Goal: Task Accomplishment & Management: Manage account settings

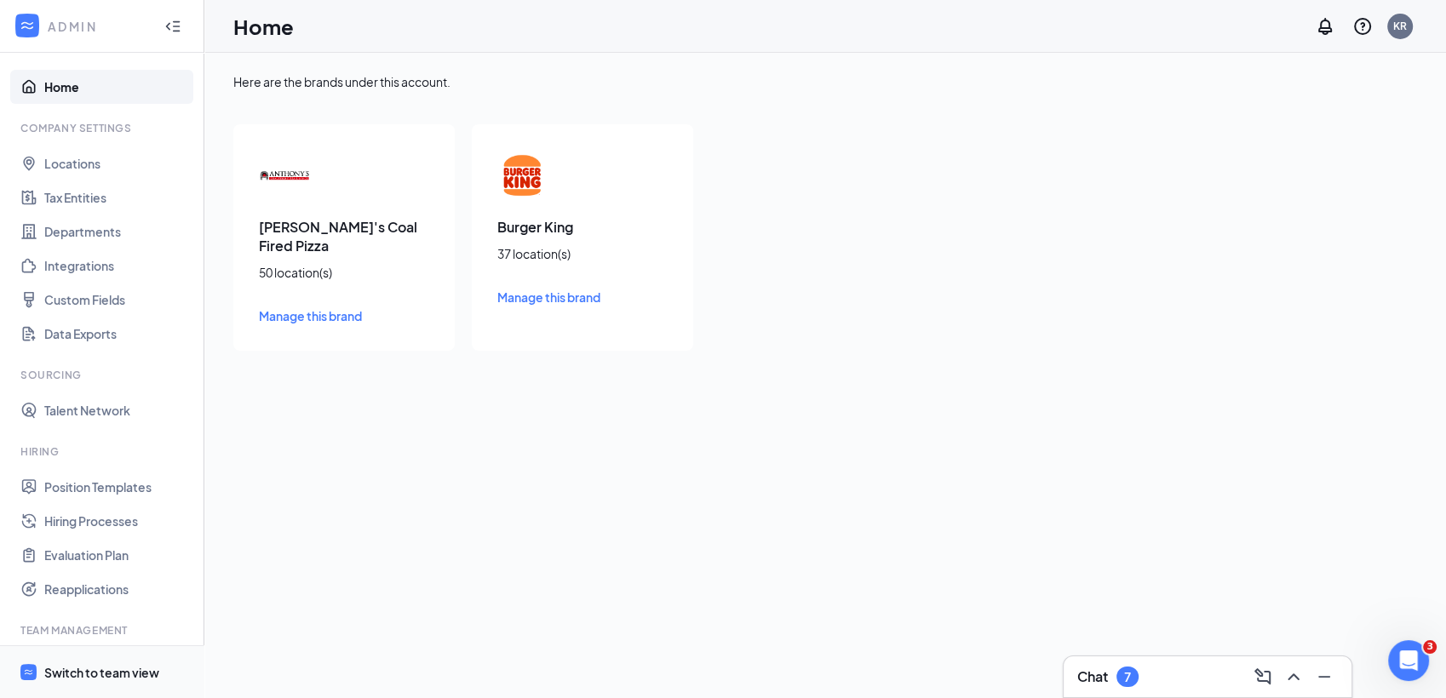
click at [77, 671] on div "Switch to team view" at bounding box center [101, 672] width 115 height 17
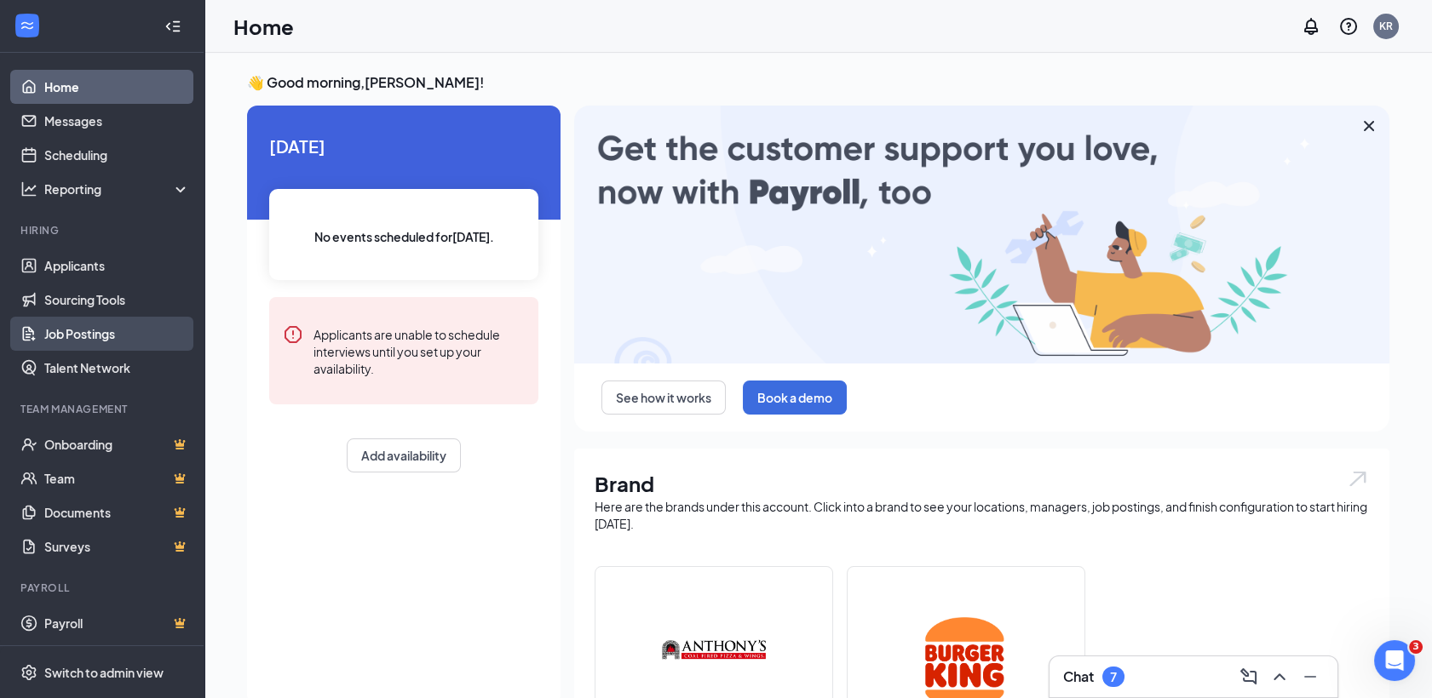
click at [84, 339] on link "Job Postings" at bounding box center [117, 334] width 146 height 34
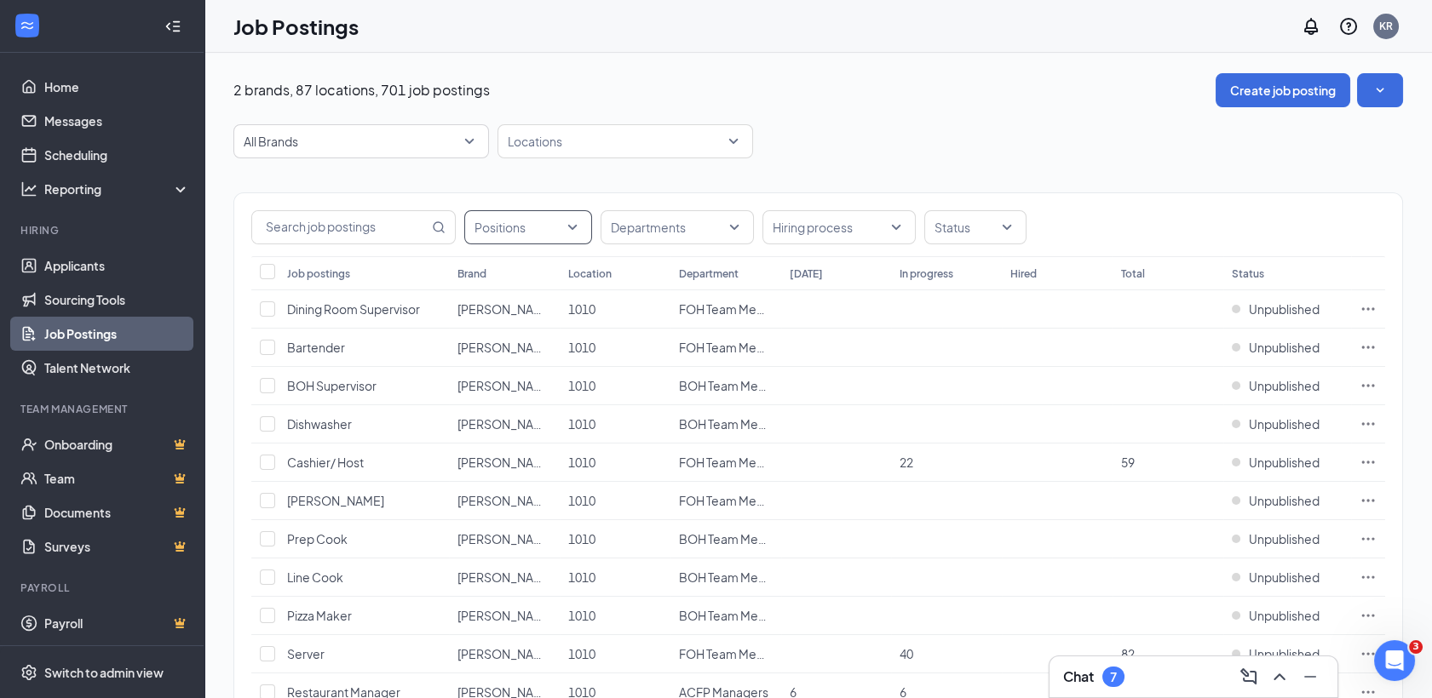
click at [572, 220] on div "Positions" at bounding box center [528, 227] width 128 height 34
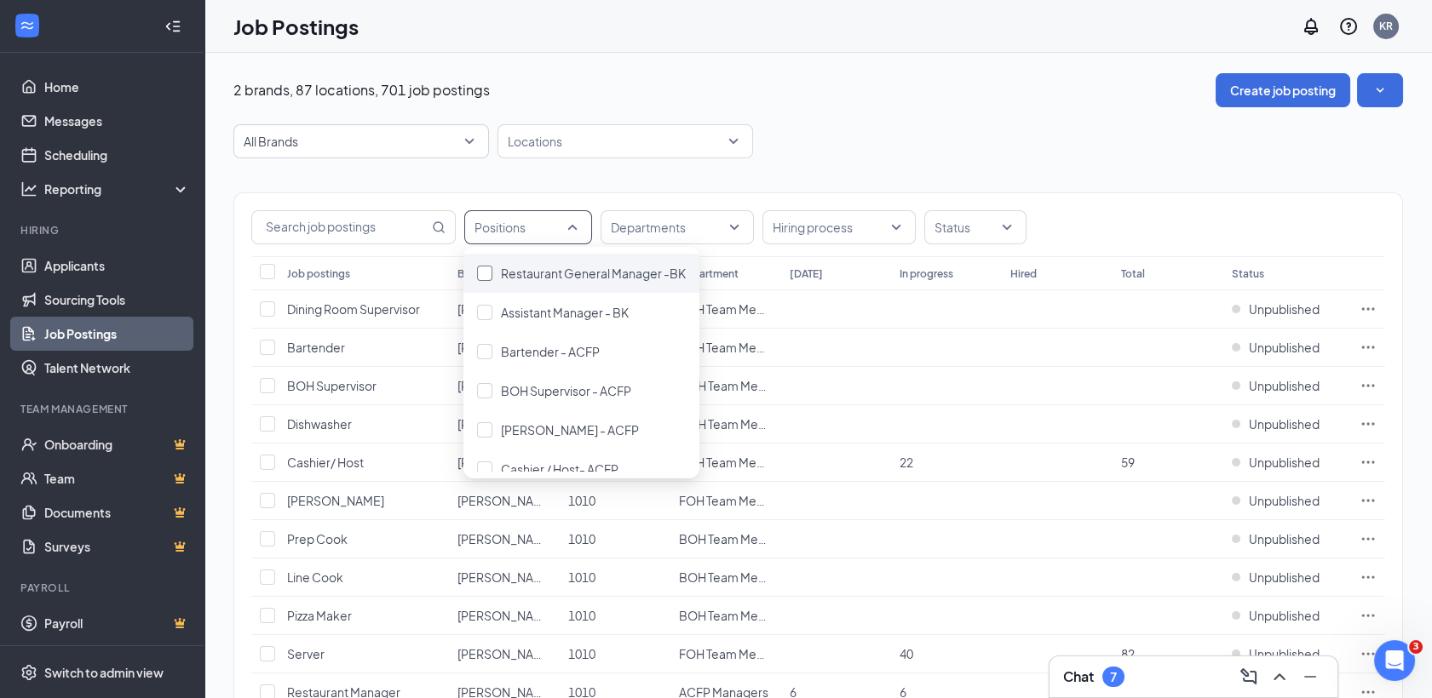
click at [539, 283] on div "Restaurant General Manager -BK" at bounding box center [581, 273] width 236 height 39
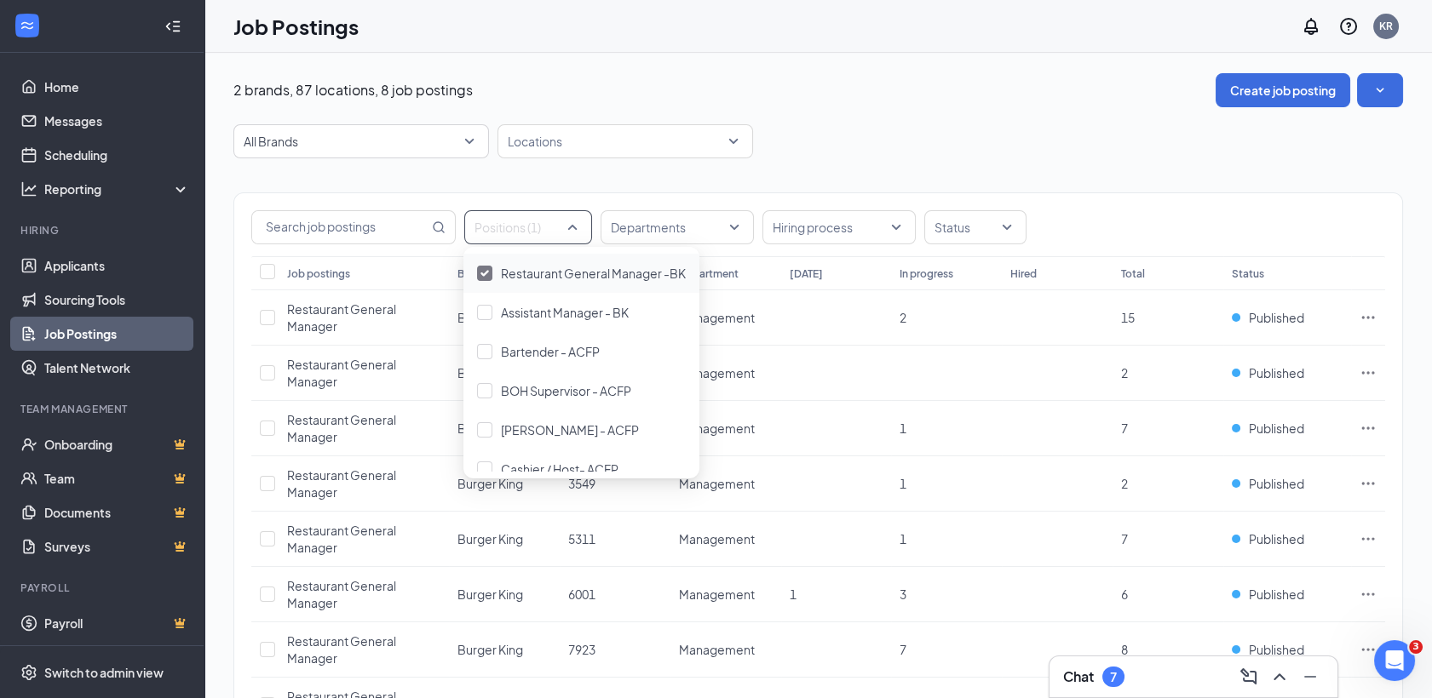
click at [913, 161] on div "Positions (1) Departments Hiring process Status Job postings Brand Location Dep…" at bounding box center [817, 482] width 1169 height 649
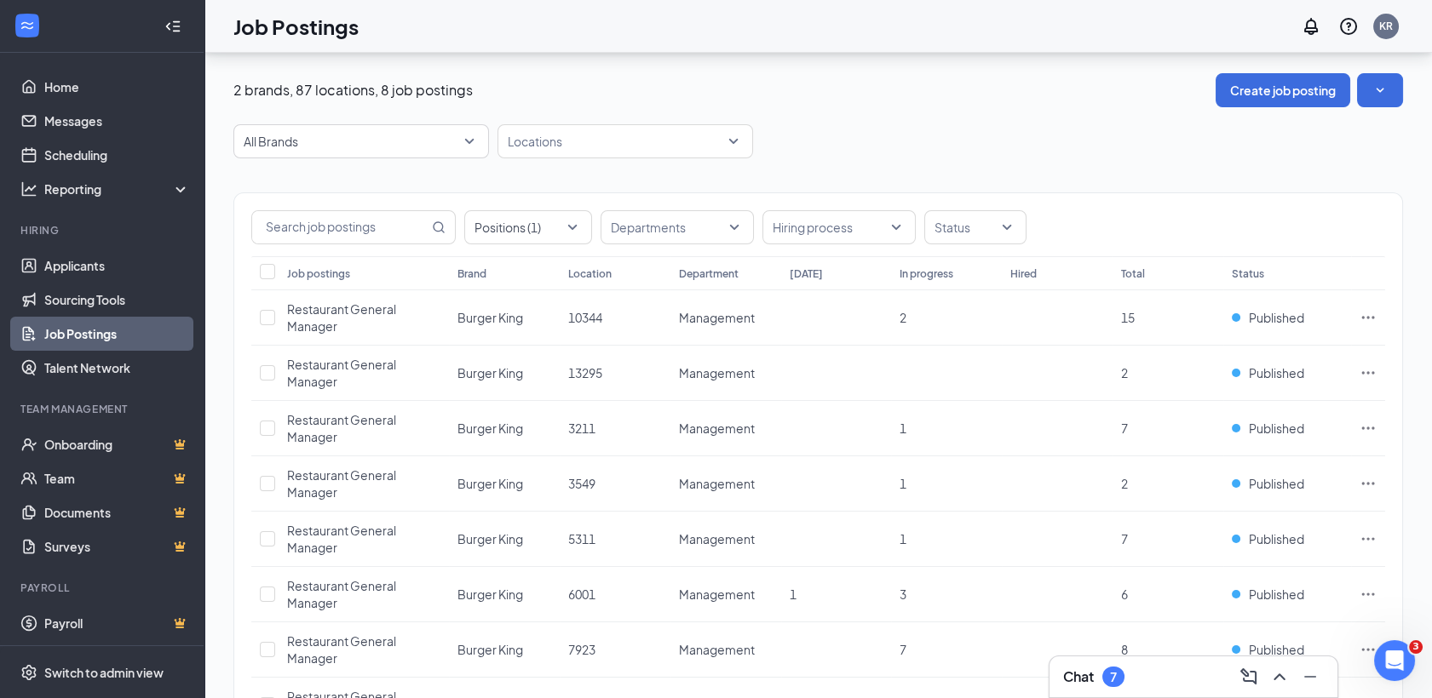
scroll to position [128, 0]
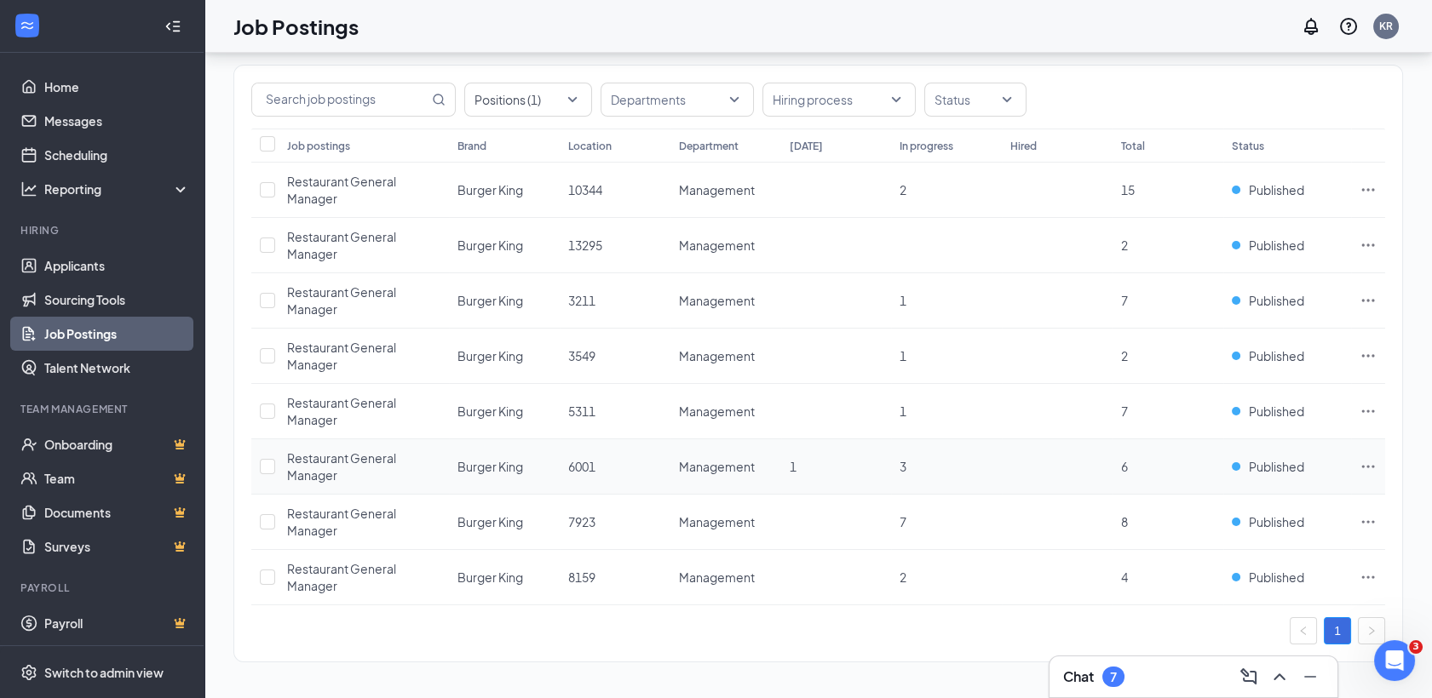
click at [1367, 462] on icon "Ellipses" at bounding box center [1367, 466] width 17 height 17
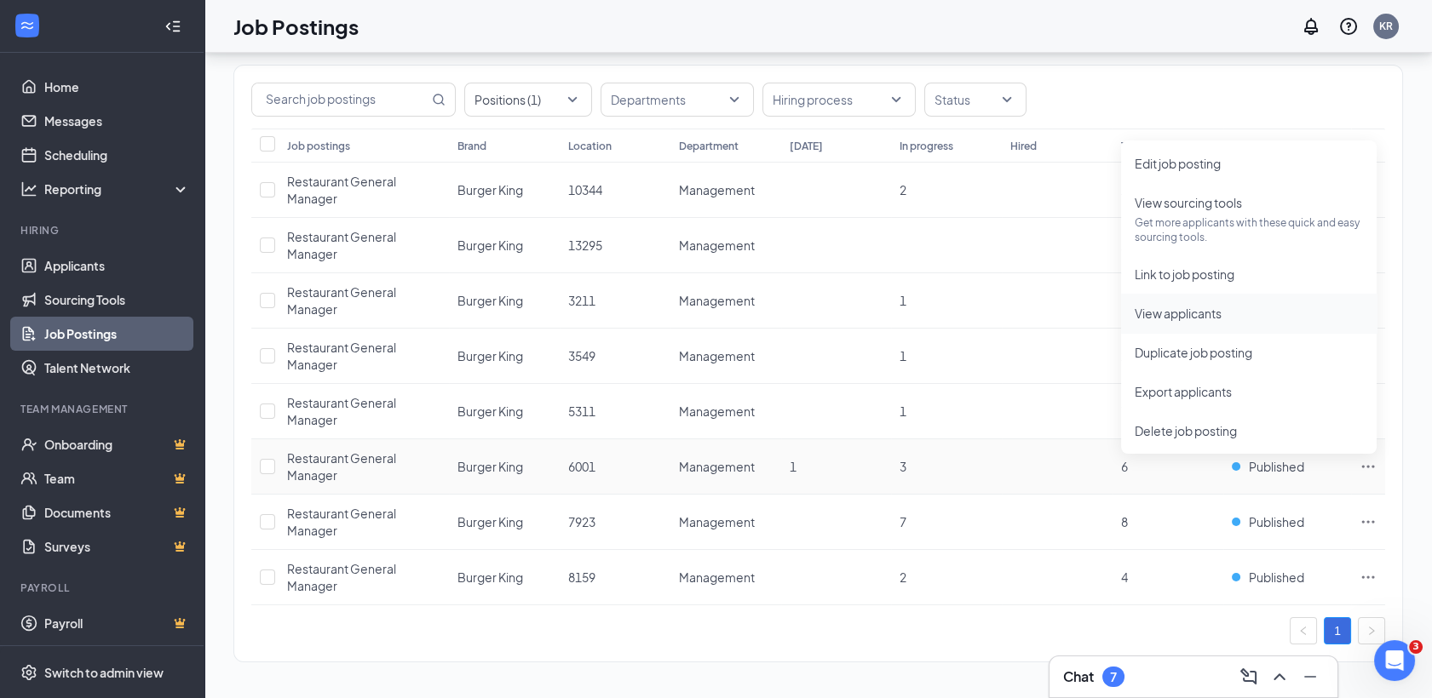
click at [1197, 316] on span "View applicants" at bounding box center [1177, 313] width 87 height 15
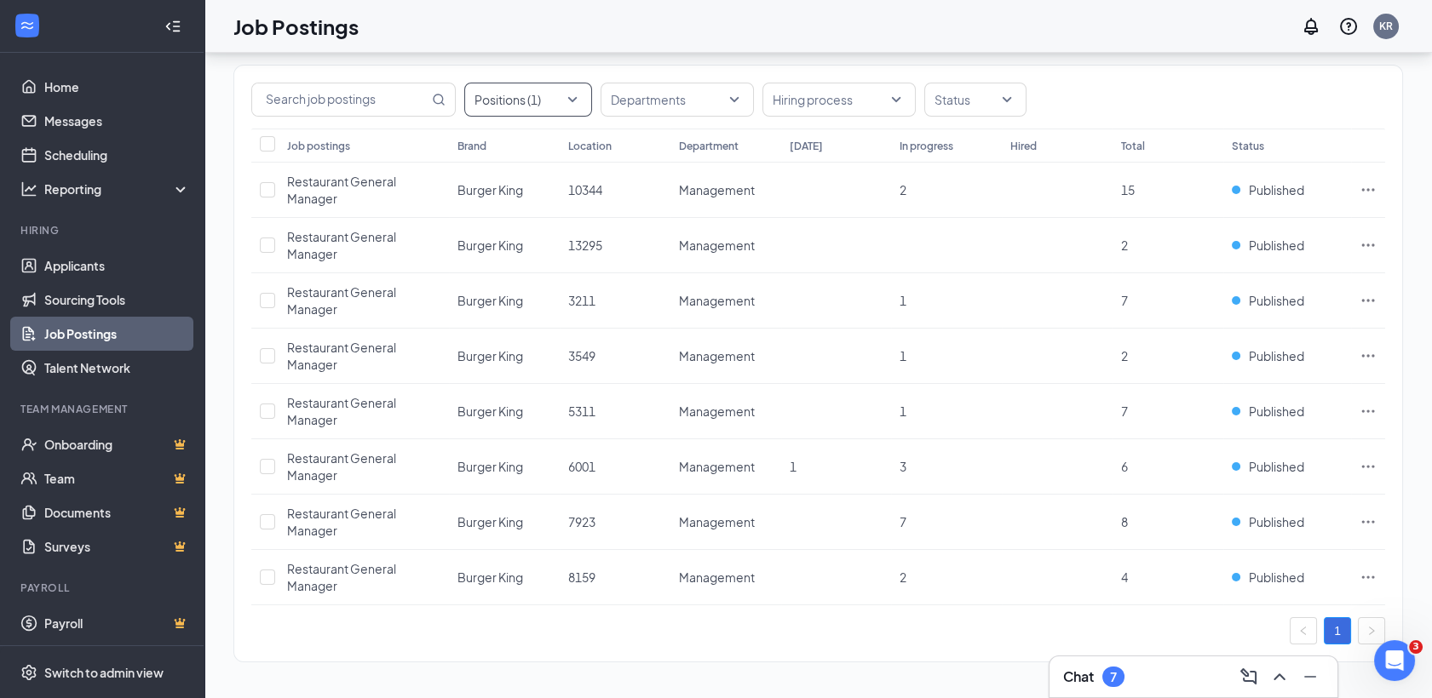
click at [569, 105] on div at bounding box center [519, 99] width 102 height 27
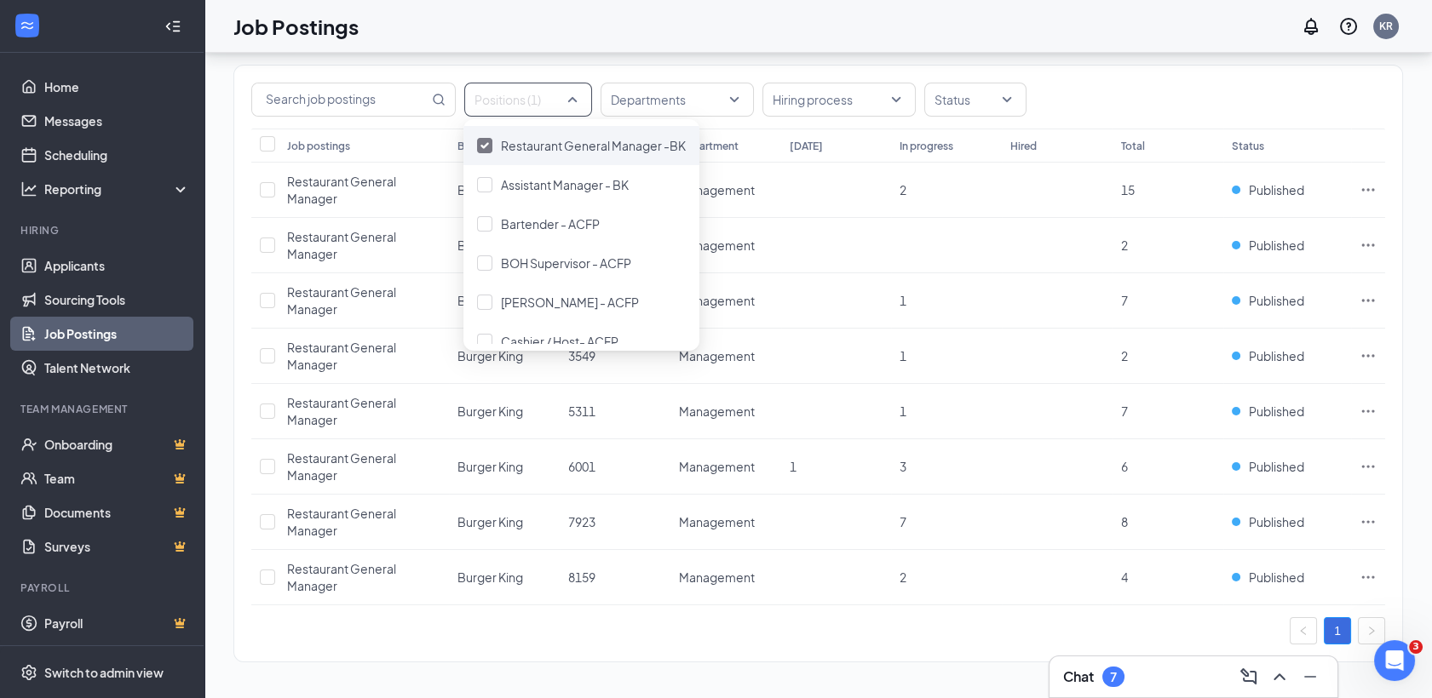
click at [485, 150] on div at bounding box center [484, 145] width 15 height 15
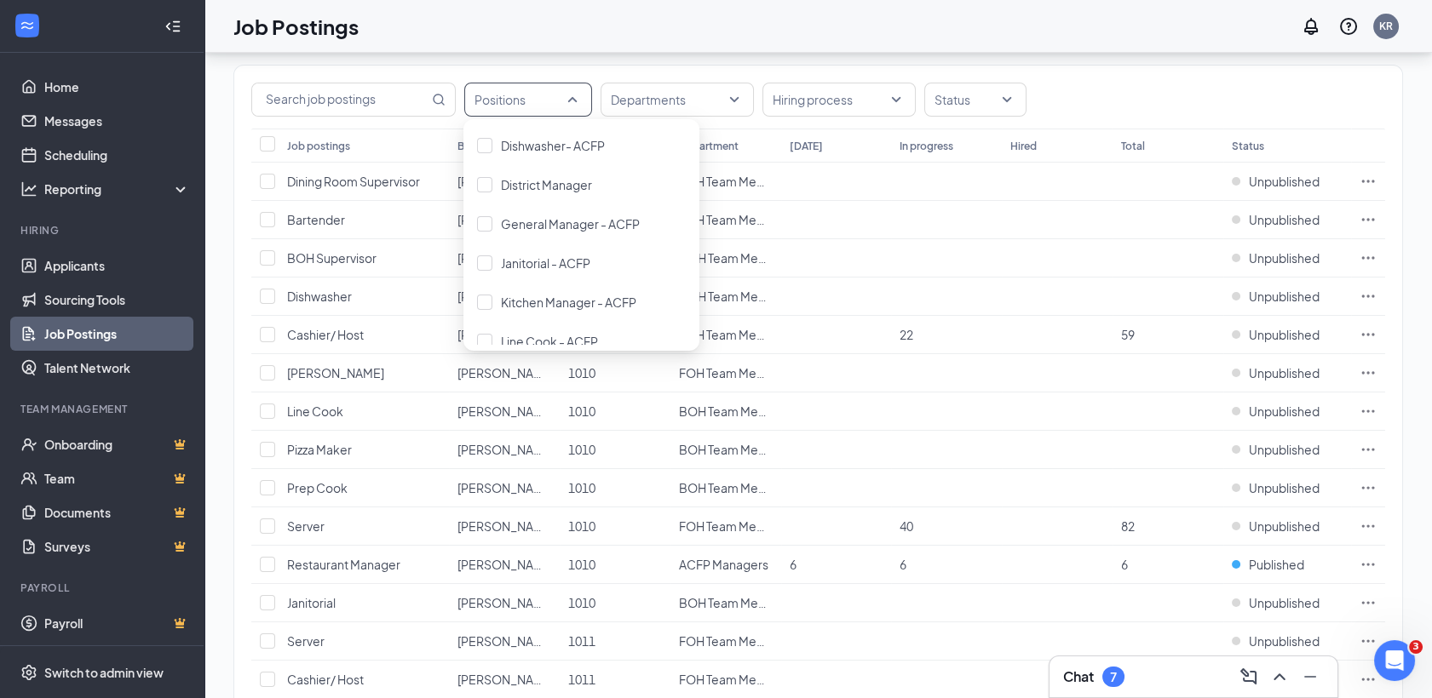
scroll to position [310, 0]
click at [502, 232] on span "General Manager - ACFP" at bounding box center [570, 227] width 139 height 15
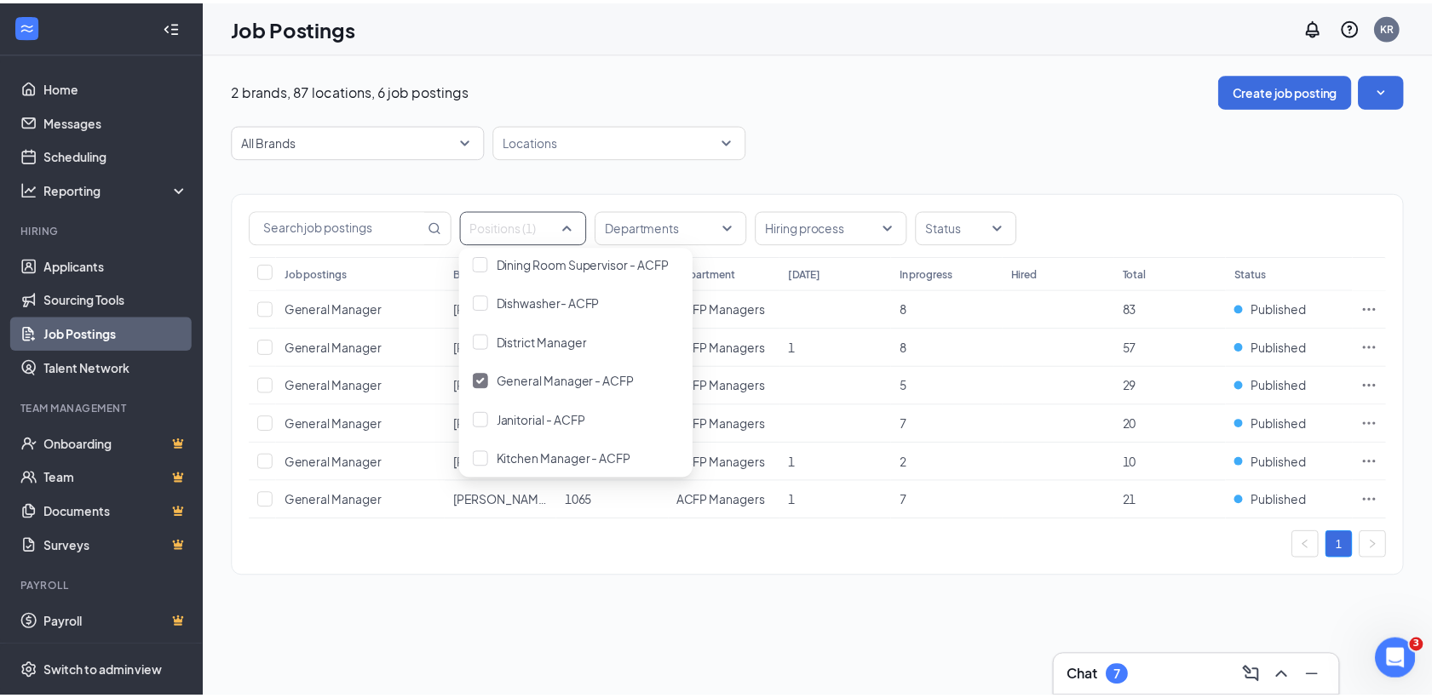
scroll to position [347, 0]
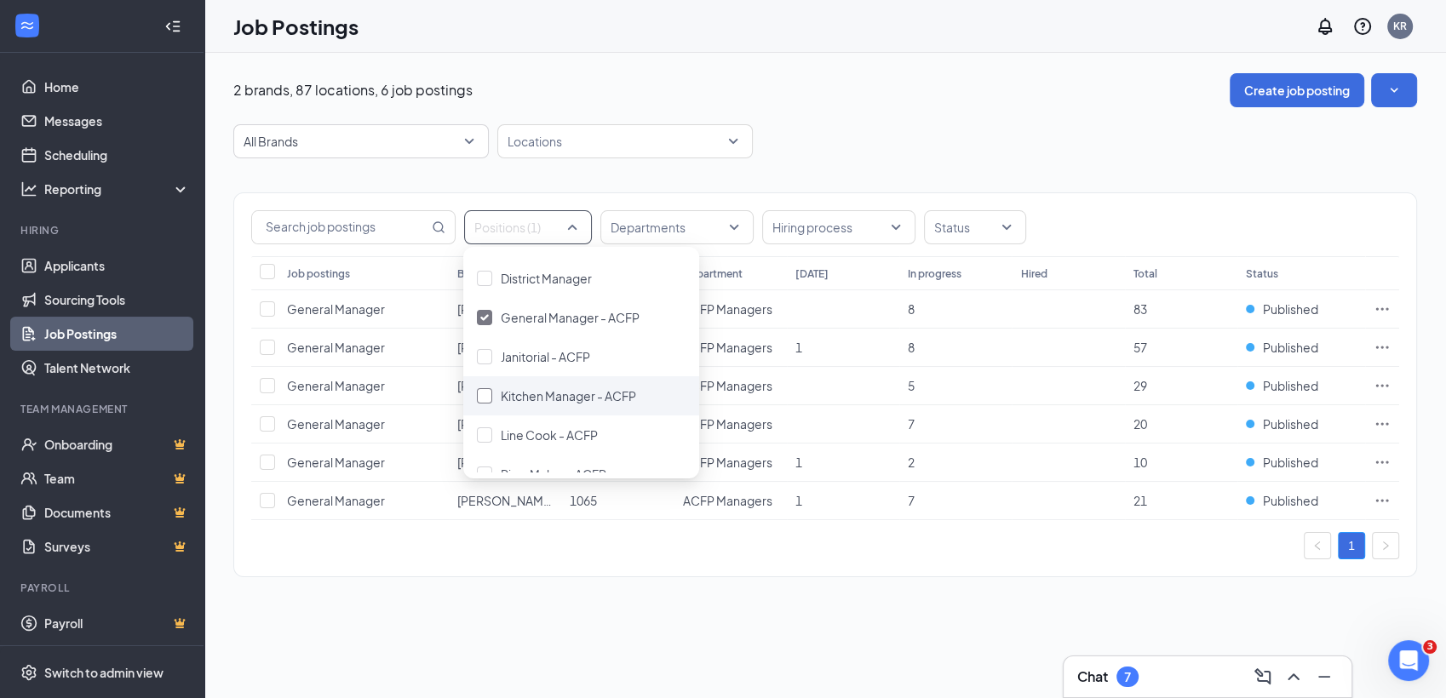
click at [509, 399] on span "Kitchen Manager - ACFP" at bounding box center [568, 395] width 135 height 15
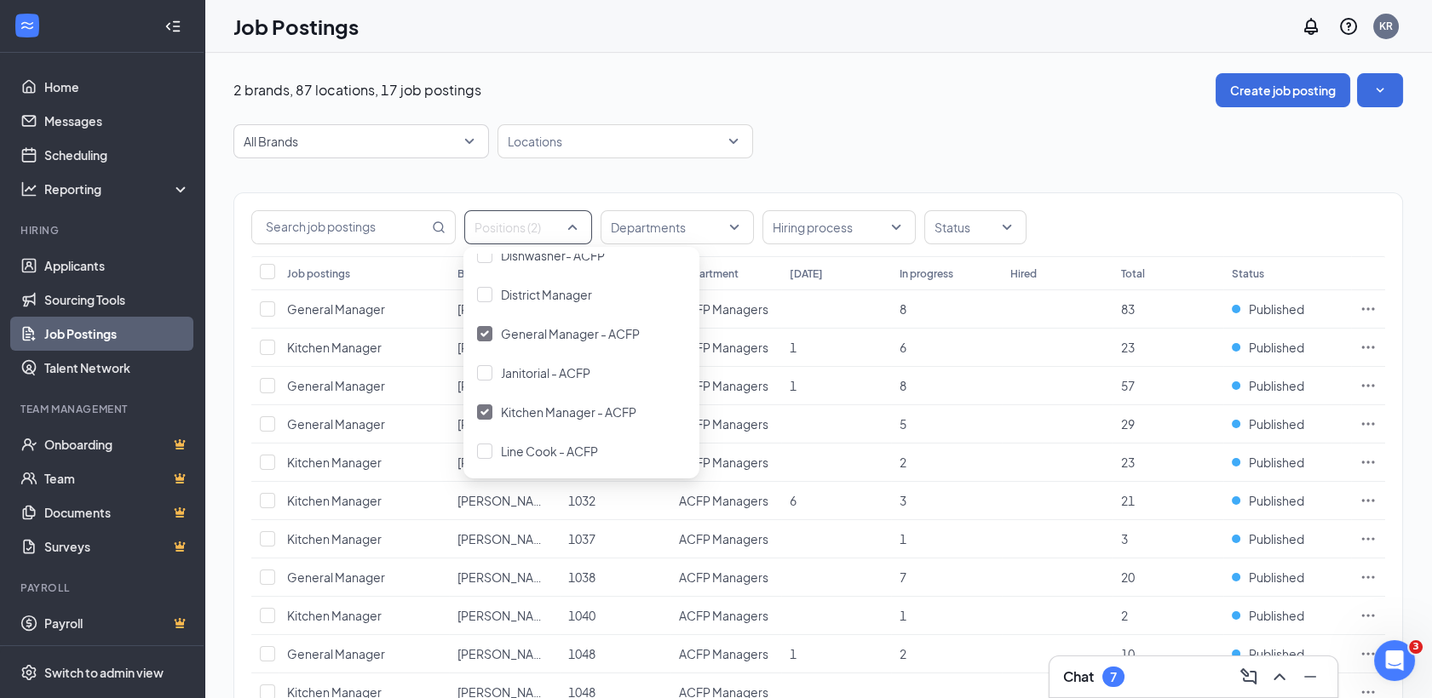
scroll to position [522, 0]
click at [528, 422] on span "Restaurant Manager - ACFP" at bounding box center [578, 417] width 154 height 15
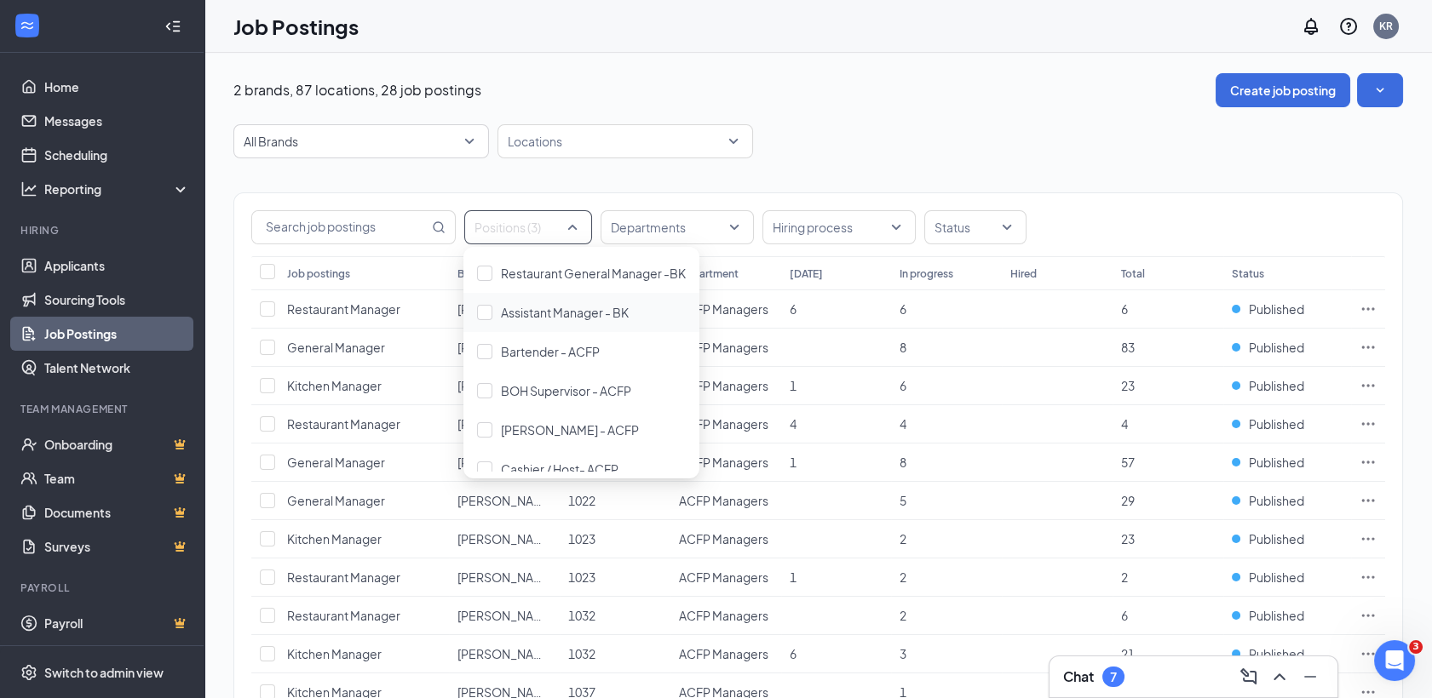
click at [824, 152] on div "All Brands Locations" at bounding box center [817, 141] width 1169 height 34
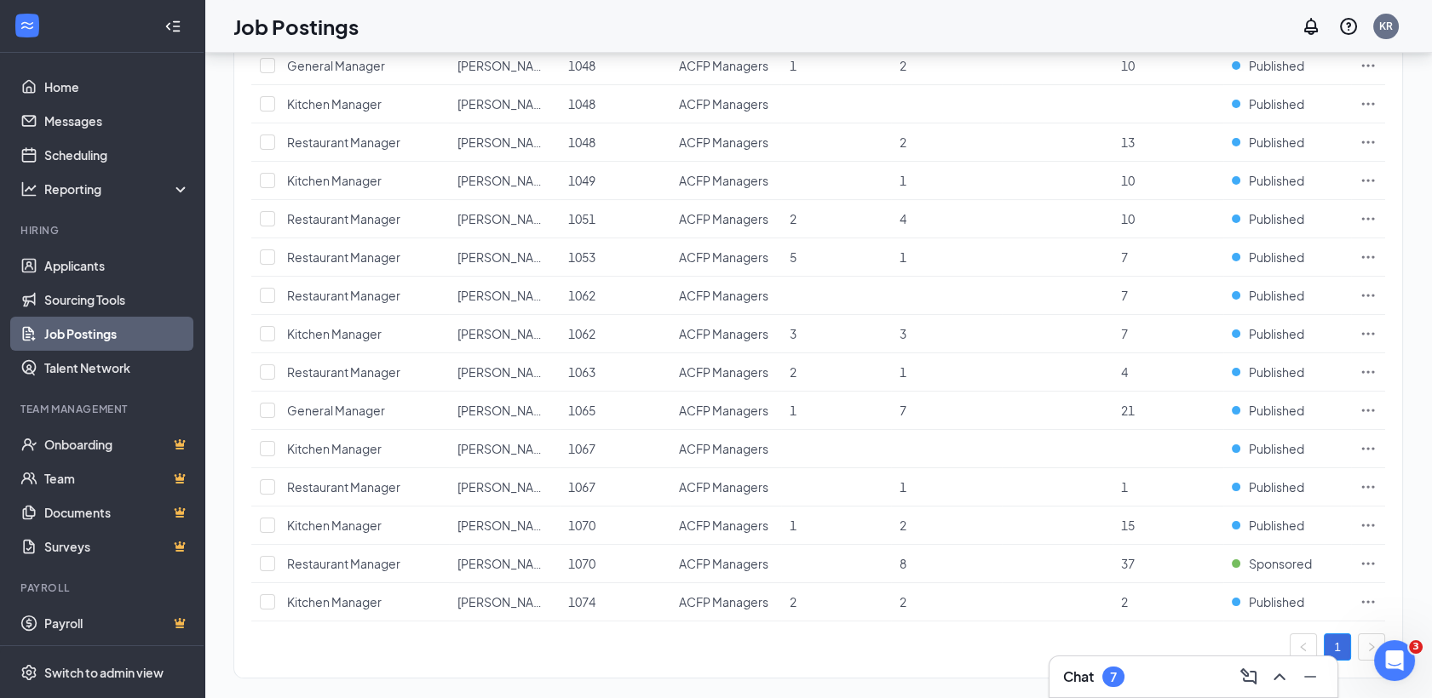
scroll to position [756, 0]
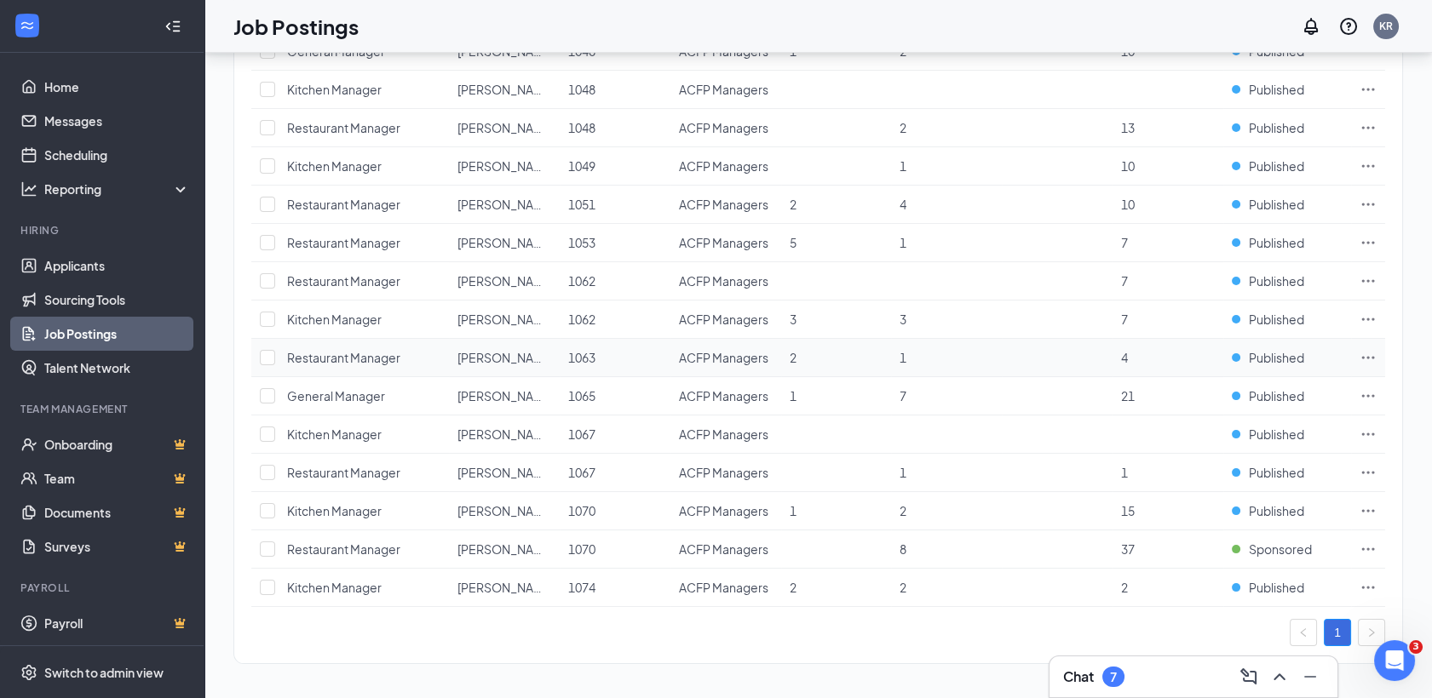
click at [1367, 357] on icon "Ellipses" at bounding box center [1367, 357] width 17 height 17
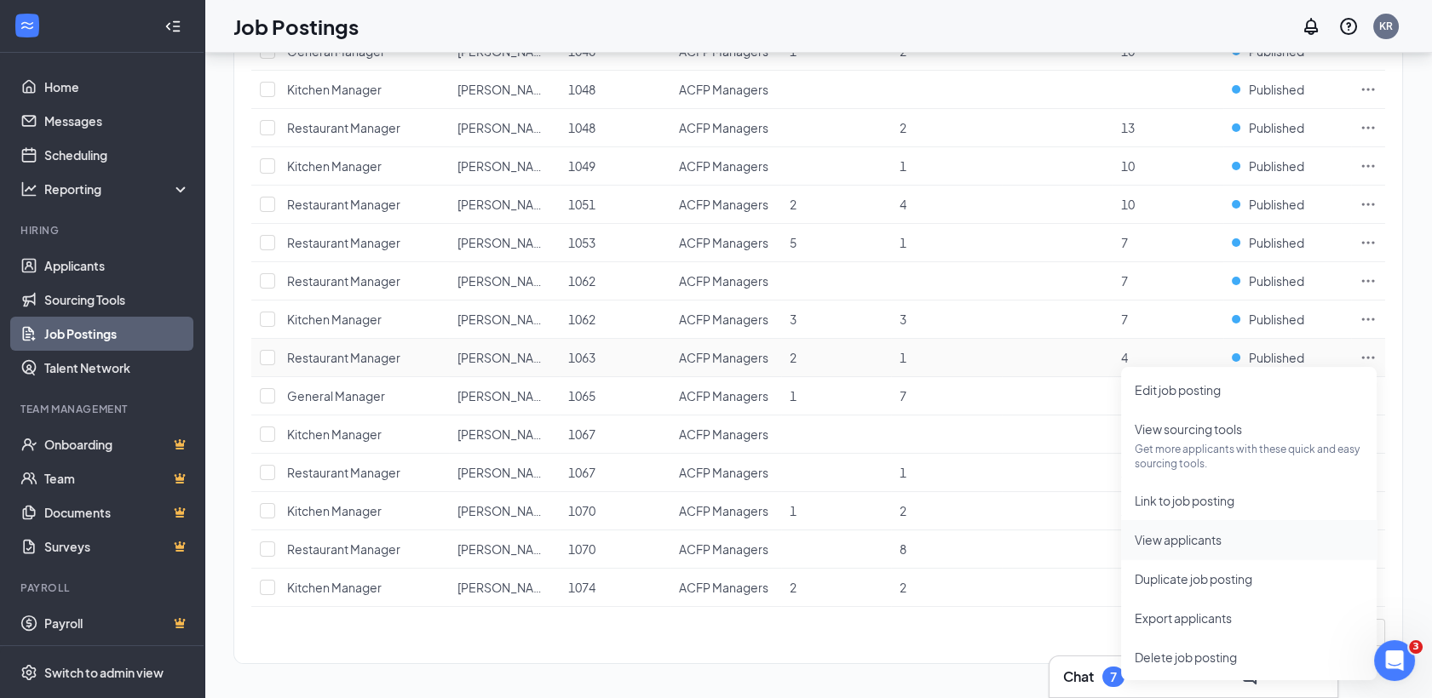
click at [1201, 546] on span "View applicants" at bounding box center [1177, 539] width 87 height 15
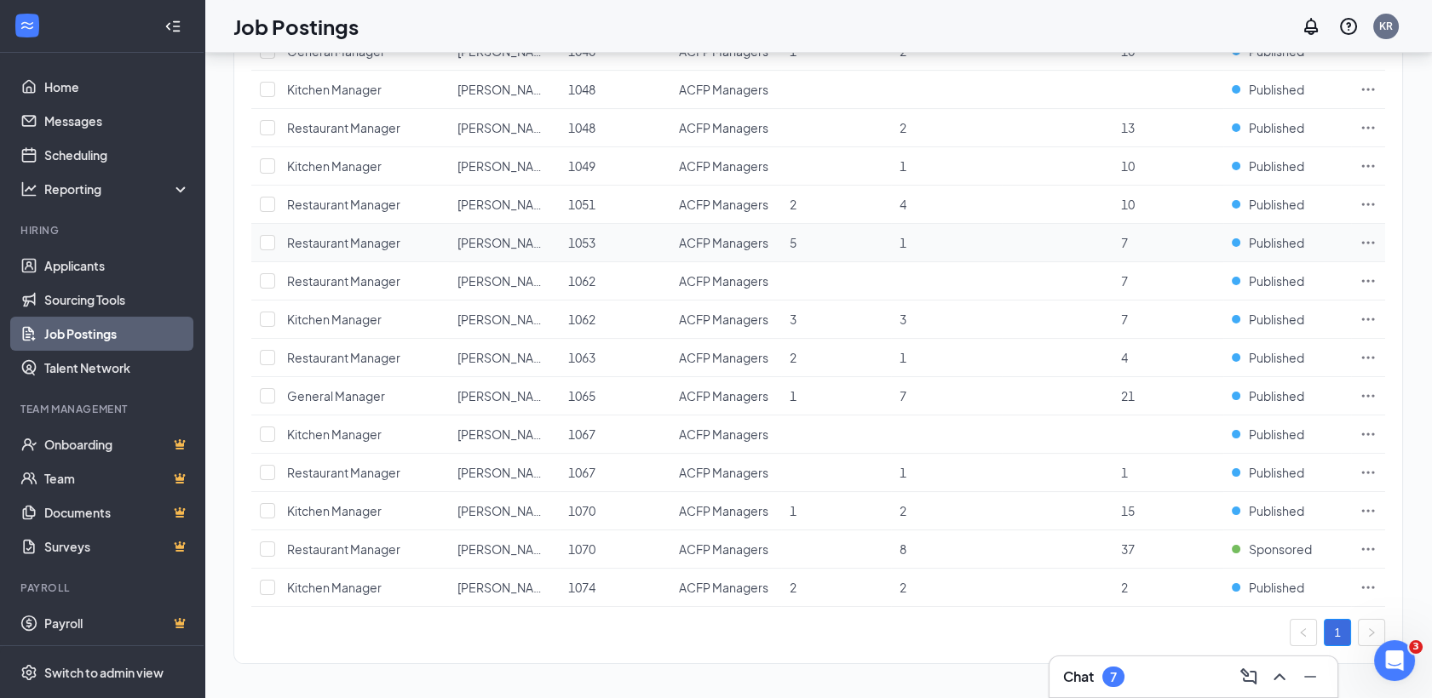
click at [1370, 242] on icon "Ellipses" at bounding box center [1367, 242] width 17 height 17
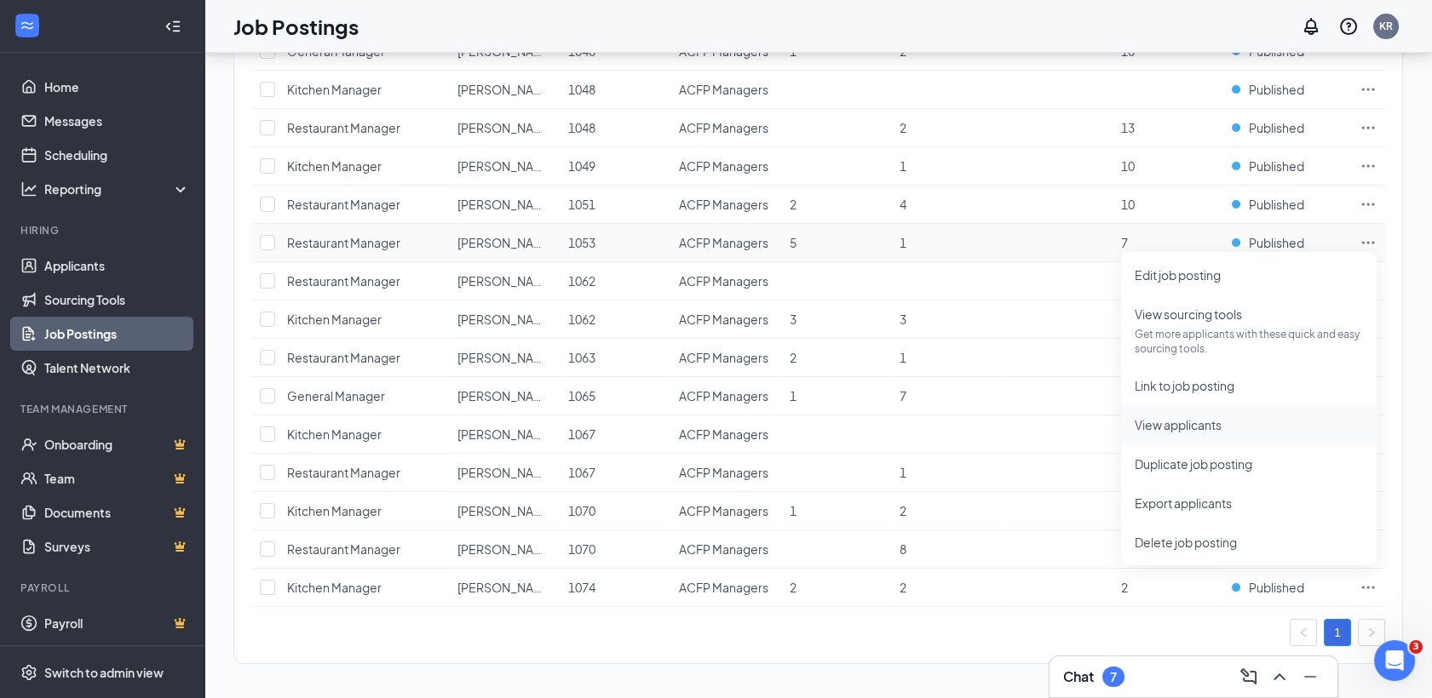
click at [1203, 417] on span "View applicants" at bounding box center [1177, 424] width 87 height 15
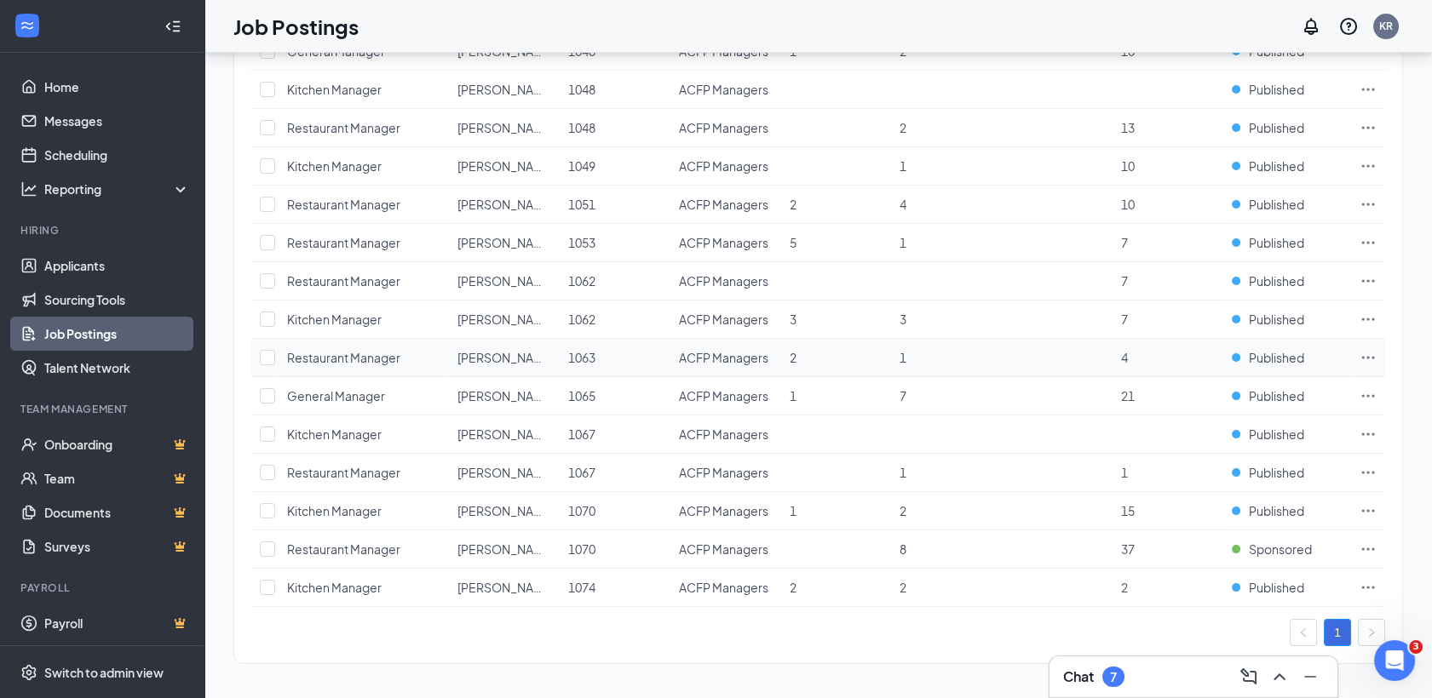
click at [1364, 350] on icon "Ellipses" at bounding box center [1367, 357] width 17 height 17
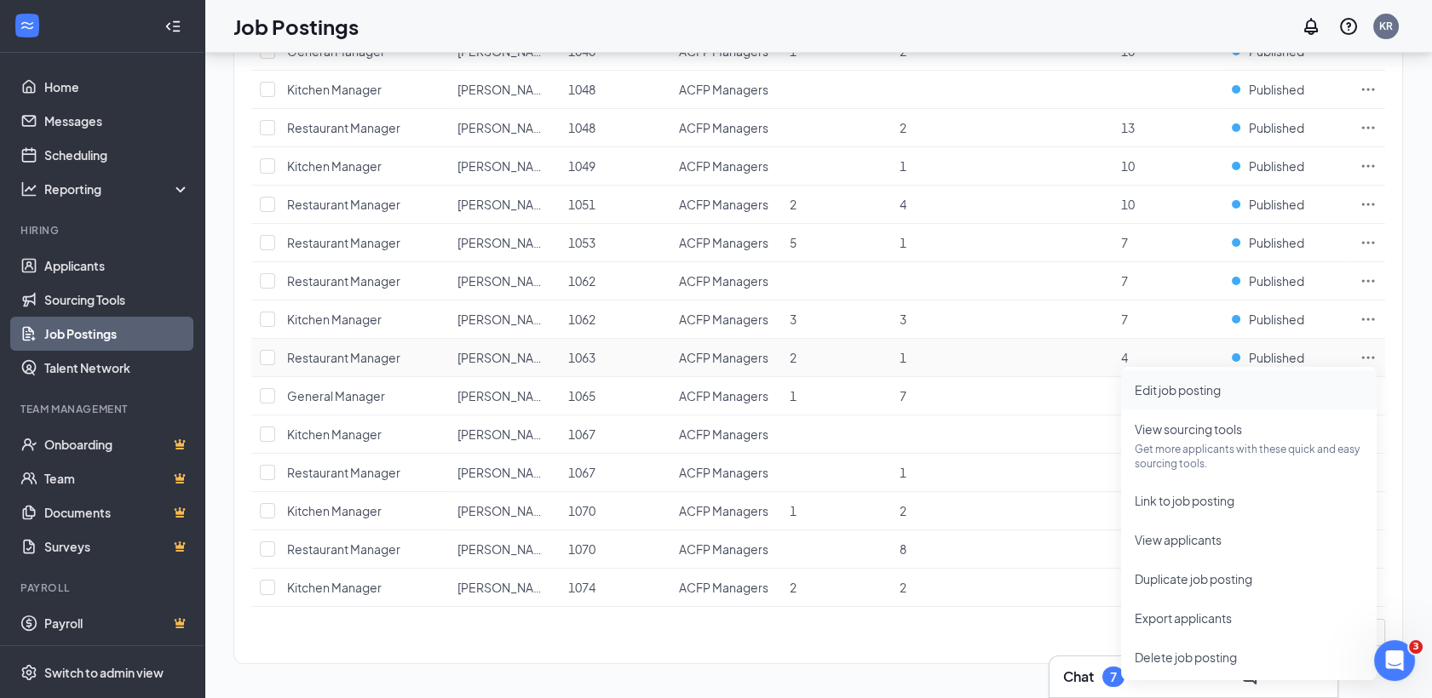
click at [1227, 373] on li "Edit job posting" at bounding box center [1249, 389] width 256 height 39
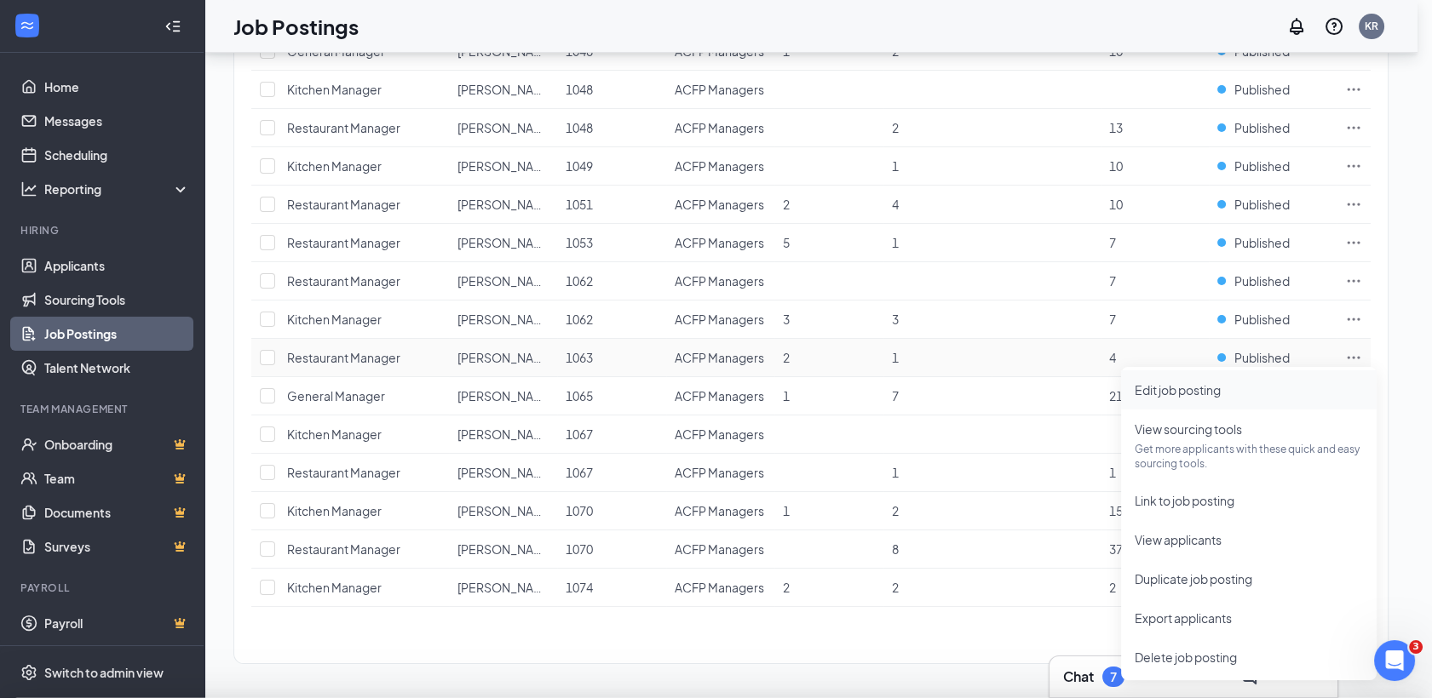
type input "Restaurant Manager"
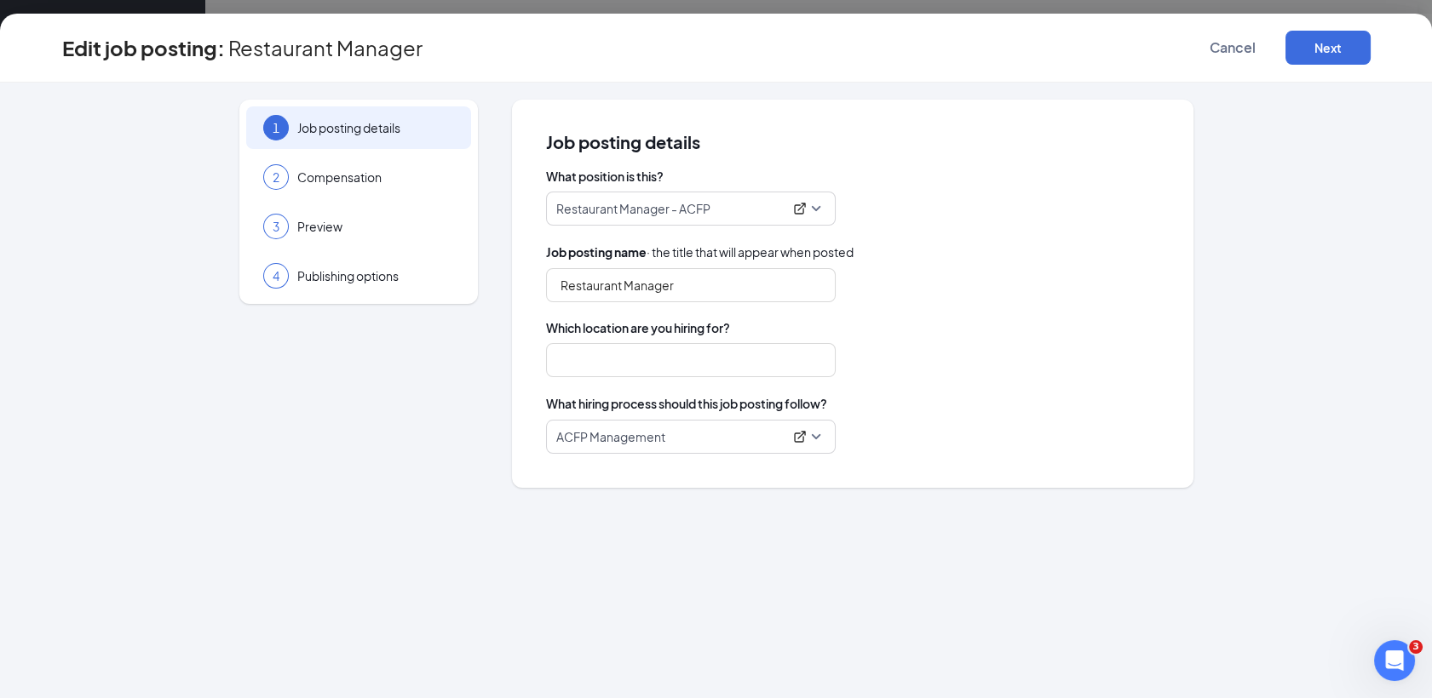
type input "1063"
click at [379, 167] on div "2 Compensation" at bounding box center [358, 177] width 225 height 43
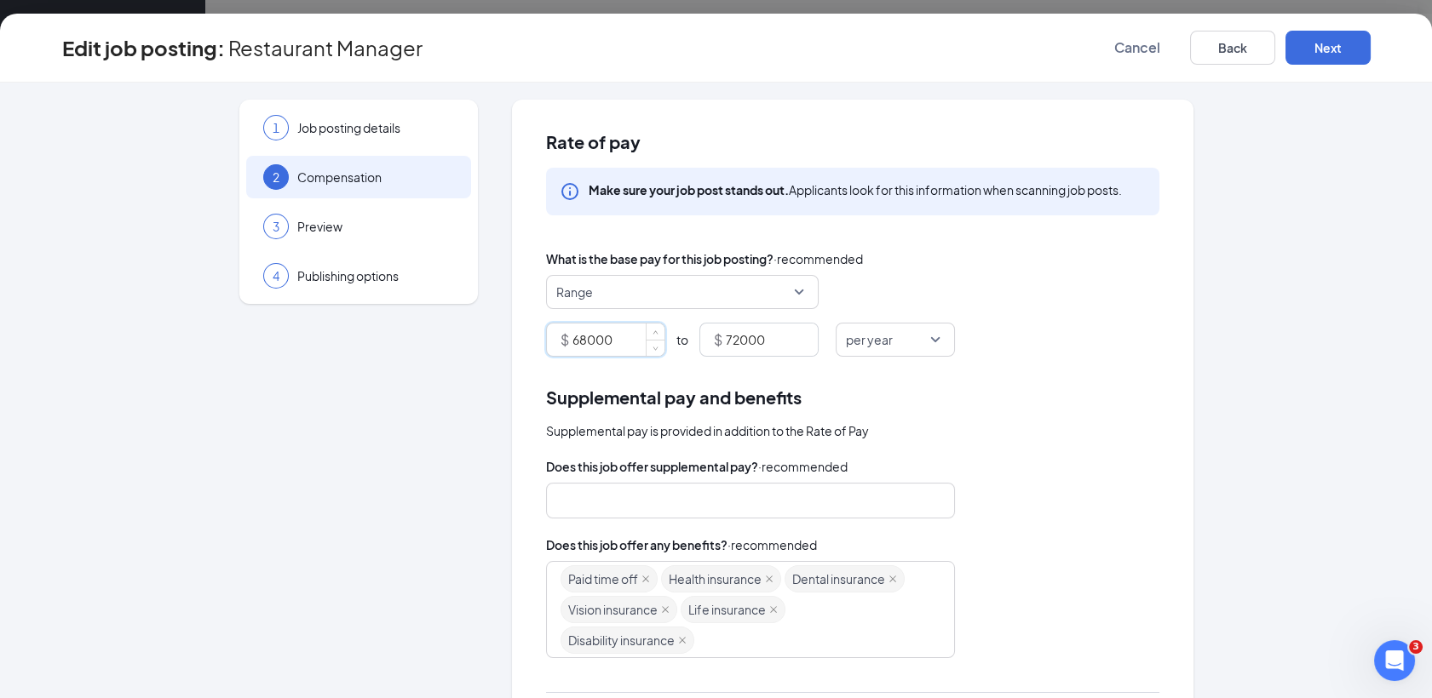
drag, startPoint x: 606, startPoint y: 339, endPoint x: 527, endPoint y: 338, distance: 79.2
click at [527, 338] on div "Rate of pay Make sure your job post stands out. Applicants look for this inform…" at bounding box center [852, 515] width 681 height 831
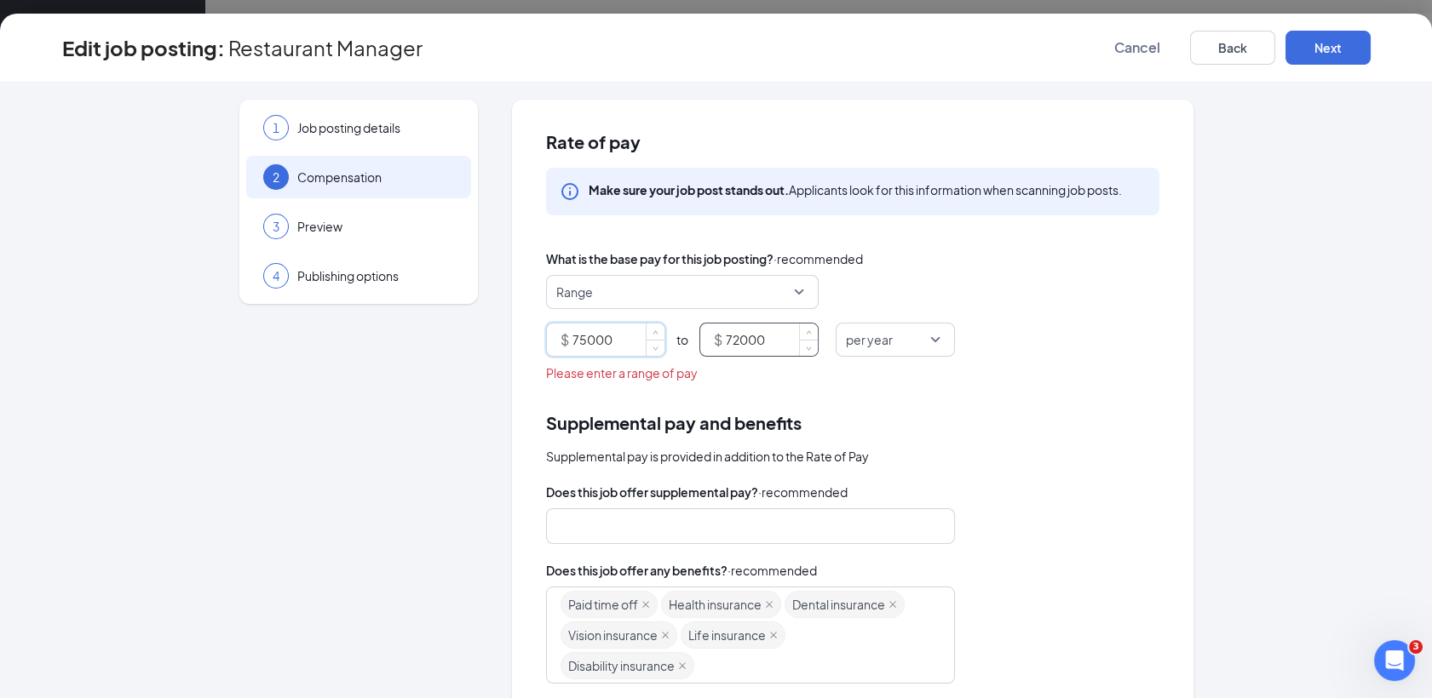
type input "75000"
click at [774, 336] on input "72000" at bounding box center [772, 340] width 92 height 32
type input "7"
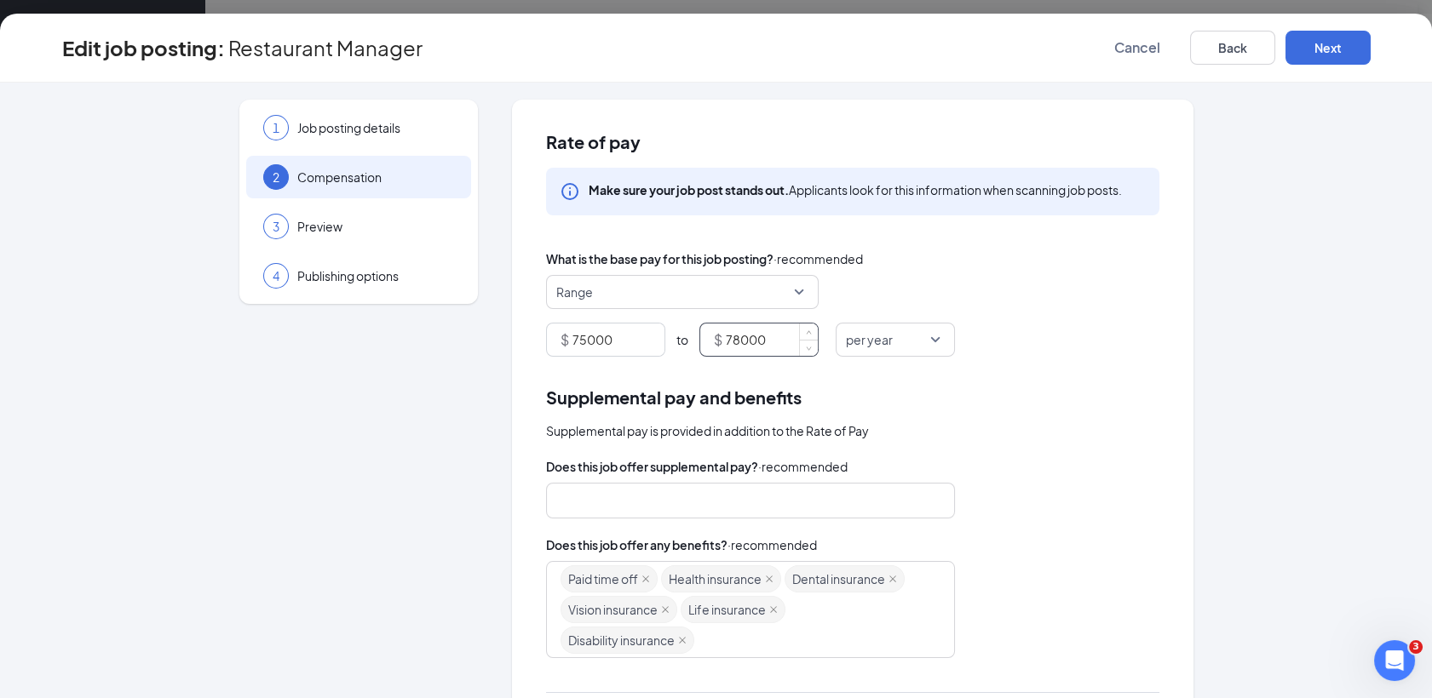
scroll to position [249, 0]
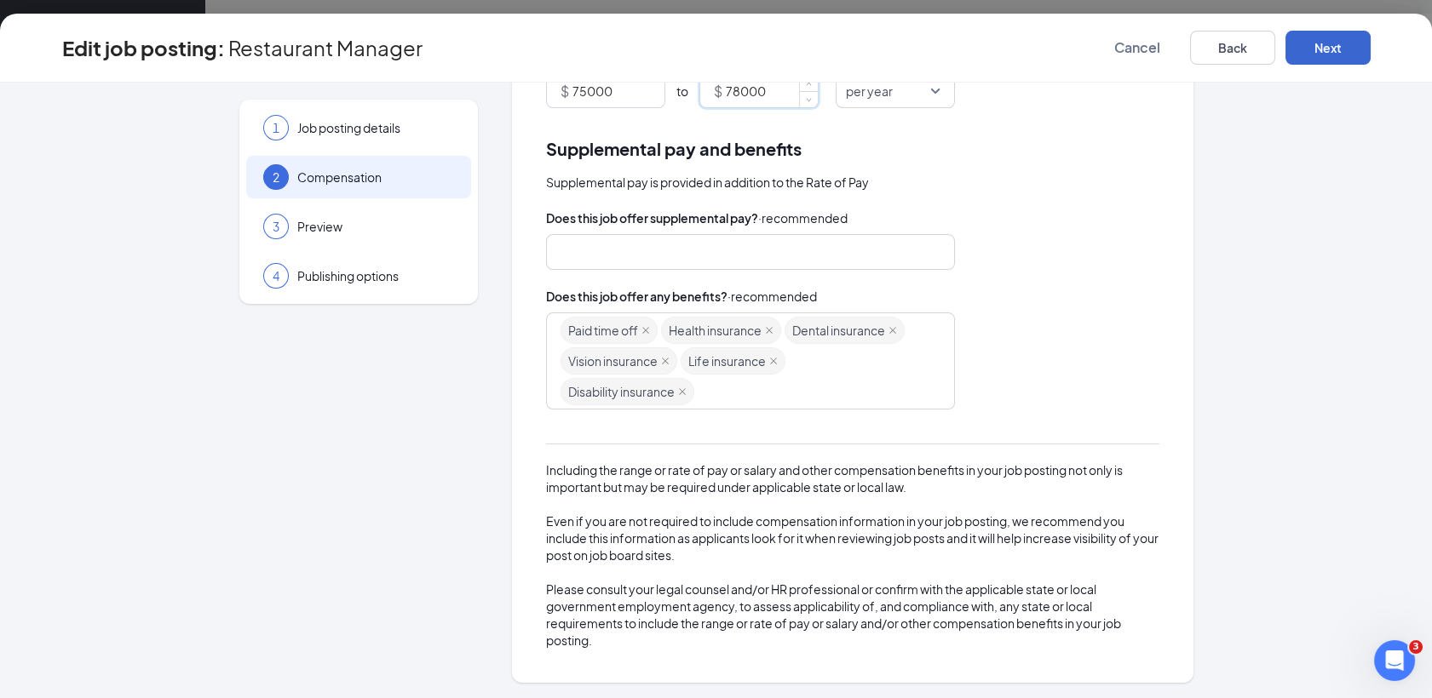
type input "78000"
click at [1327, 44] on button "Next" at bounding box center [1327, 48] width 85 height 34
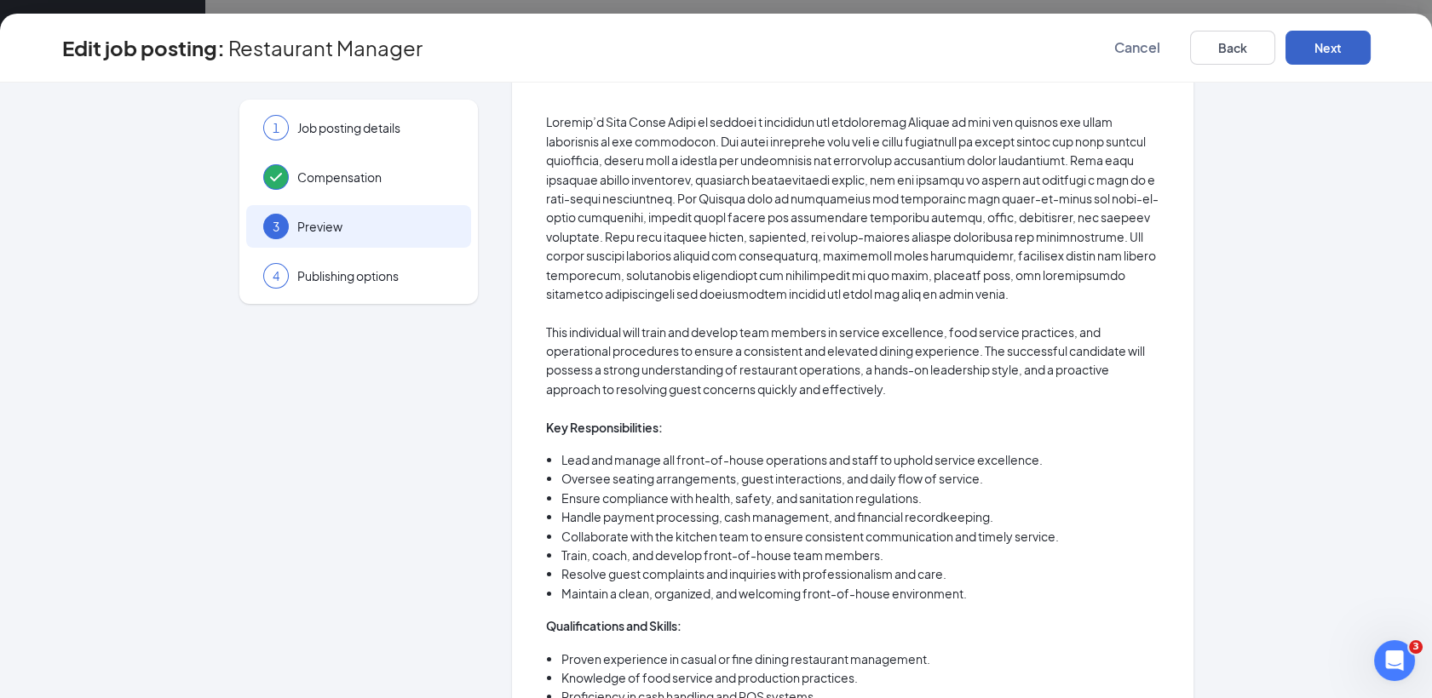
click at [1327, 44] on button "Next" at bounding box center [1327, 48] width 85 height 34
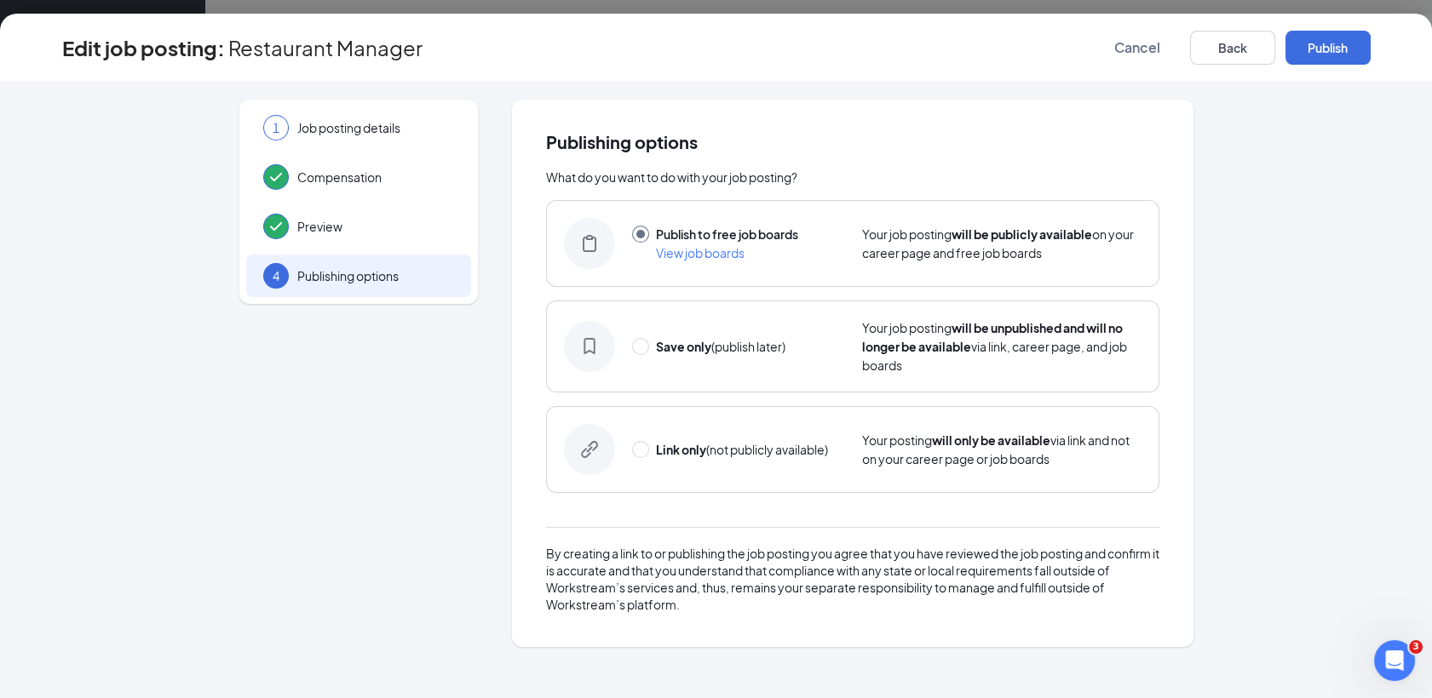
scroll to position [0, 0]
click at [1327, 44] on button "Publish" at bounding box center [1327, 48] width 85 height 34
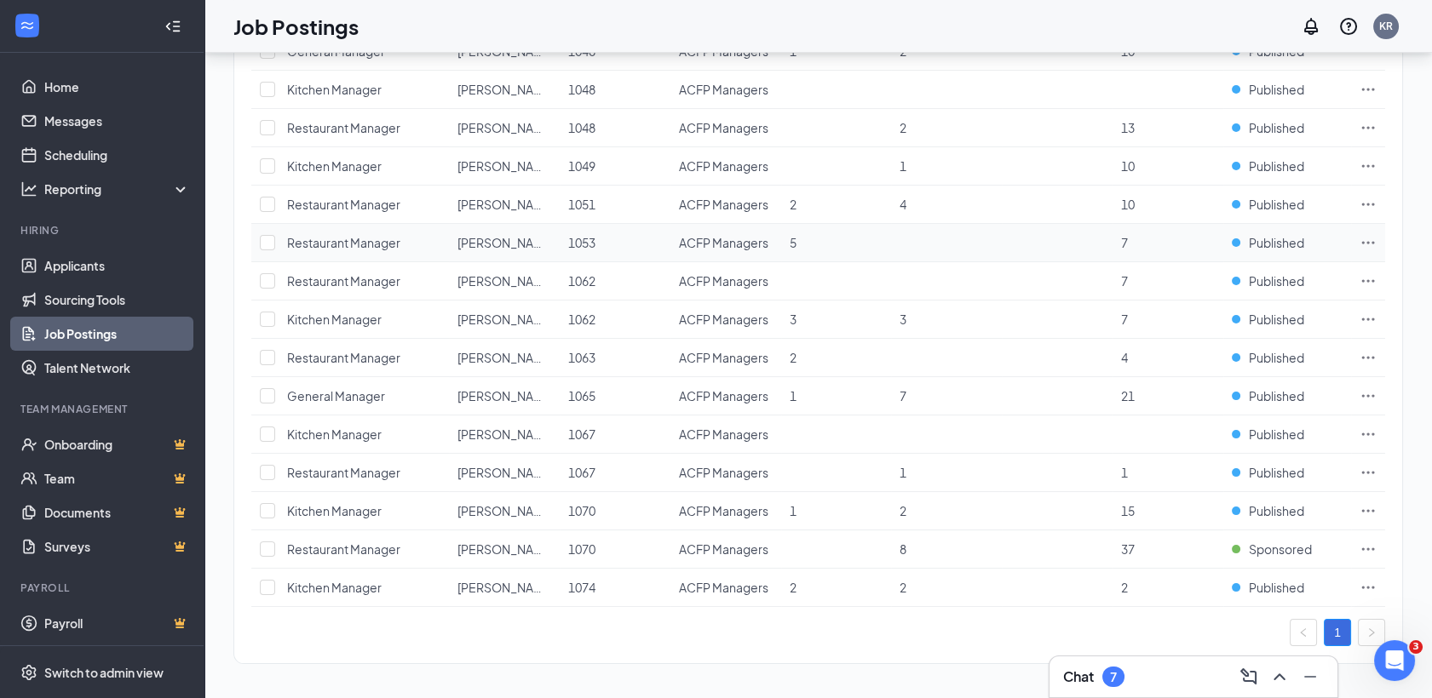
click at [1366, 241] on icon "Ellipses" at bounding box center [1367, 242] width 17 height 17
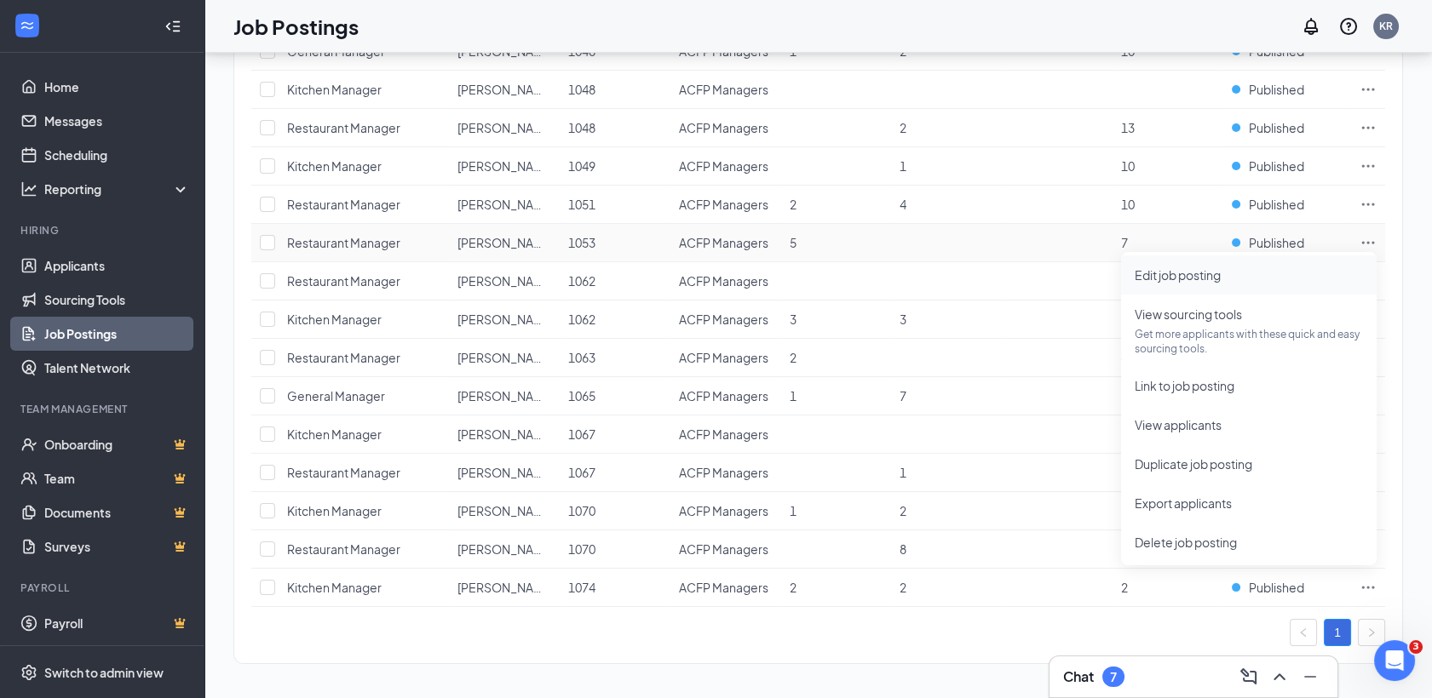
click at [1272, 271] on span "Edit job posting" at bounding box center [1248, 275] width 228 height 19
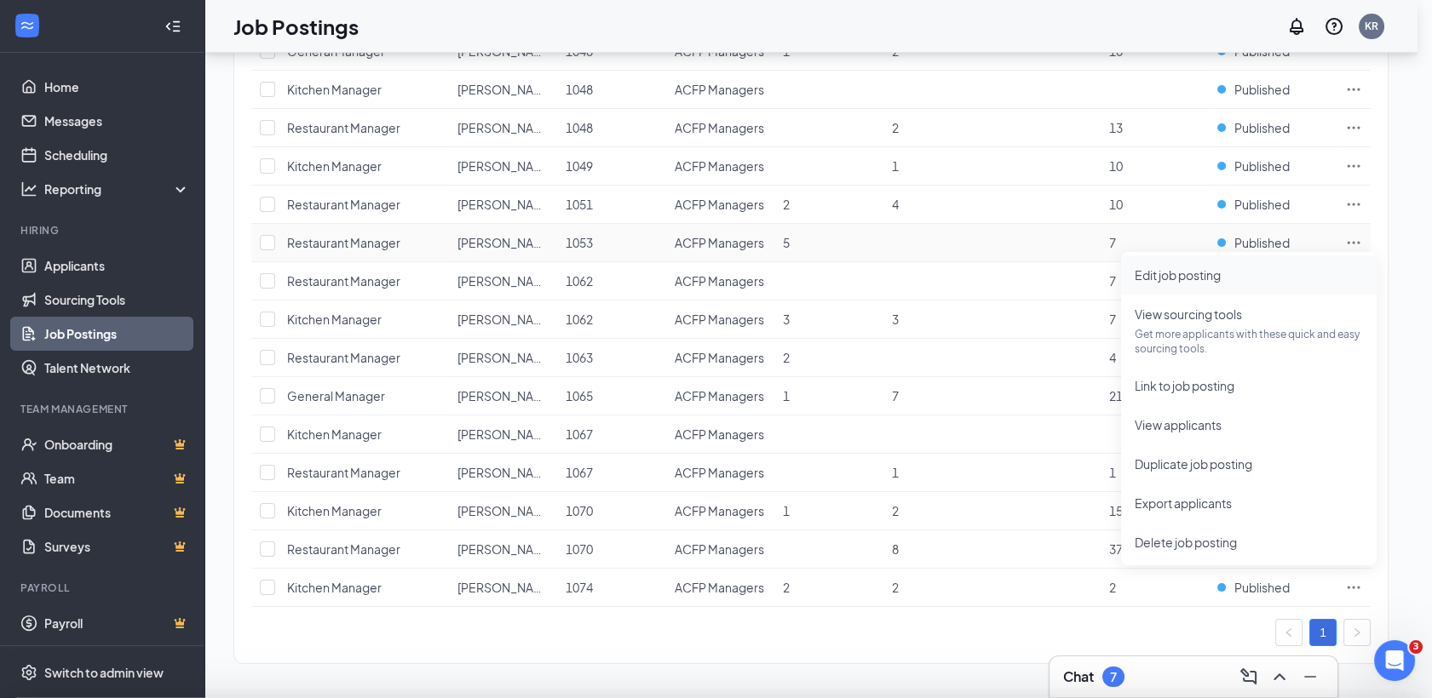
type input "Restaurant Manager"
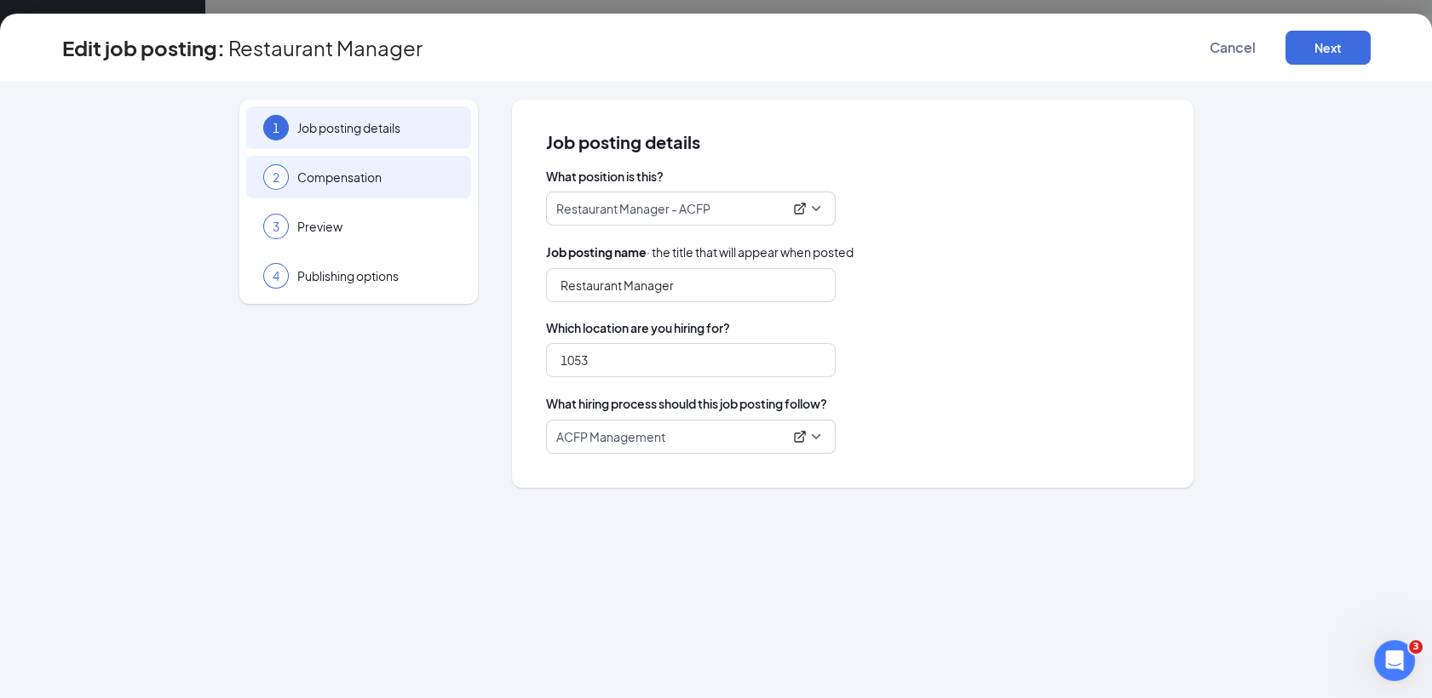
click at [373, 184] on span "Compensation" at bounding box center [375, 177] width 157 height 17
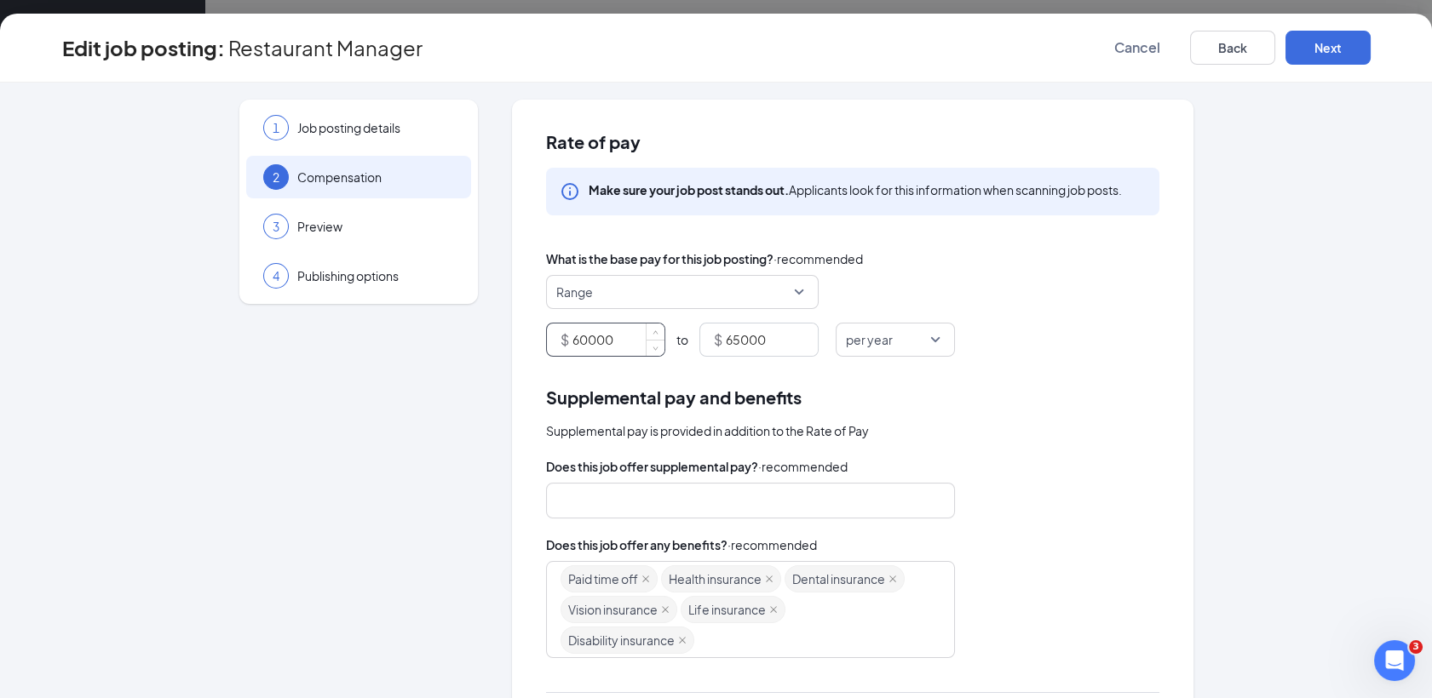
click at [620, 337] on input "60000" at bounding box center [618, 340] width 92 height 32
type input "6"
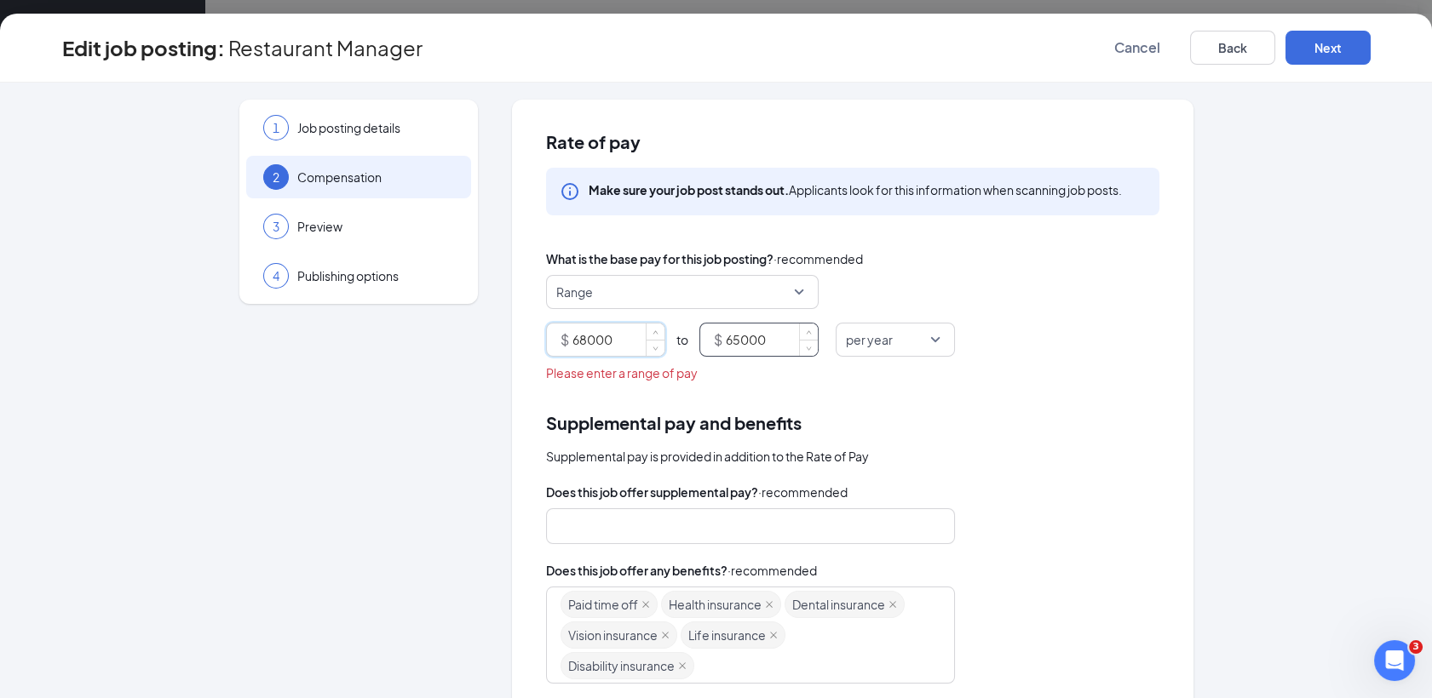
type input "68000"
click at [770, 340] on input "65000" at bounding box center [772, 340] width 92 height 32
type input "6"
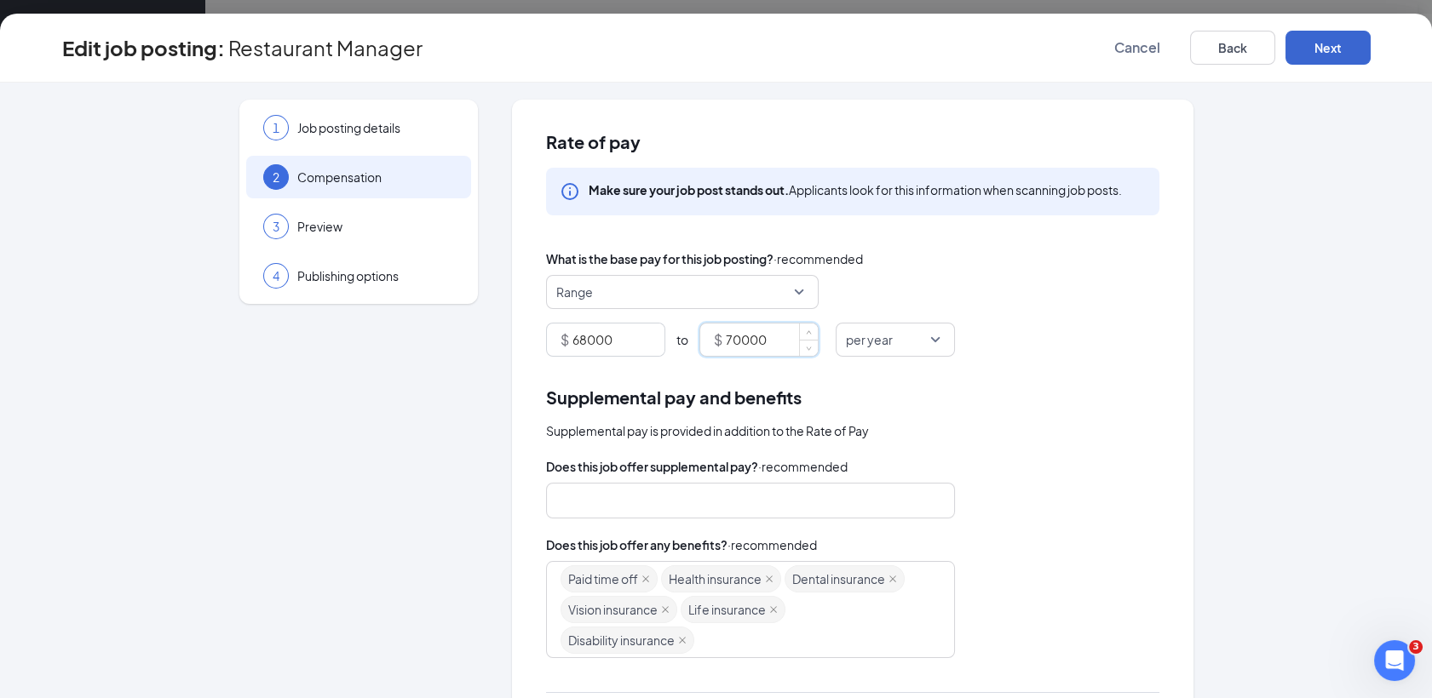
type input "70000"
click at [1329, 57] on button "Next" at bounding box center [1327, 48] width 85 height 34
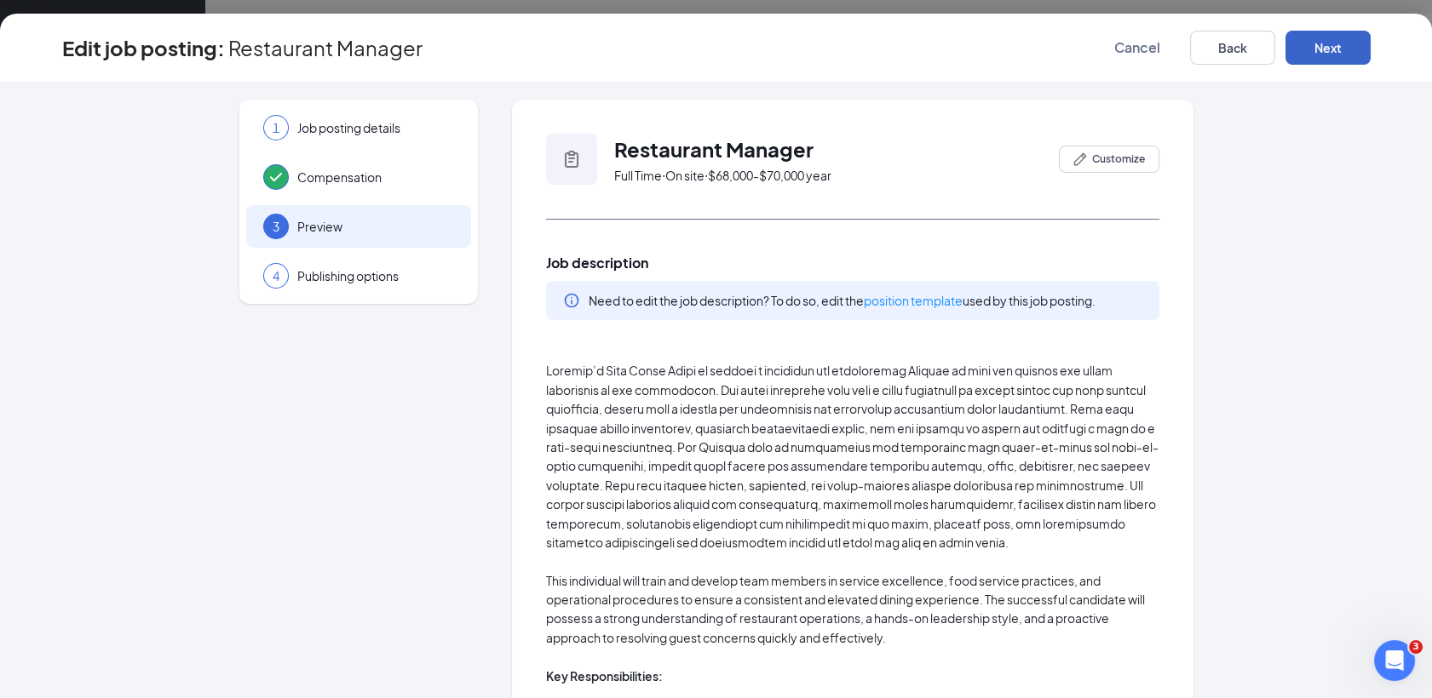
click at [1329, 57] on button "Next" at bounding box center [1327, 48] width 85 height 34
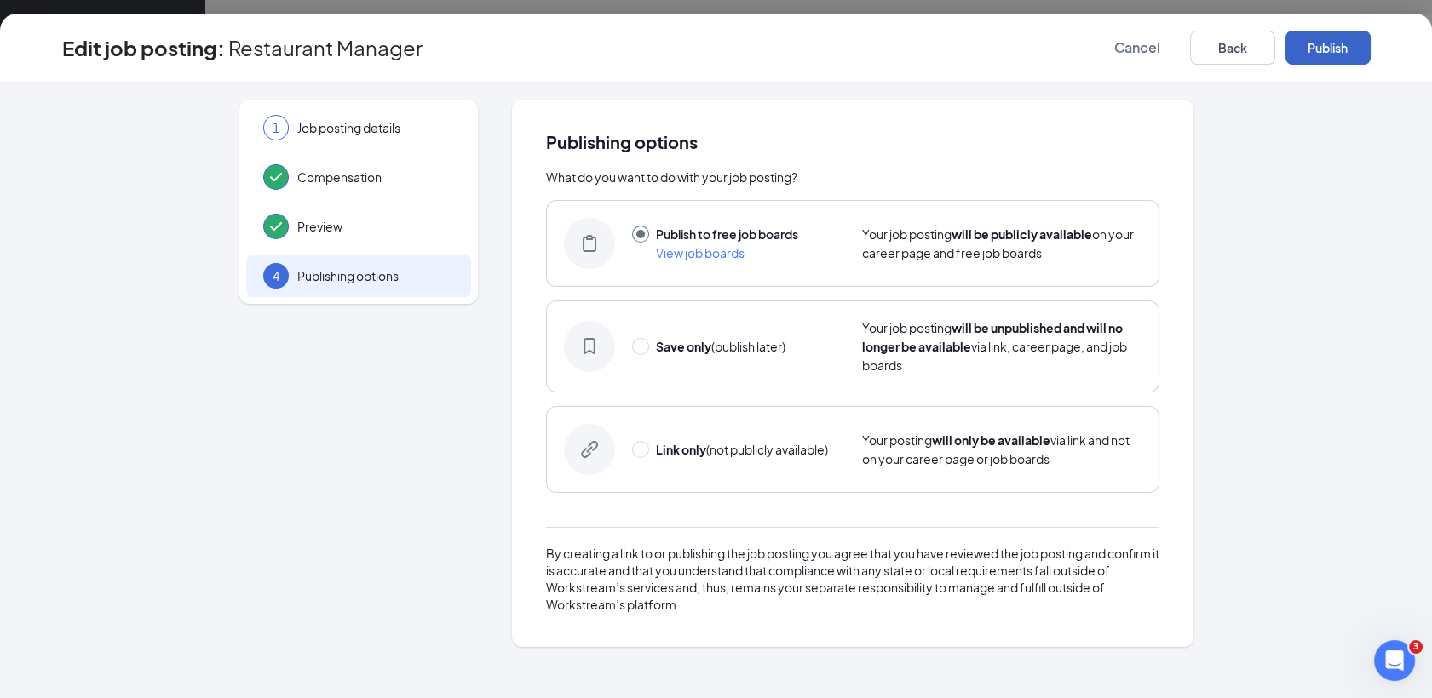
click at [1329, 57] on button "Publish" at bounding box center [1327, 48] width 85 height 34
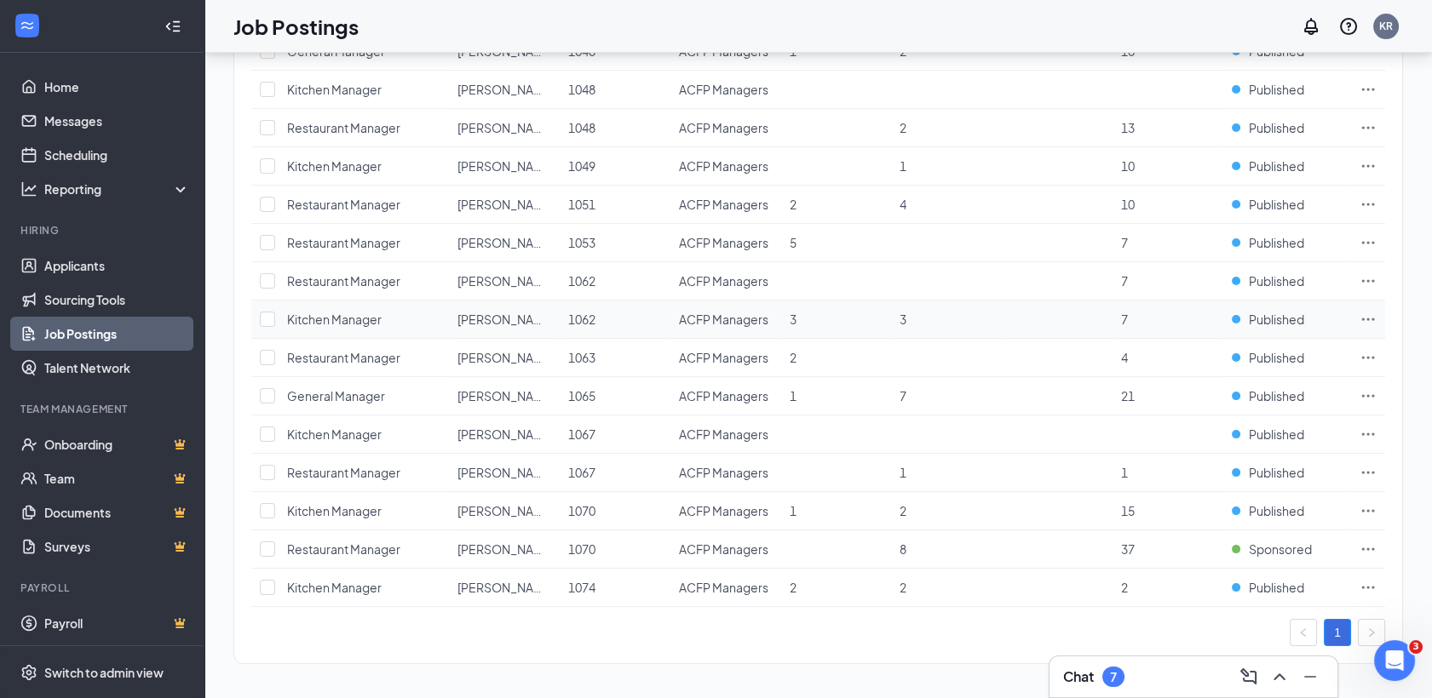
click at [1364, 315] on icon "Ellipses" at bounding box center [1367, 319] width 17 height 17
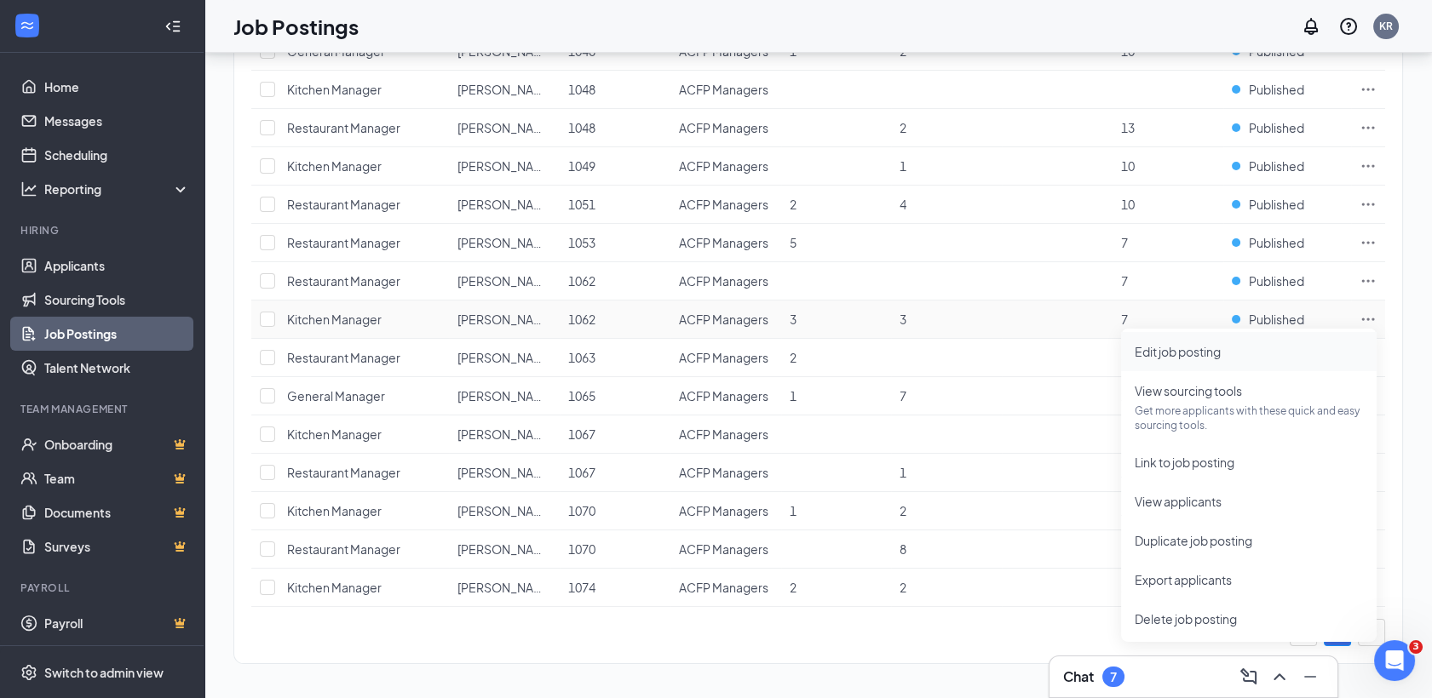
click at [1198, 342] on span "Edit job posting" at bounding box center [1248, 351] width 228 height 19
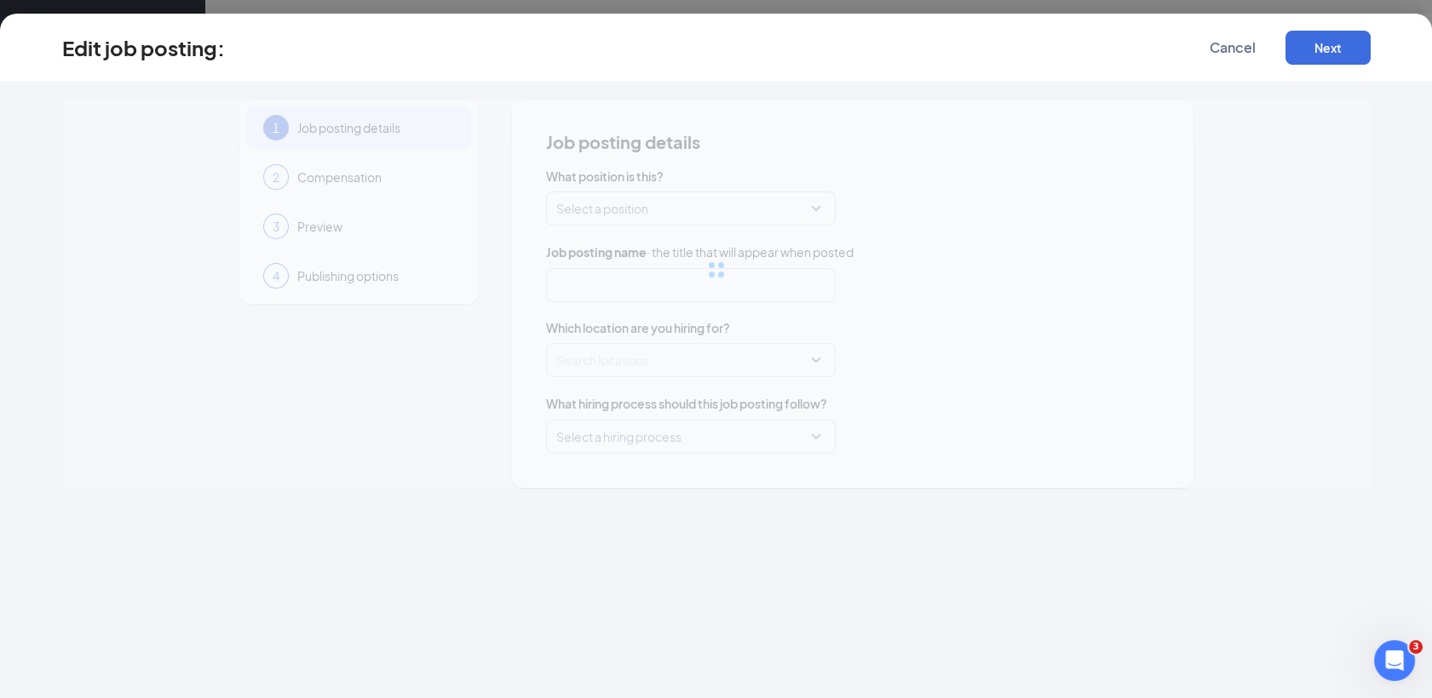
type input "Kitchen Manager"
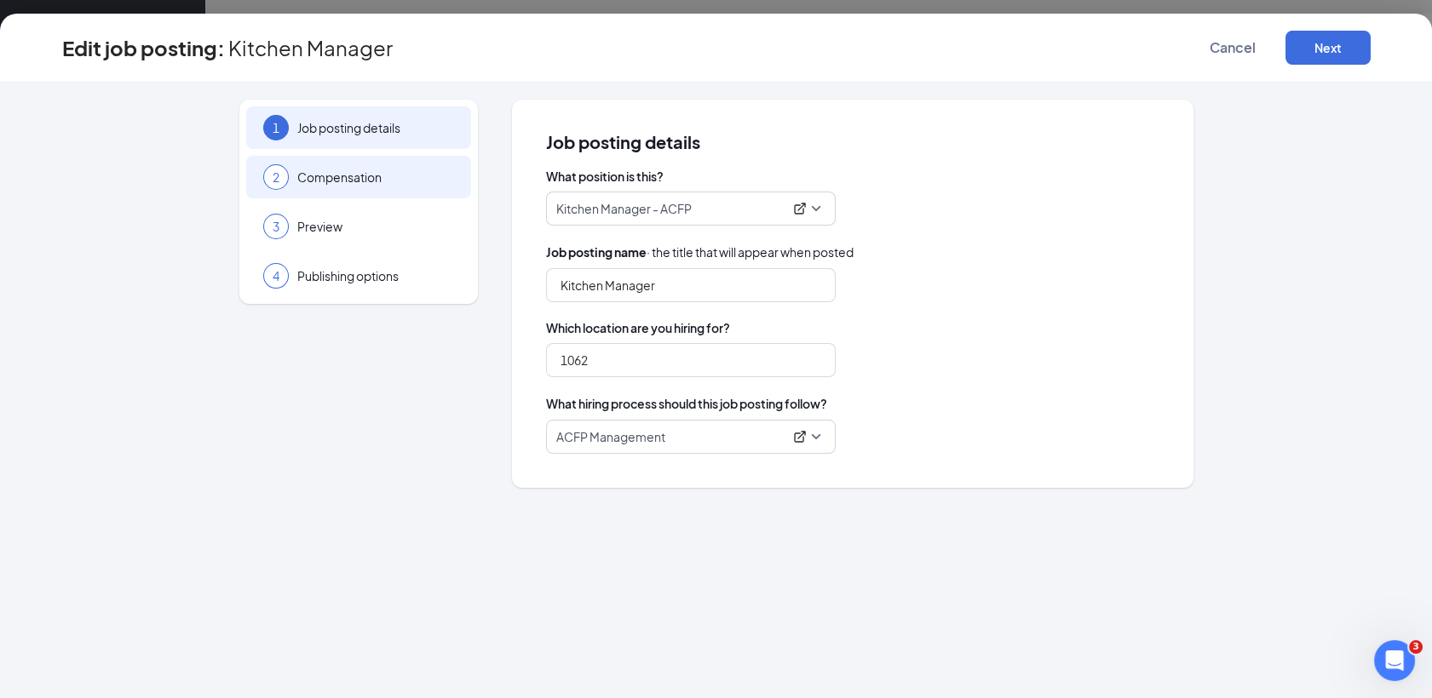
click at [380, 169] on span "Compensation" at bounding box center [375, 177] width 157 height 17
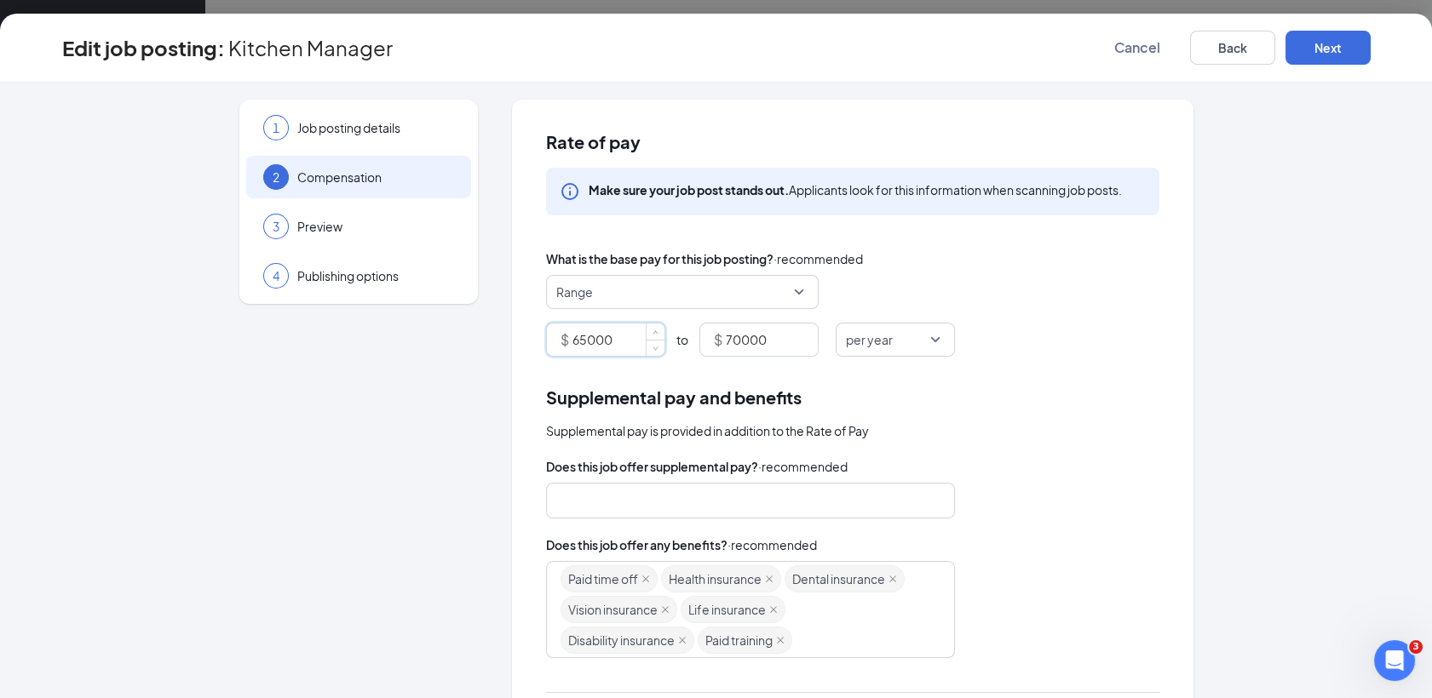
drag, startPoint x: 607, startPoint y: 348, endPoint x: 499, endPoint y: 346, distance: 108.2
click at [499, 346] on div "1 Job posting details 2 Compensation 3 Preview 4 Publishing options Rate of pay…" at bounding box center [716, 515] width 1308 height 831
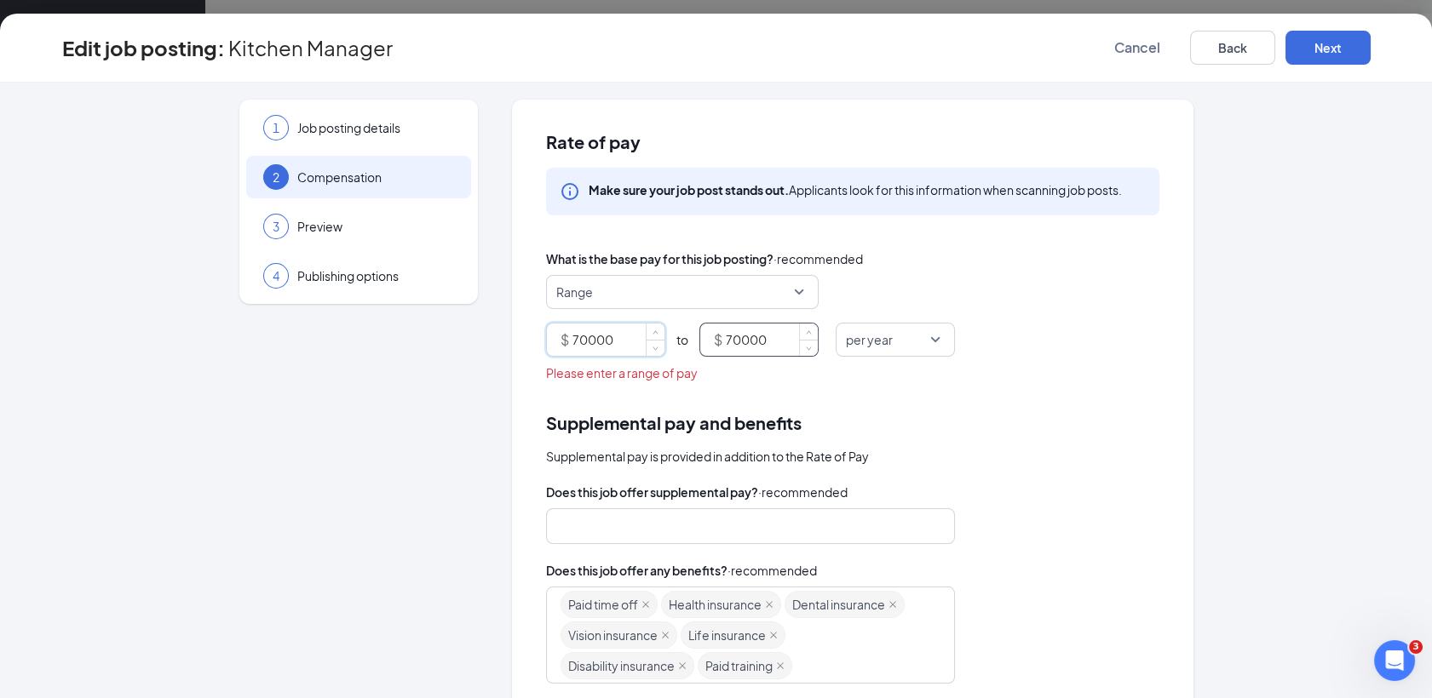
type input "70000"
click at [777, 338] on input "70000" at bounding box center [772, 340] width 92 height 32
type input "7"
type input "75000"
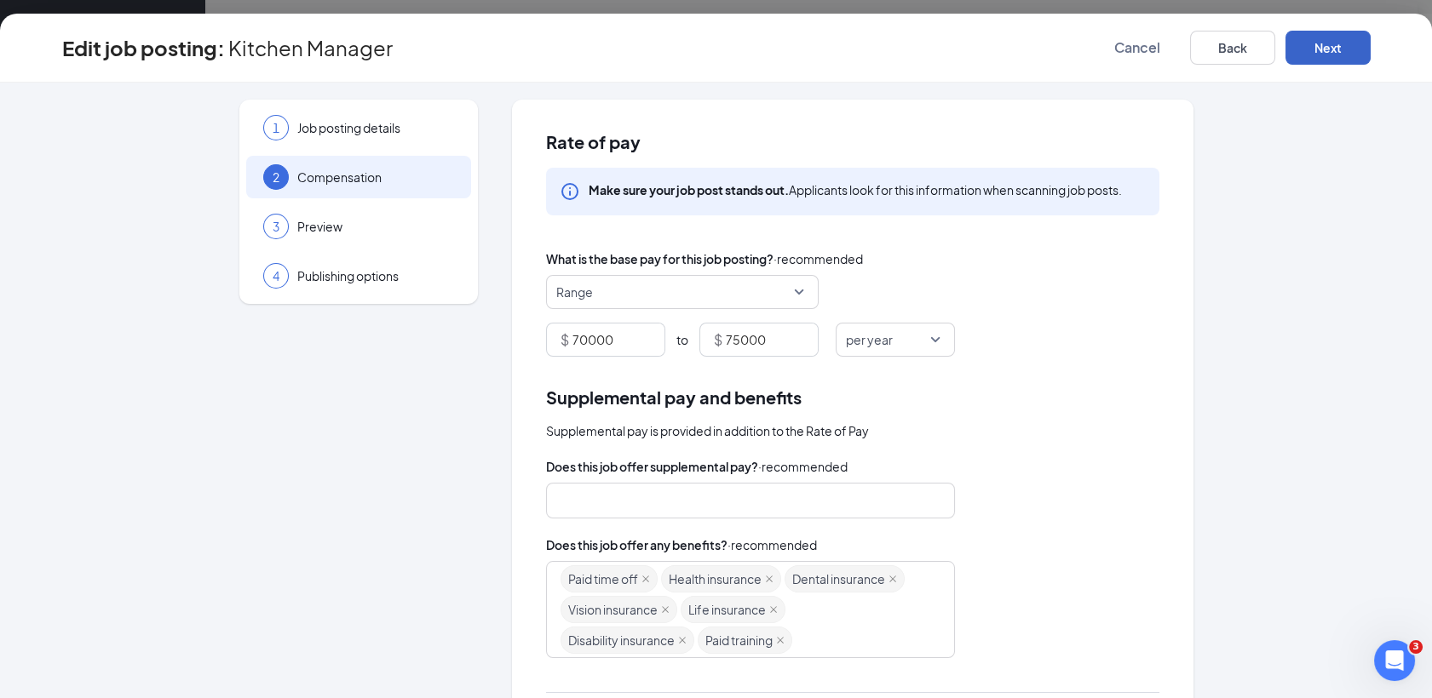
click at [1301, 46] on button "Next" at bounding box center [1327, 48] width 85 height 34
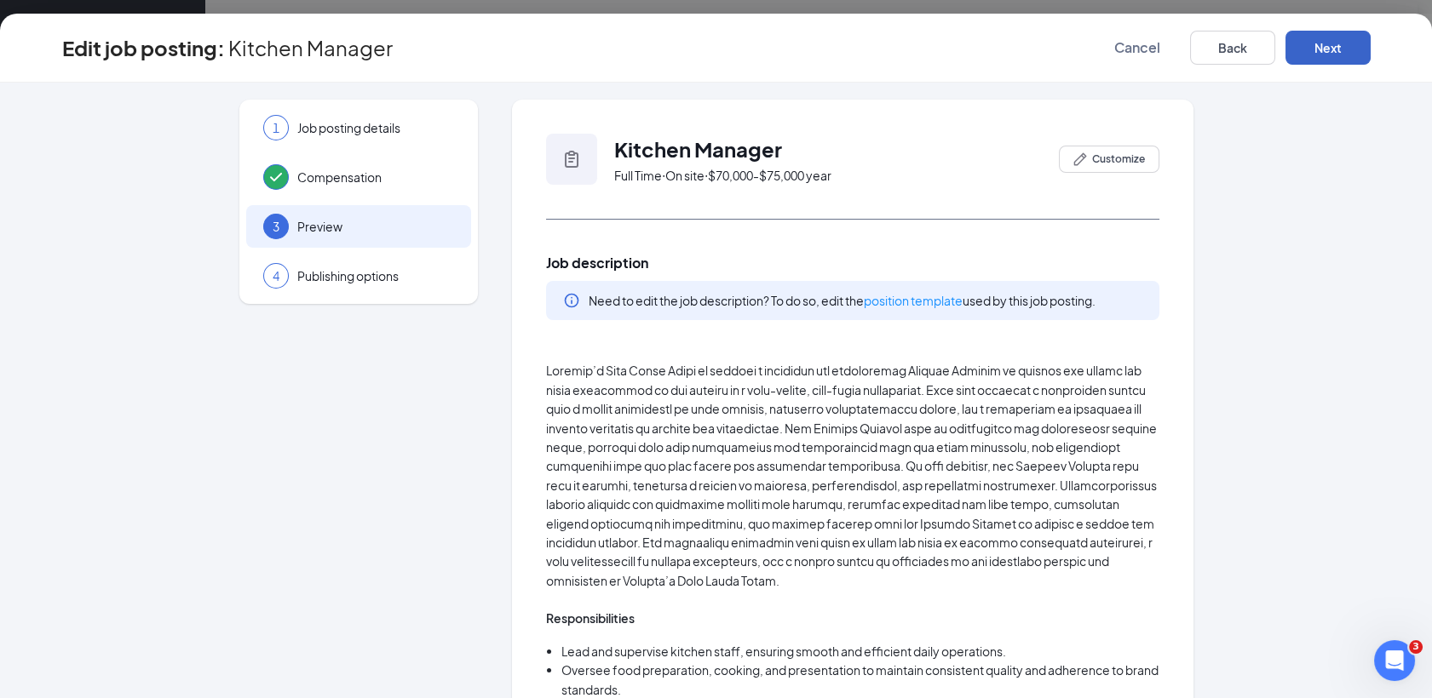
click at [1301, 46] on button "Next" at bounding box center [1327, 48] width 85 height 34
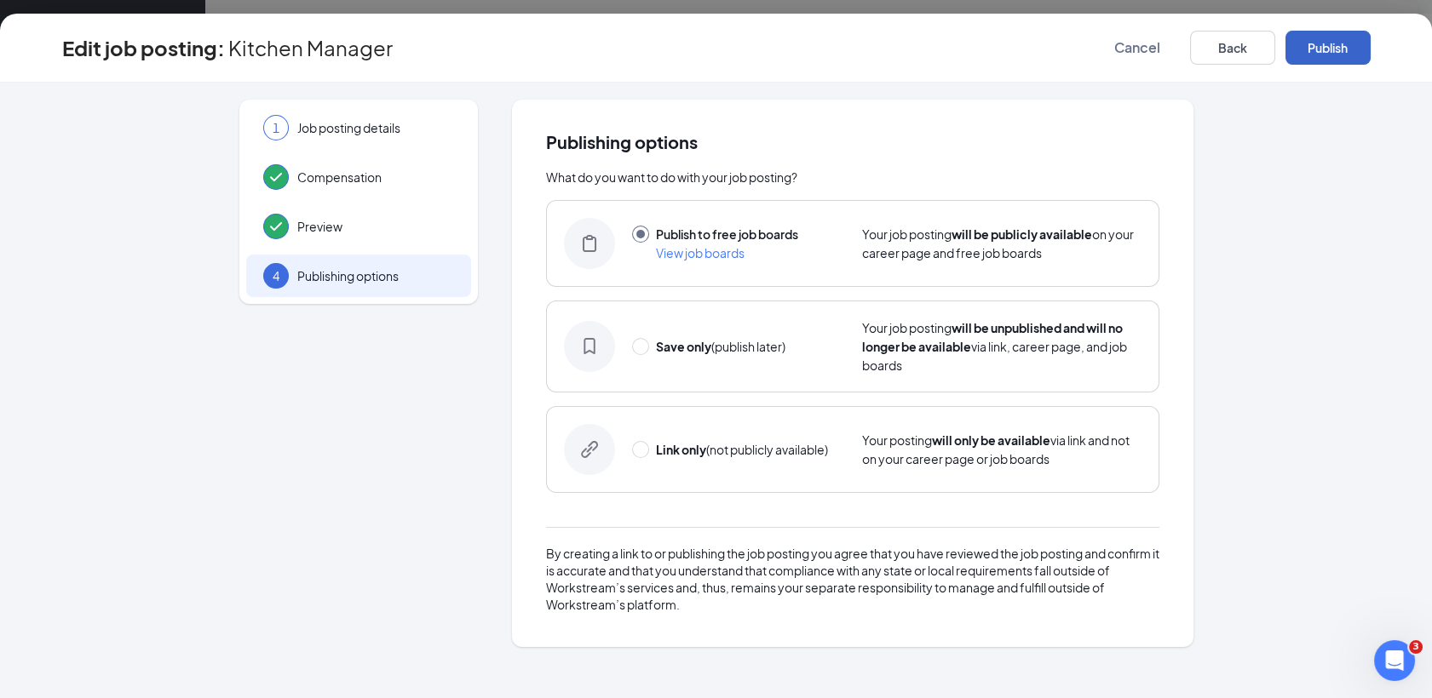
click at [1301, 46] on button "Publish" at bounding box center [1327, 48] width 85 height 34
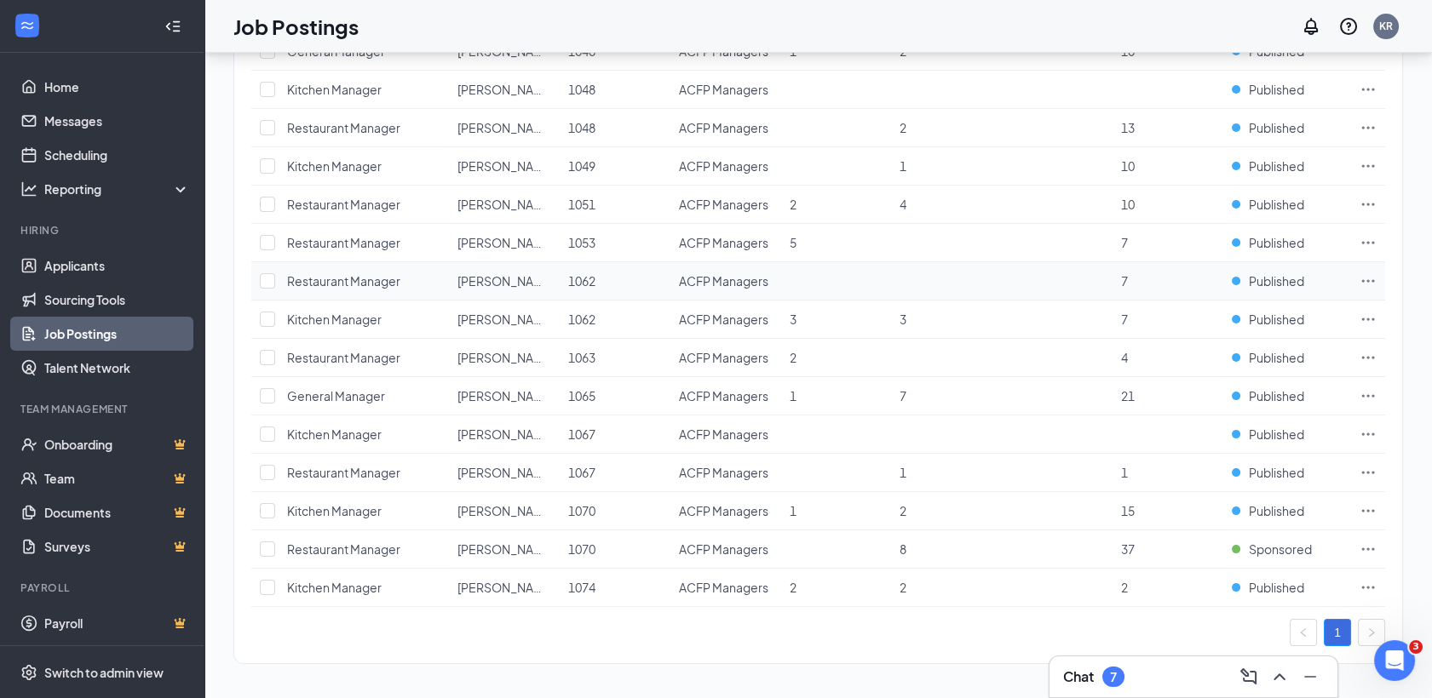
click at [1367, 279] on icon "Ellipses" at bounding box center [1368, 280] width 13 height 3
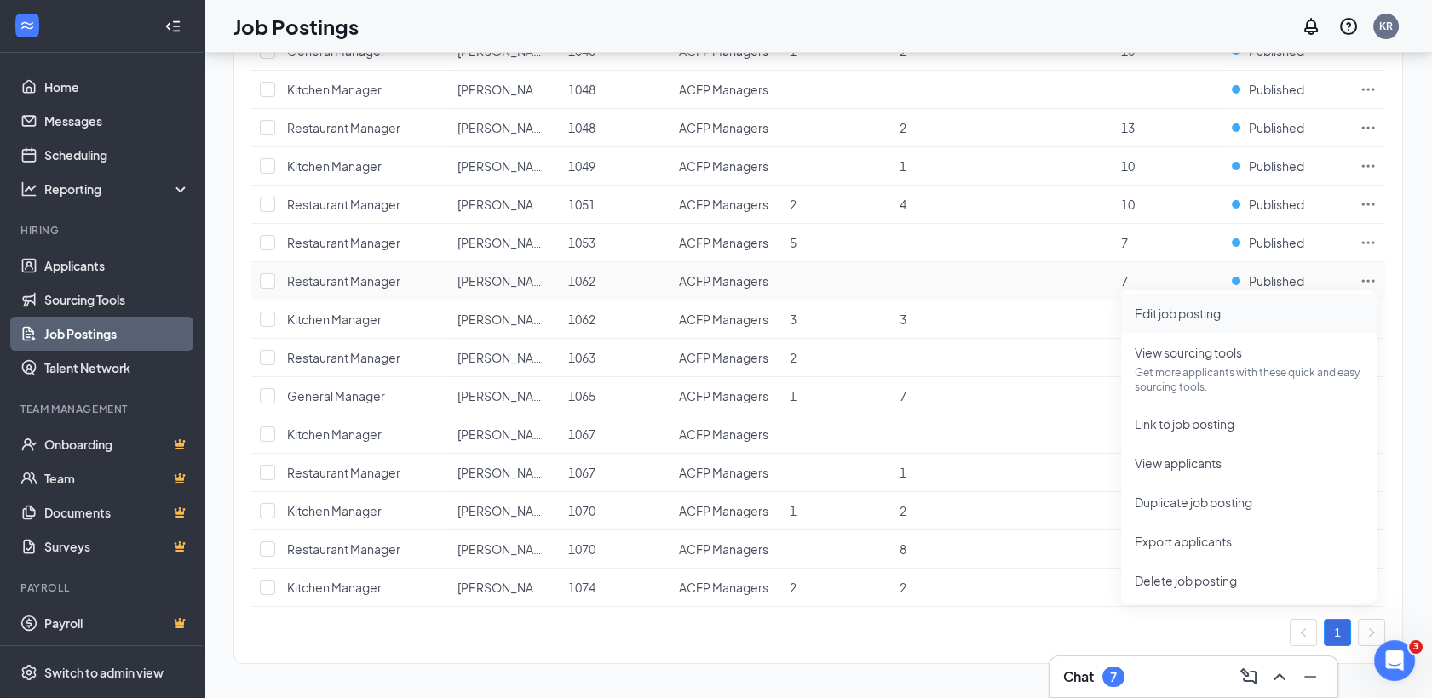
click at [1179, 316] on span "Edit job posting" at bounding box center [1177, 313] width 86 height 15
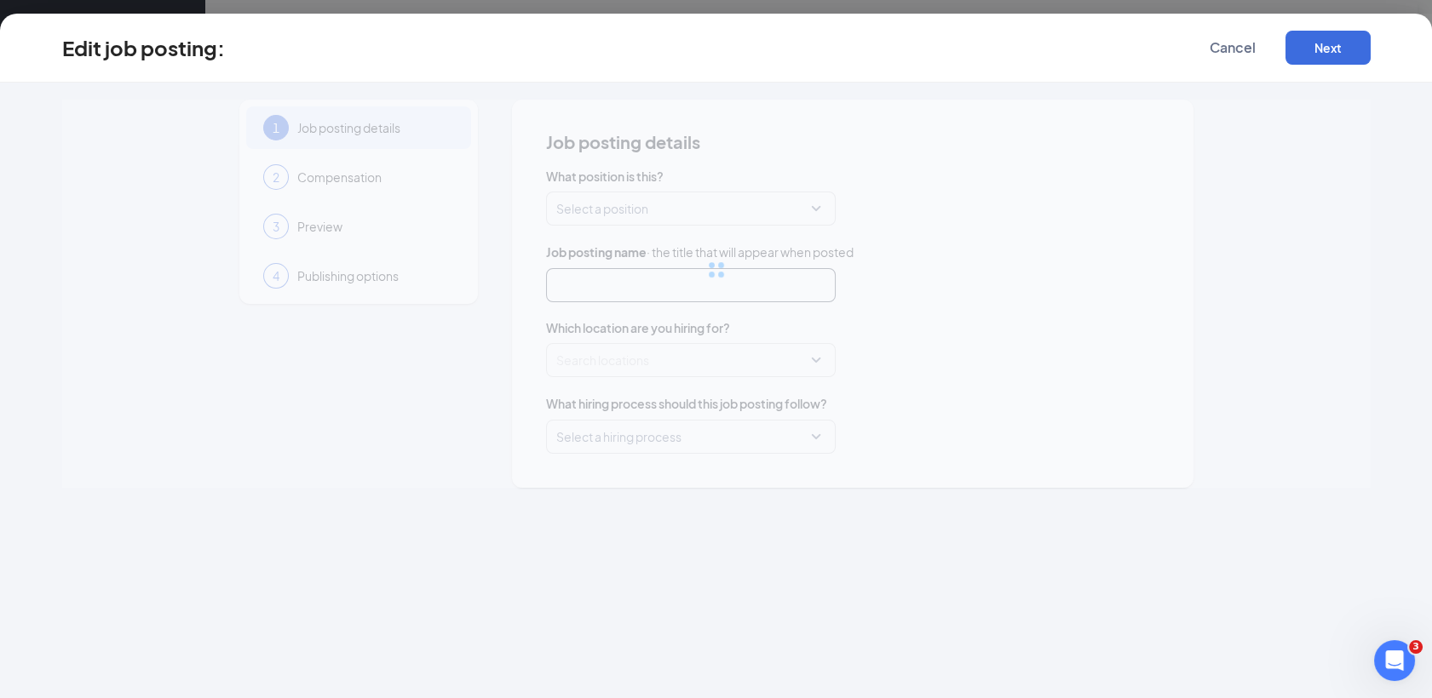
type input "Restaurant Manager"
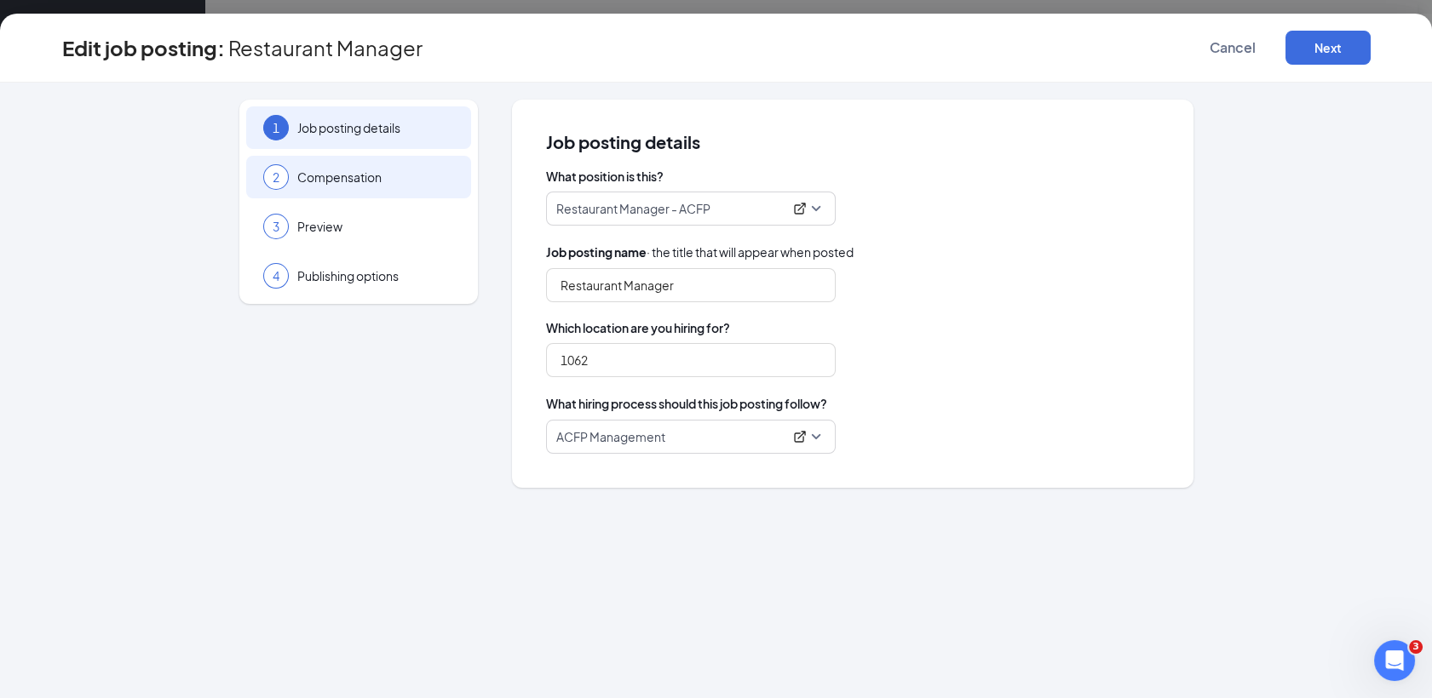
click at [388, 193] on div "2 Compensation" at bounding box center [358, 177] width 225 height 43
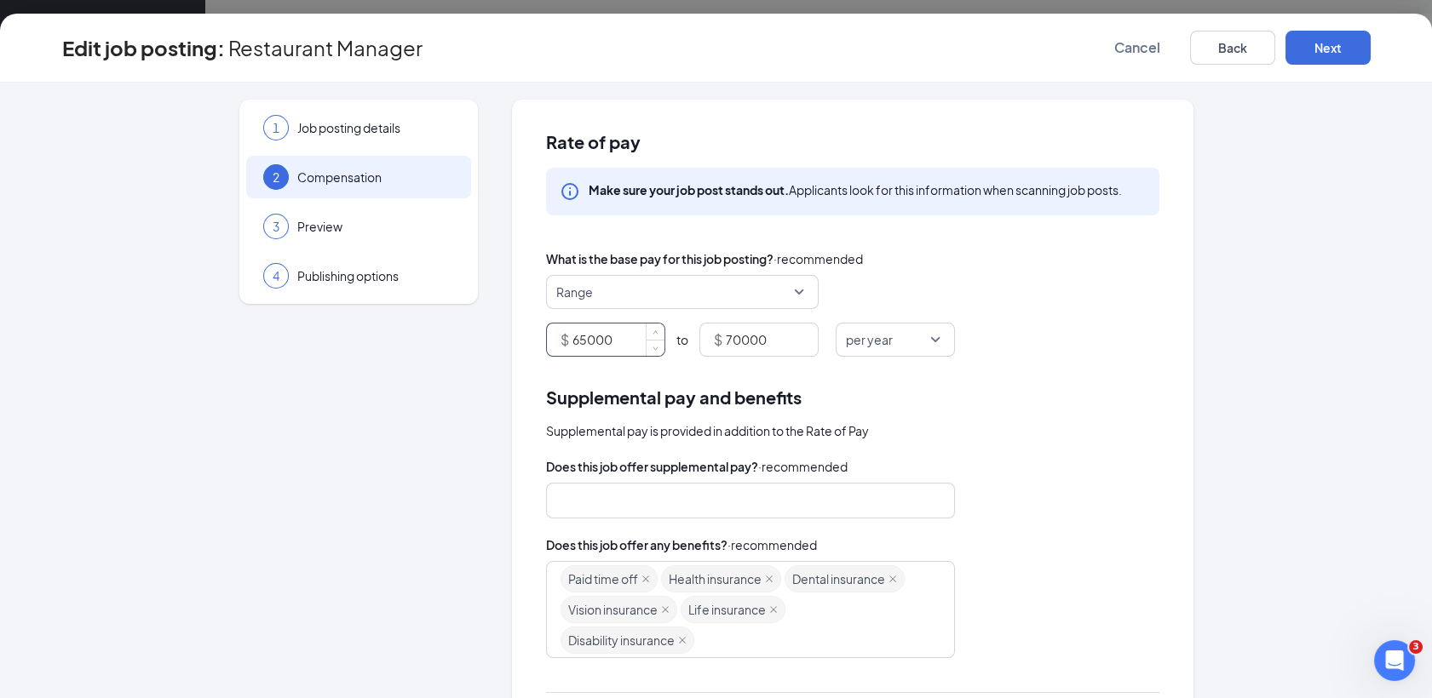
drag, startPoint x: 615, startPoint y: 346, endPoint x: 543, endPoint y: 330, distance: 74.2
click at [546, 330] on div "$ 65000" at bounding box center [605, 340] width 119 height 34
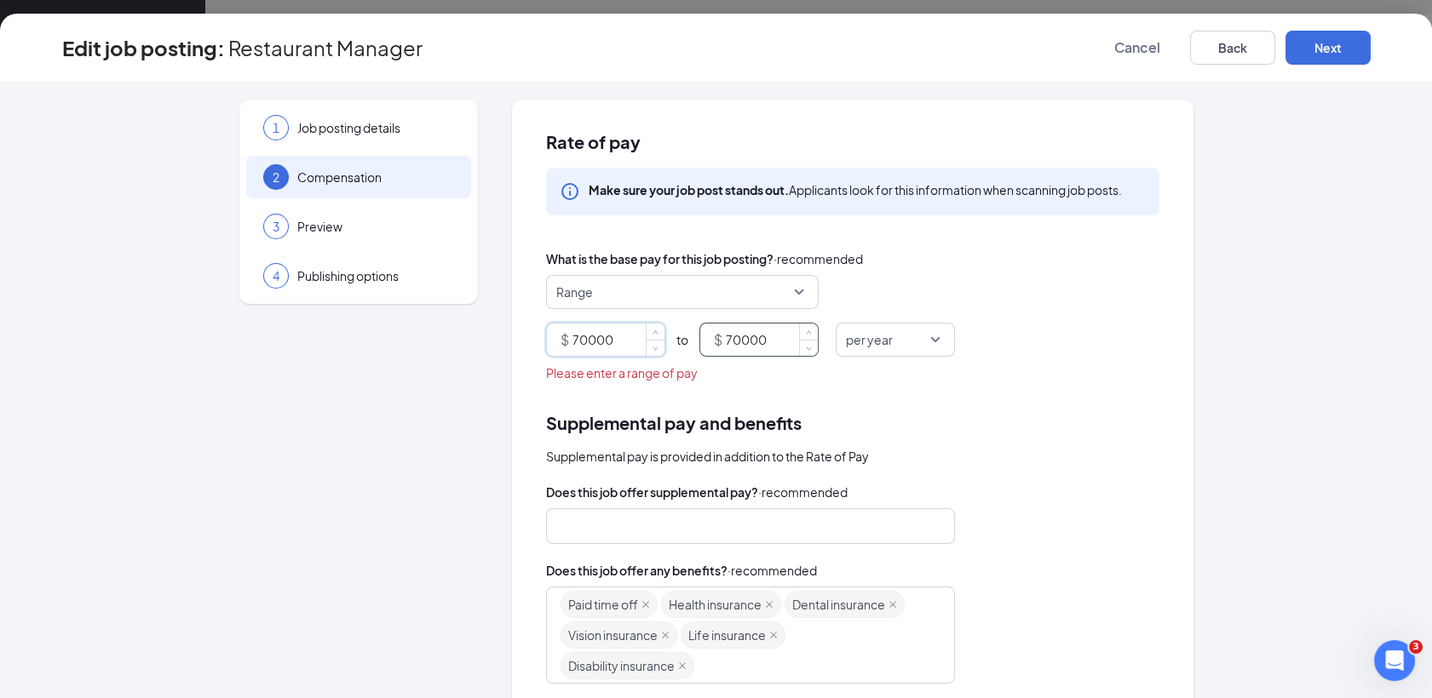
type input "70000"
click at [732, 349] on input "70000" at bounding box center [772, 340] width 92 height 32
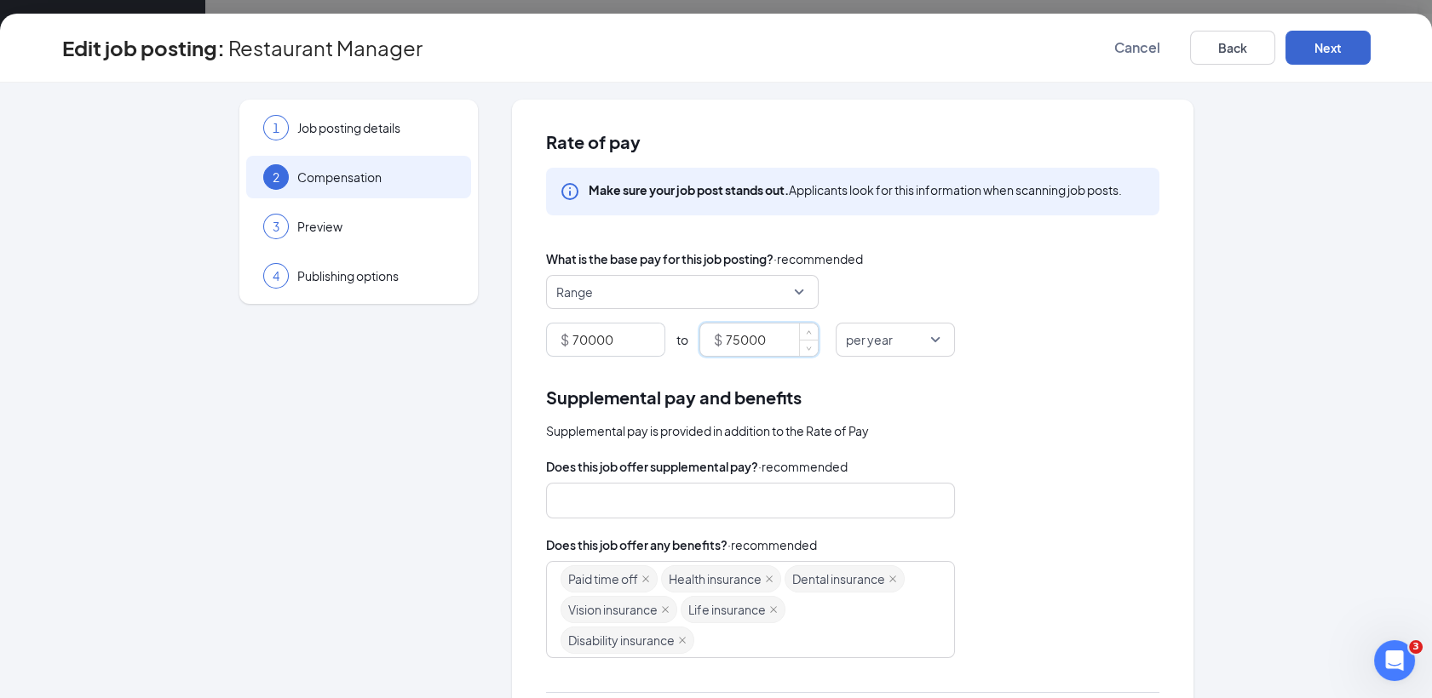
type input "75000"
click at [1319, 62] on button "Next" at bounding box center [1327, 48] width 85 height 34
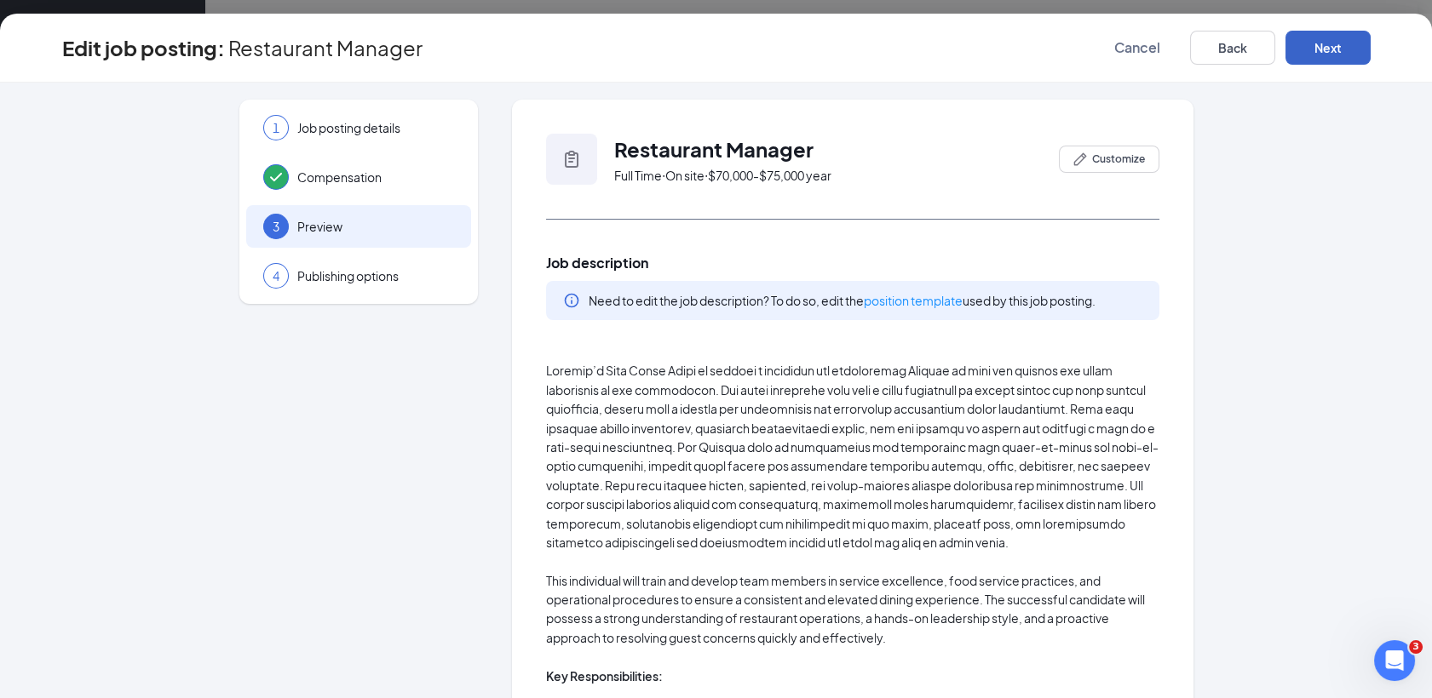
click at [1319, 62] on button "Next" at bounding box center [1327, 48] width 85 height 34
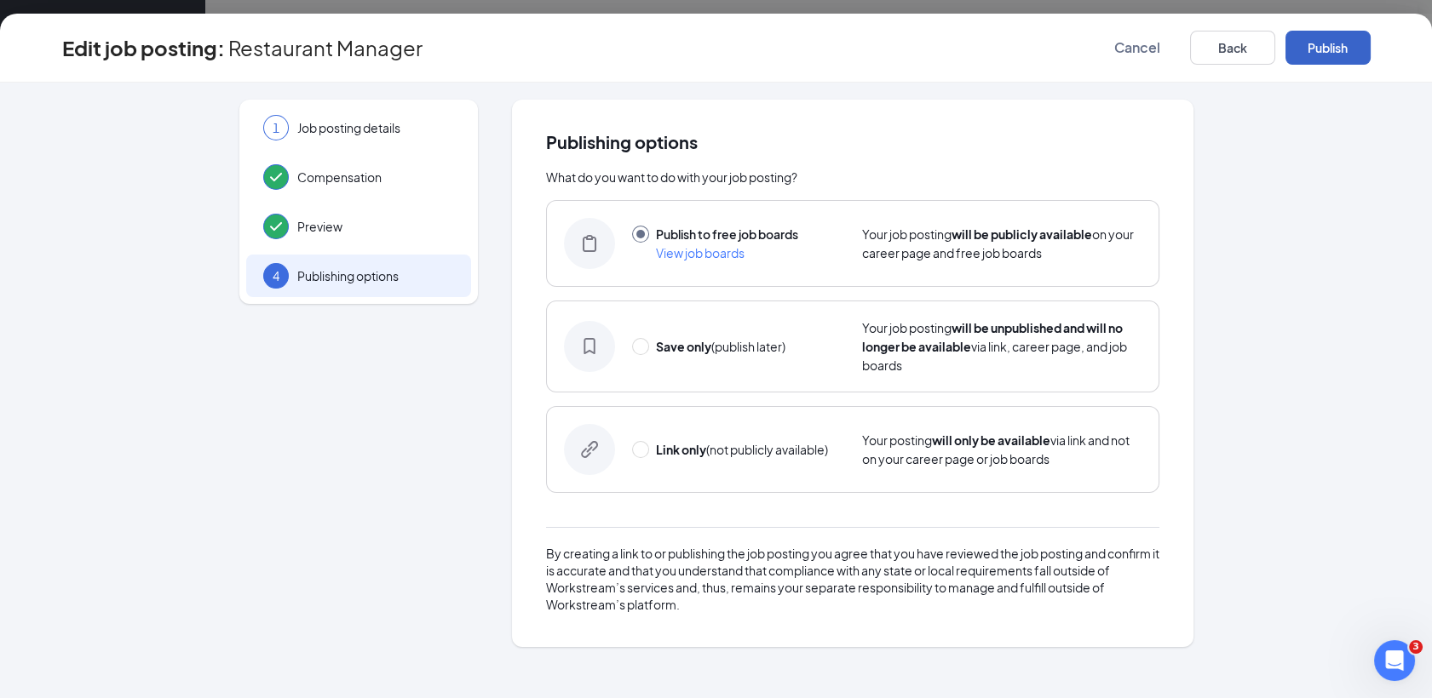
click at [1319, 62] on button "Publish" at bounding box center [1327, 48] width 85 height 34
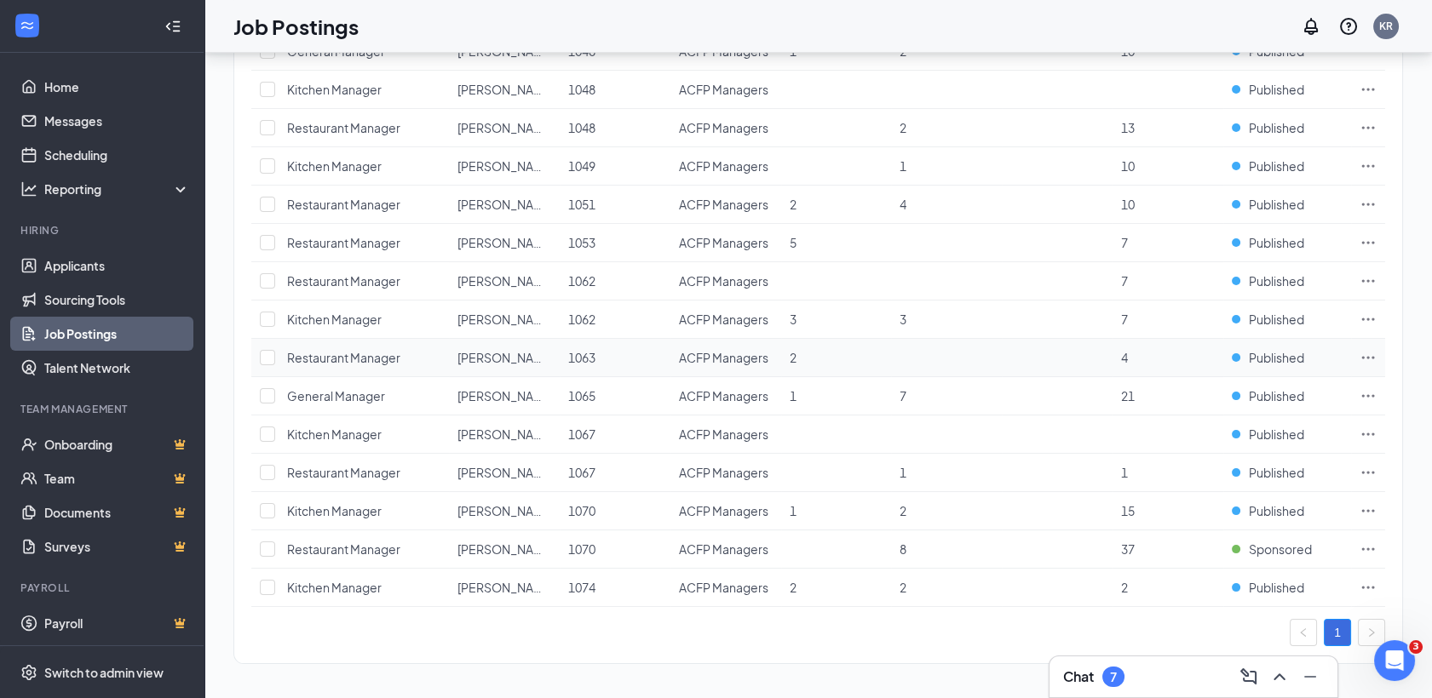
click at [1366, 352] on icon "Ellipses" at bounding box center [1367, 357] width 17 height 17
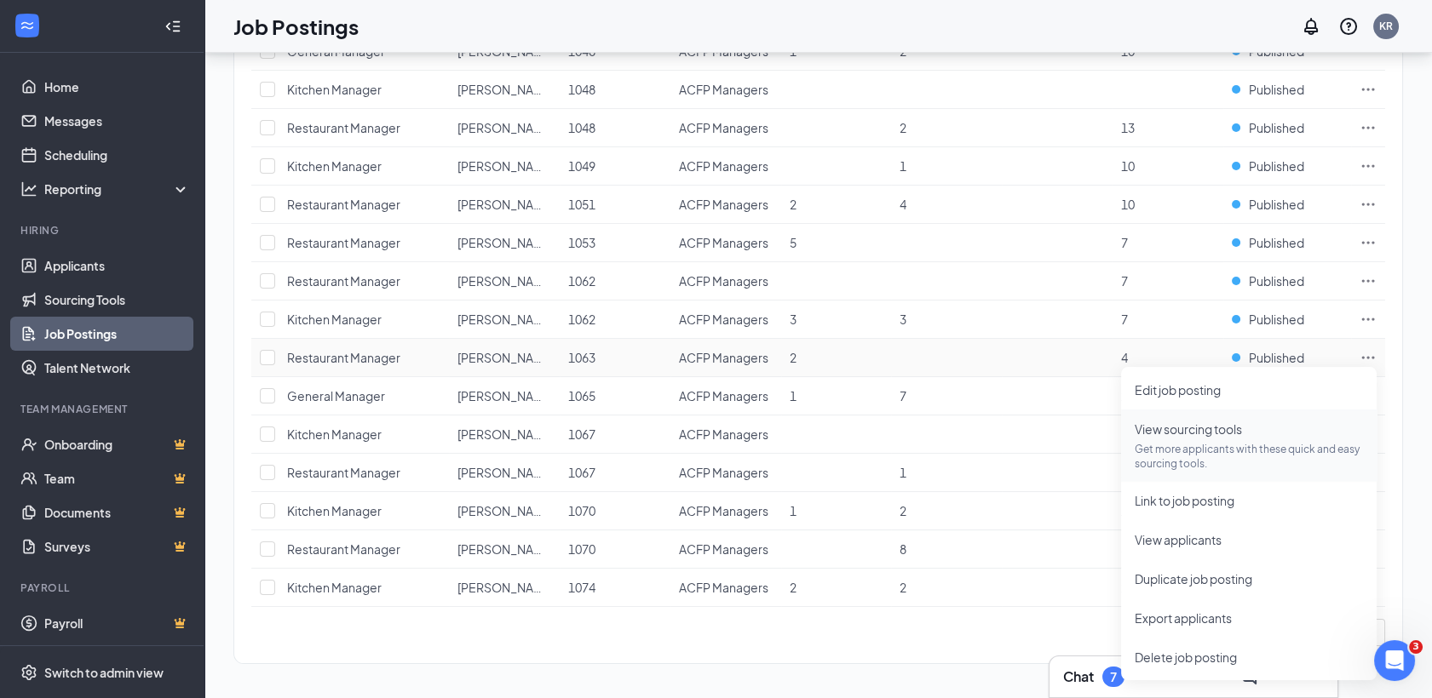
click at [1213, 448] on p "Get more applicants with these quick and easy sourcing tools." at bounding box center [1248, 456] width 228 height 29
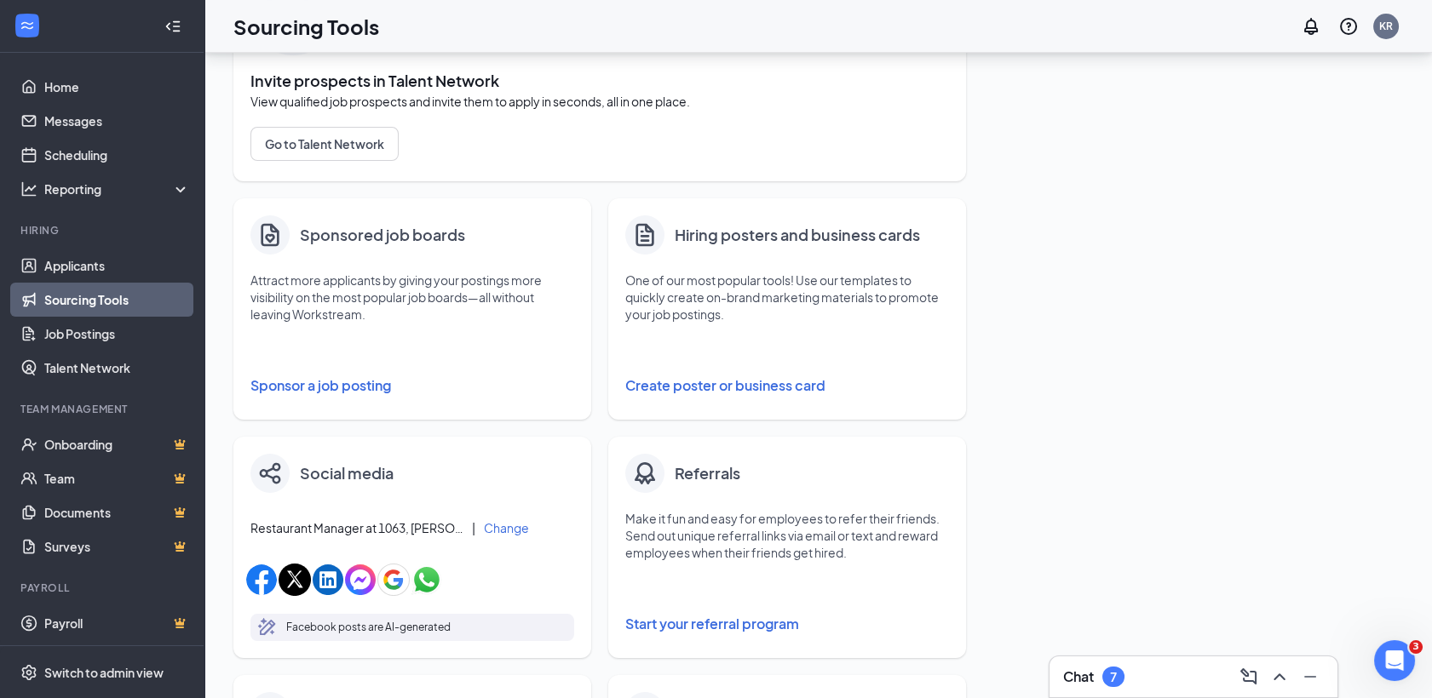
scroll to position [157, 0]
click at [352, 379] on button "Sponsor a job posting" at bounding box center [412, 387] width 324 height 34
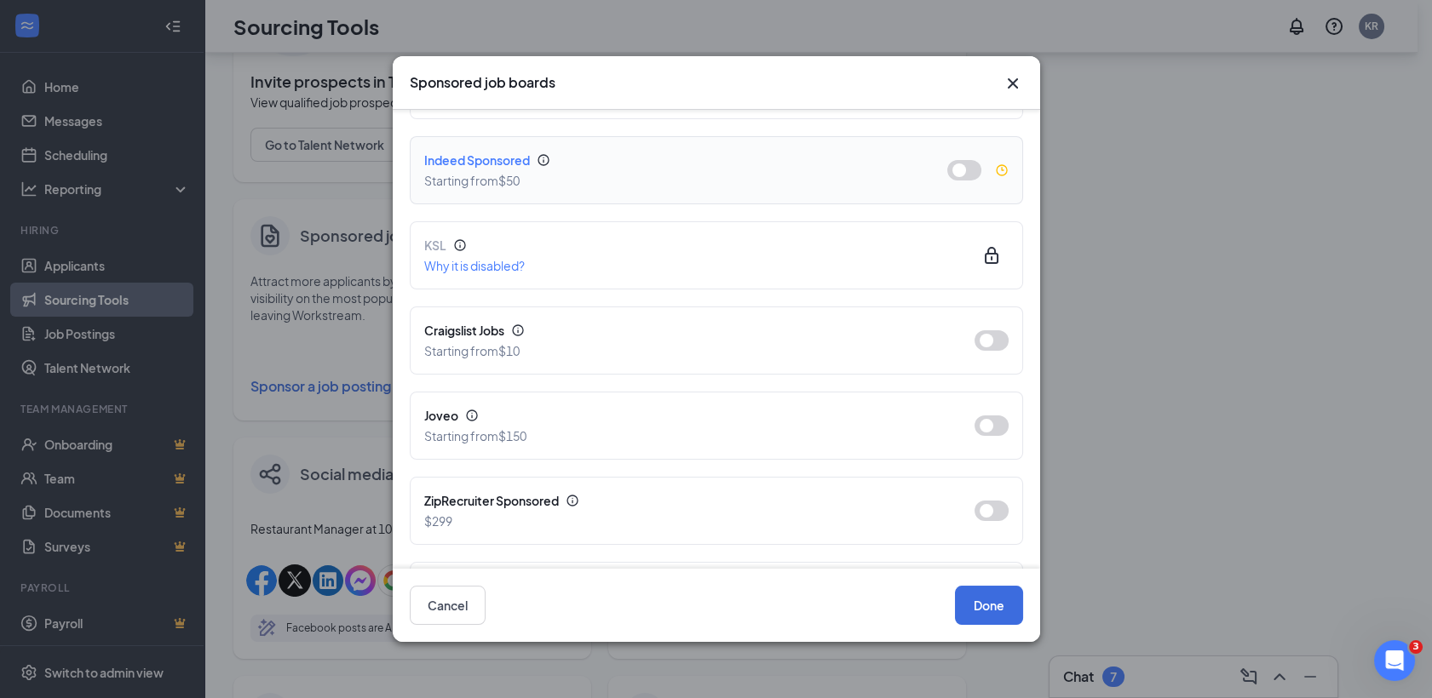
scroll to position [450, 0]
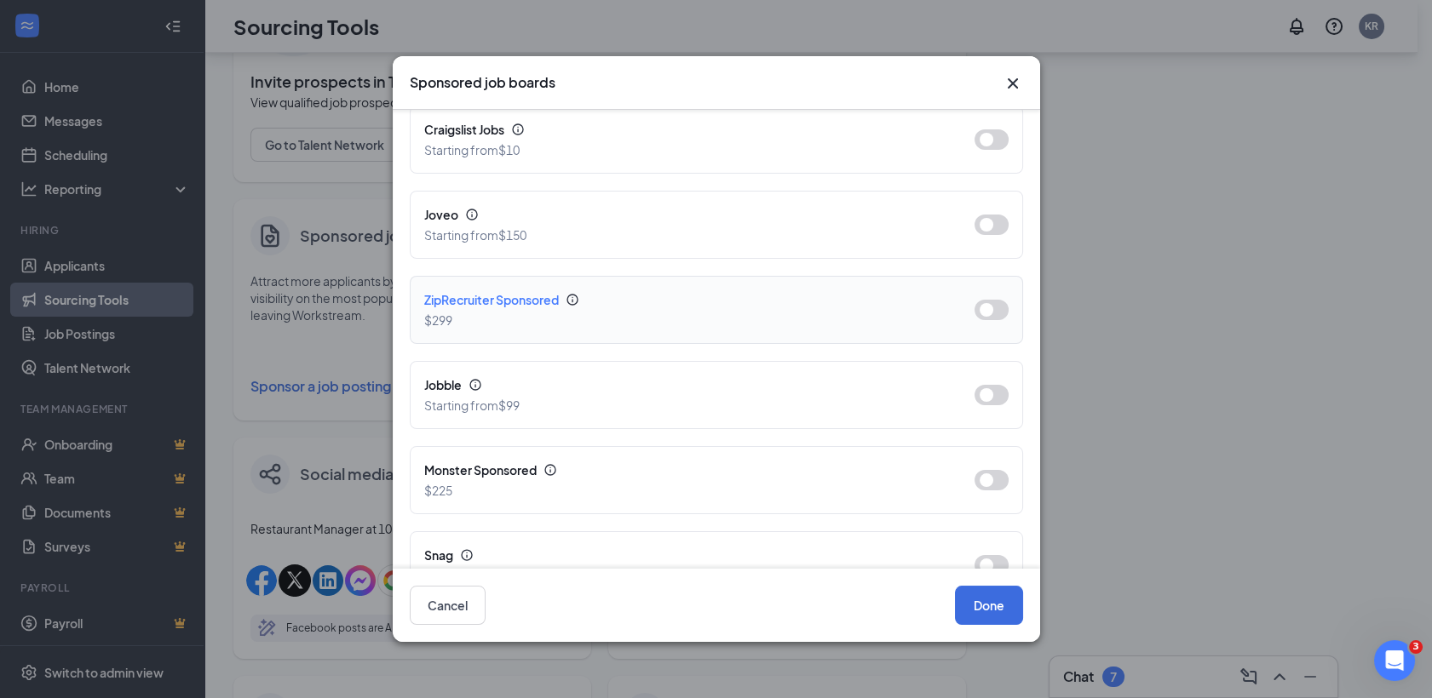
click at [974, 311] on button "button" at bounding box center [991, 310] width 34 height 20
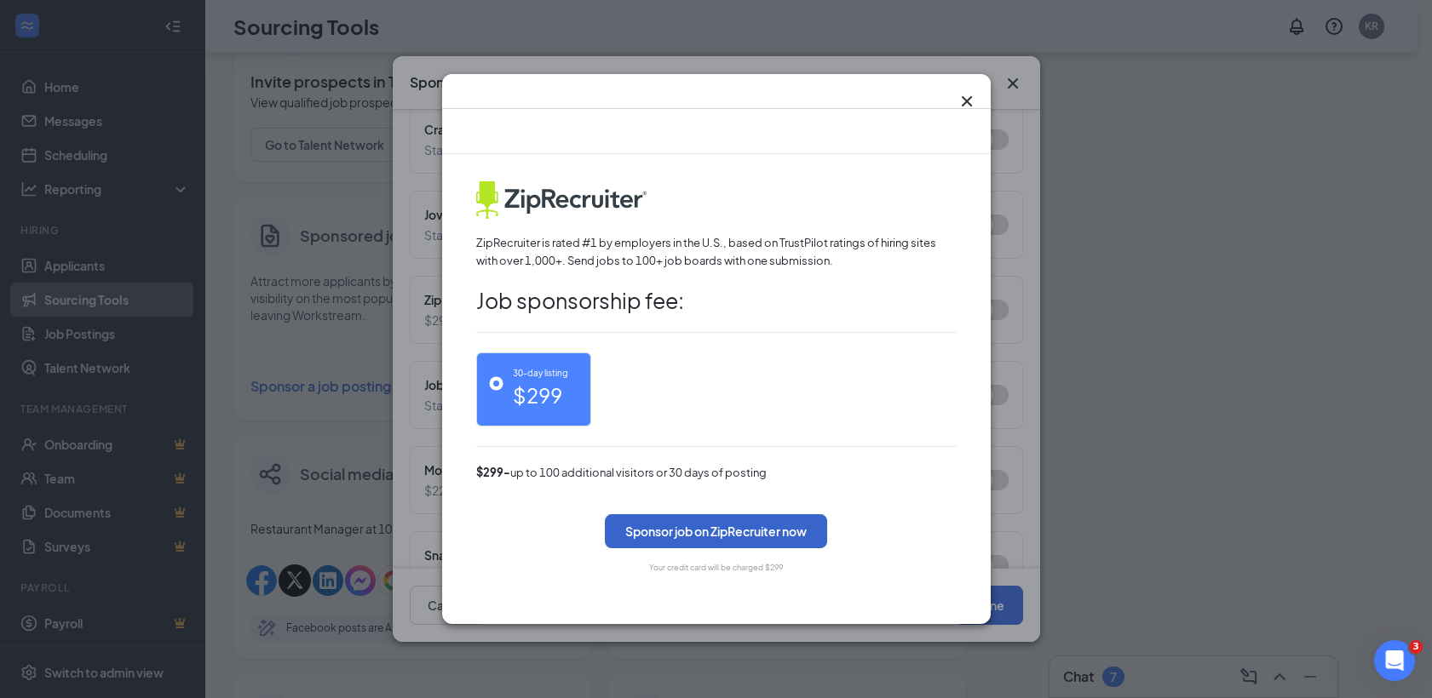
click at [763, 534] on button "Sponsor job on ZipRecruiter now" at bounding box center [716, 531] width 222 height 34
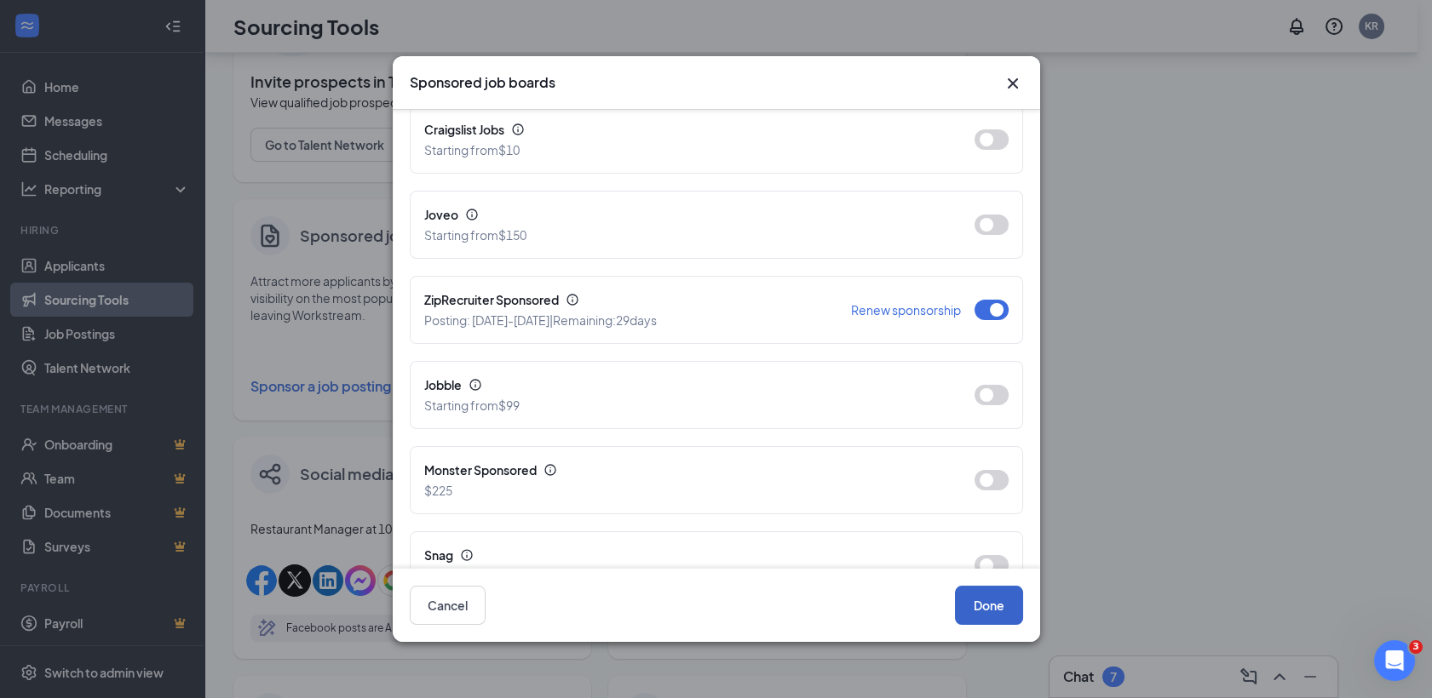
click at [995, 601] on button "Done" at bounding box center [989, 605] width 68 height 39
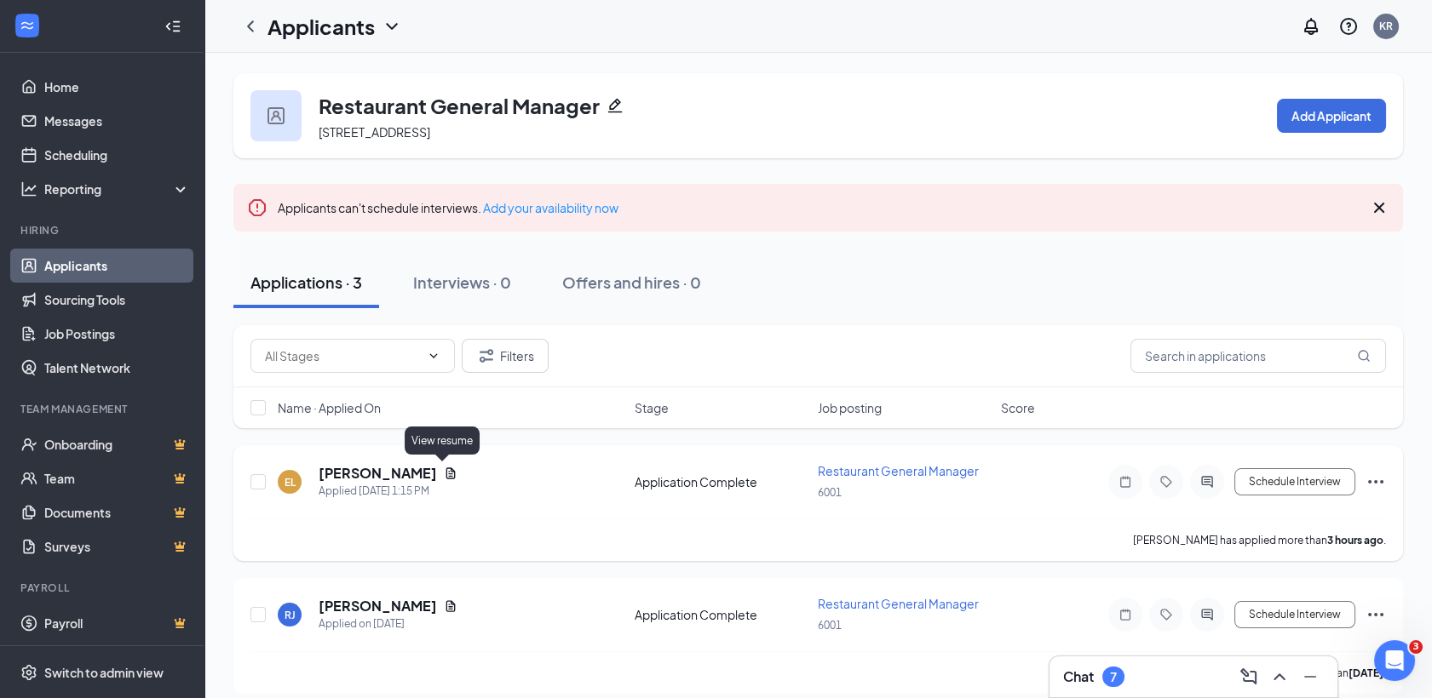
click at [446, 474] on icon "Document" at bounding box center [450, 473] width 9 height 11
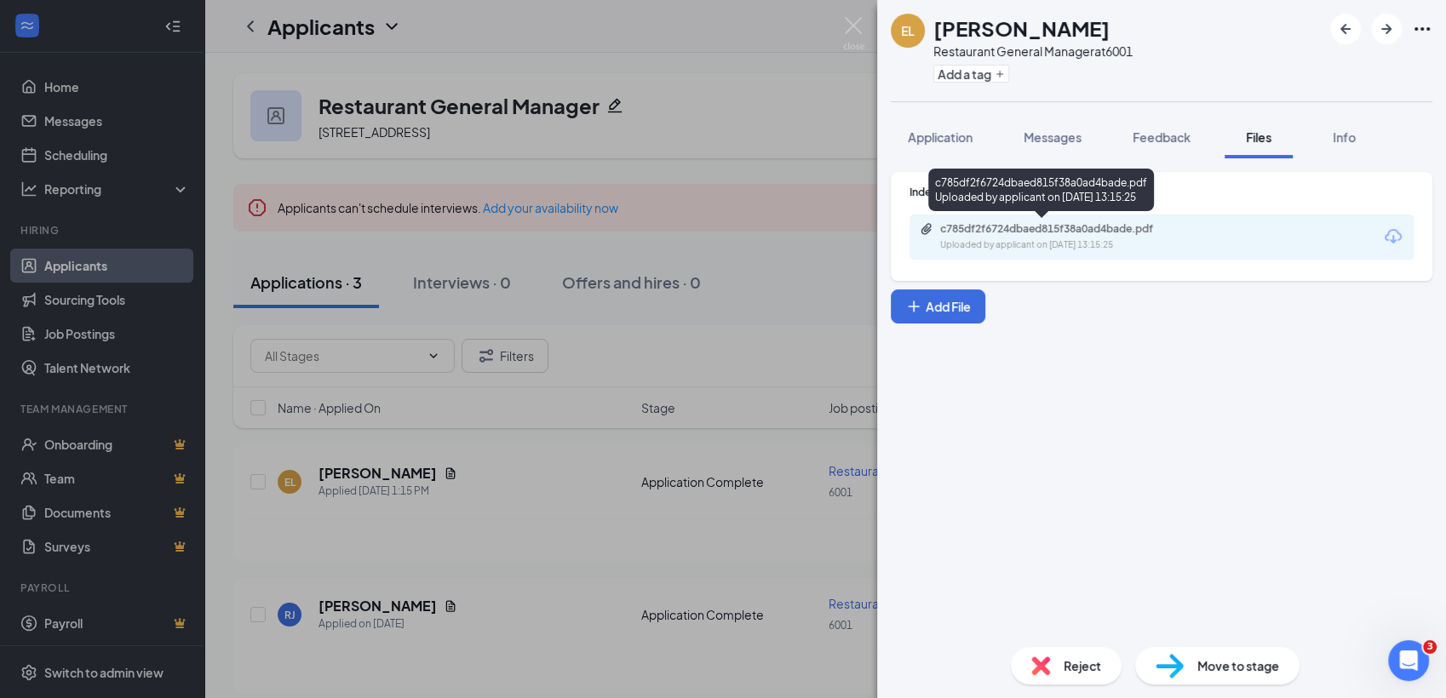
click at [1056, 233] on div "c785df2f6724dbaed815f38a0ad4bade.pdf" at bounding box center [1059, 229] width 238 height 14
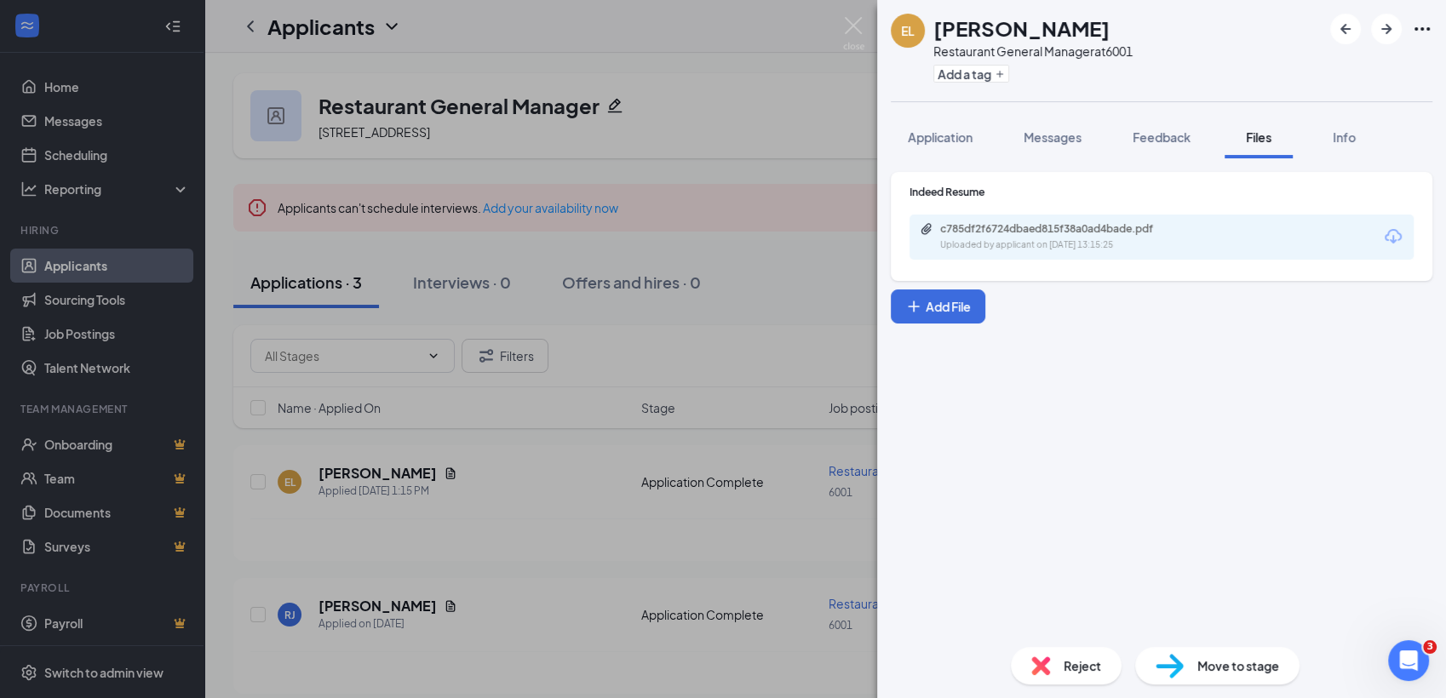
click at [1048, 666] on img at bounding box center [1040, 666] width 19 height 19
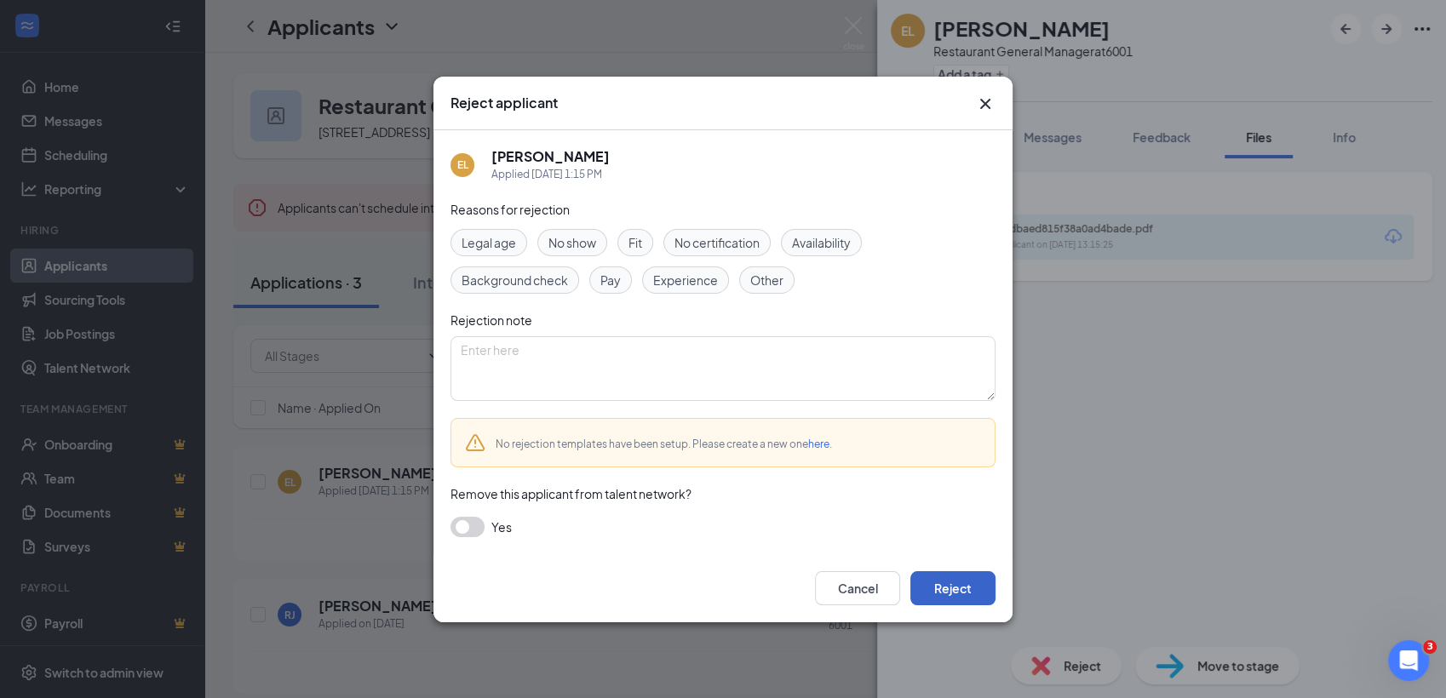
click at [949, 583] on button "Reject" at bounding box center [952, 588] width 85 height 34
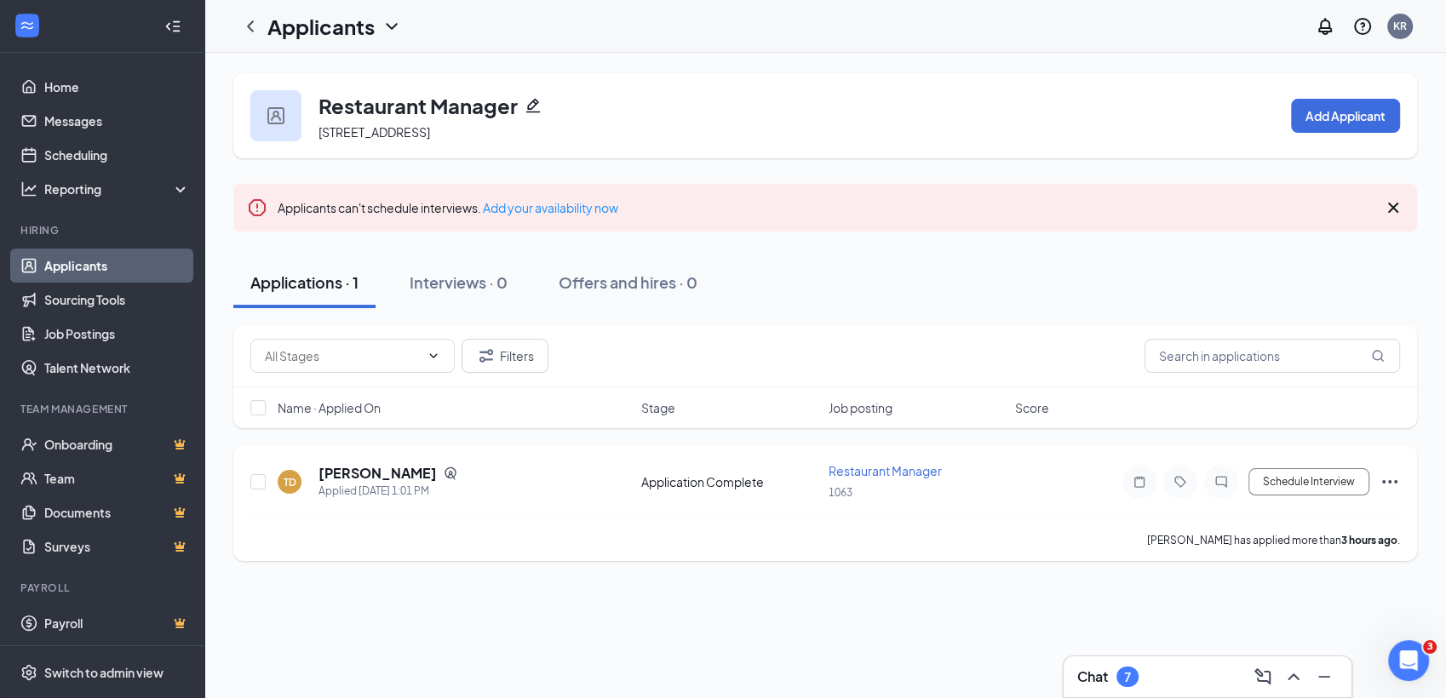
click at [1399, 482] on icon "Ellipses" at bounding box center [1390, 482] width 20 height 20
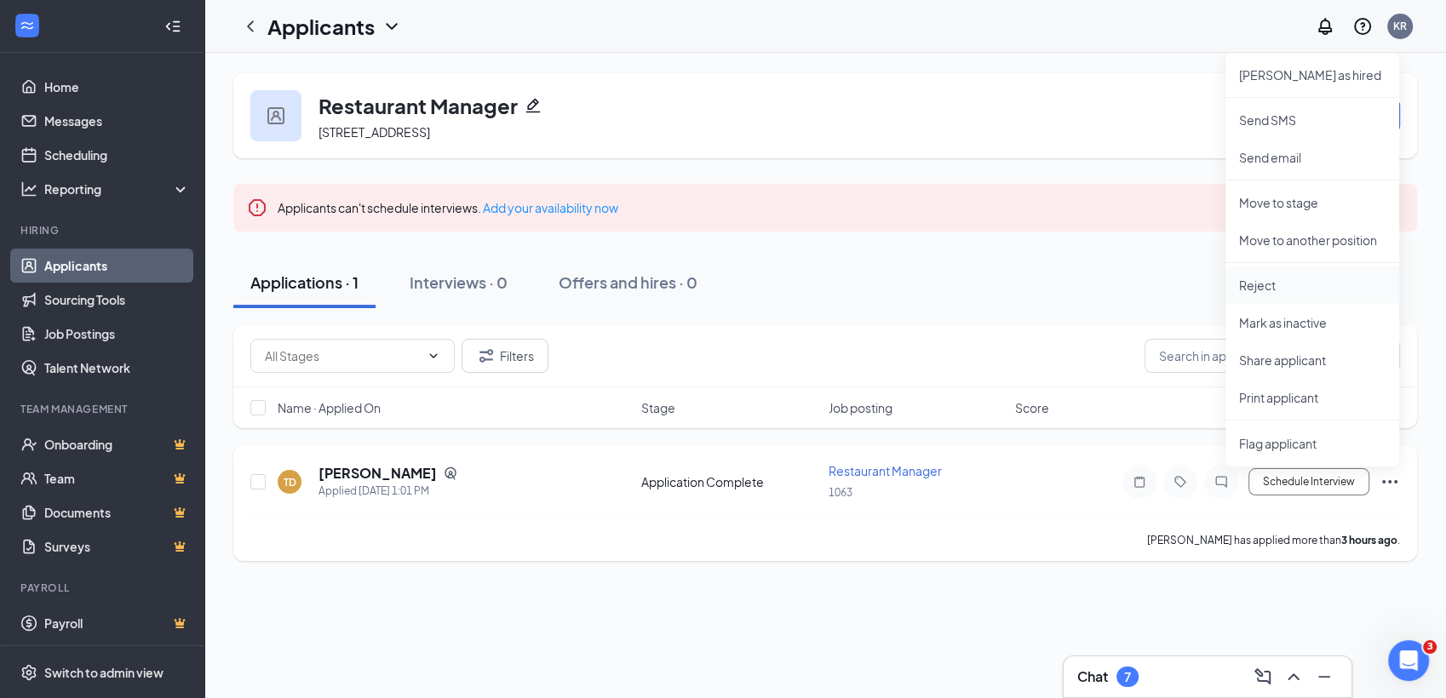
click at [1270, 296] on li "Reject" at bounding box center [1313, 285] width 174 height 37
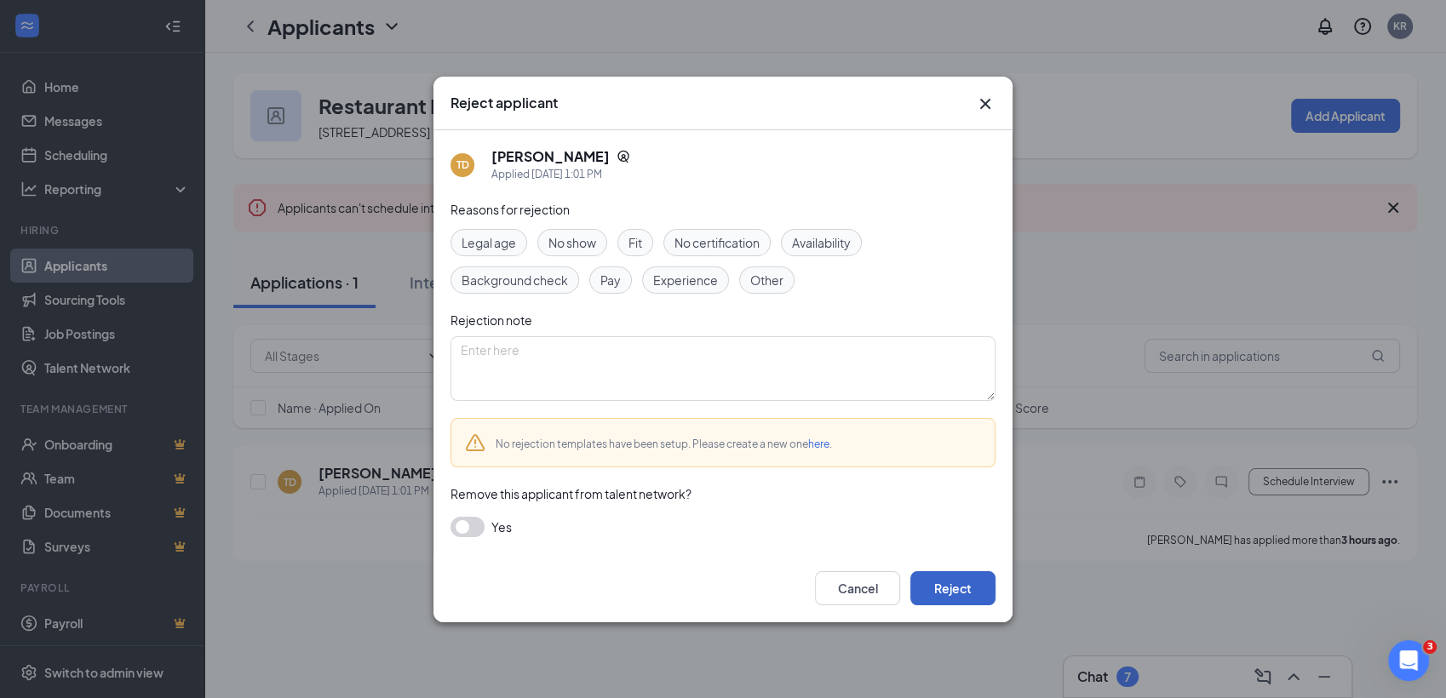
click at [976, 603] on button "Reject" at bounding box center [952, 588] width 85 height 34
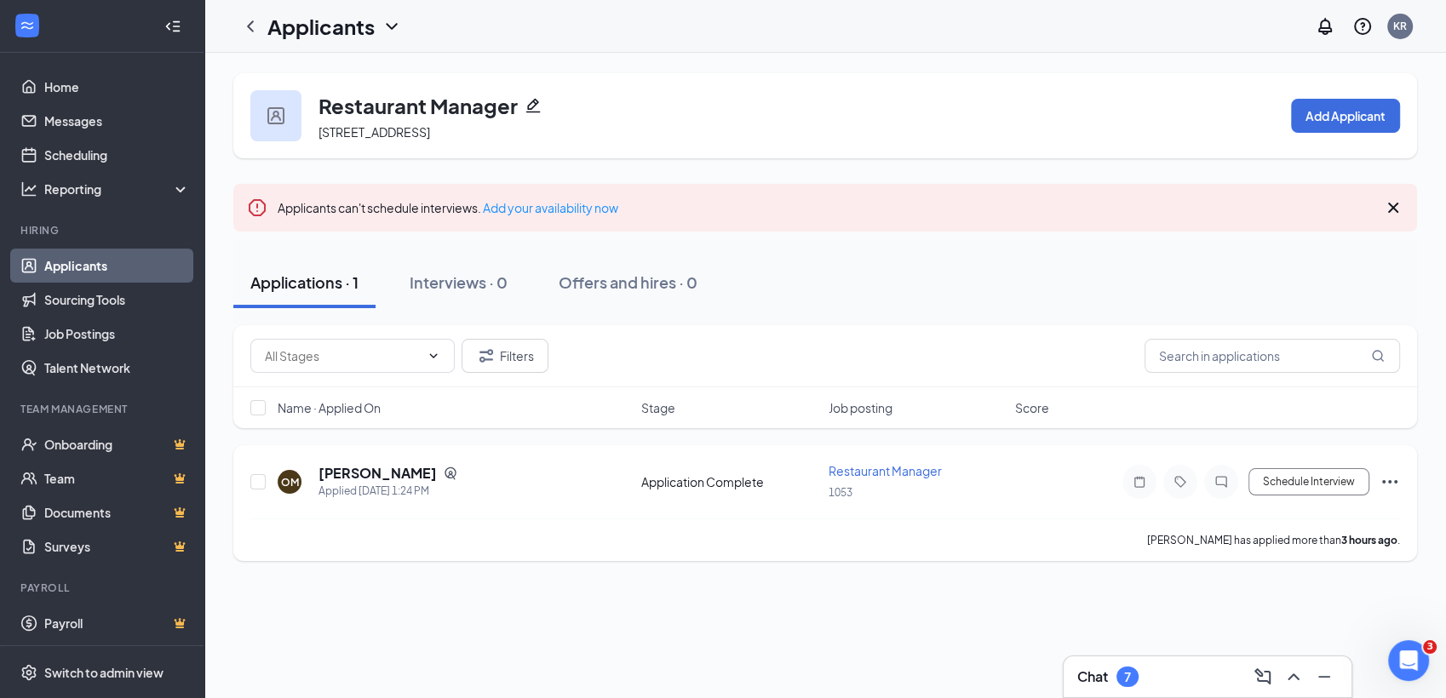
click at [1397, 475] on icon "Ellipses" at bounding box center [1390, 482] width 20 height 20
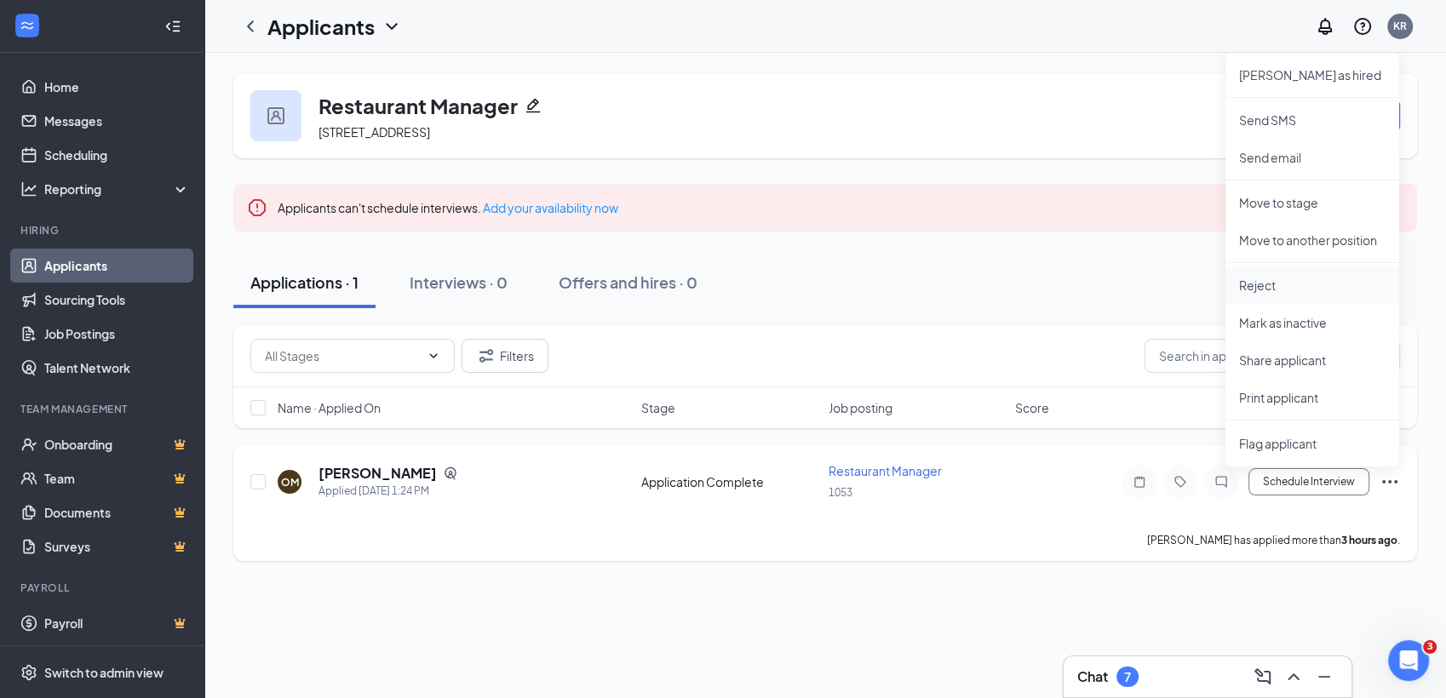
click at [1282, 289] on p "Reject" at bounding box center [1312, 285] width 146 height 17
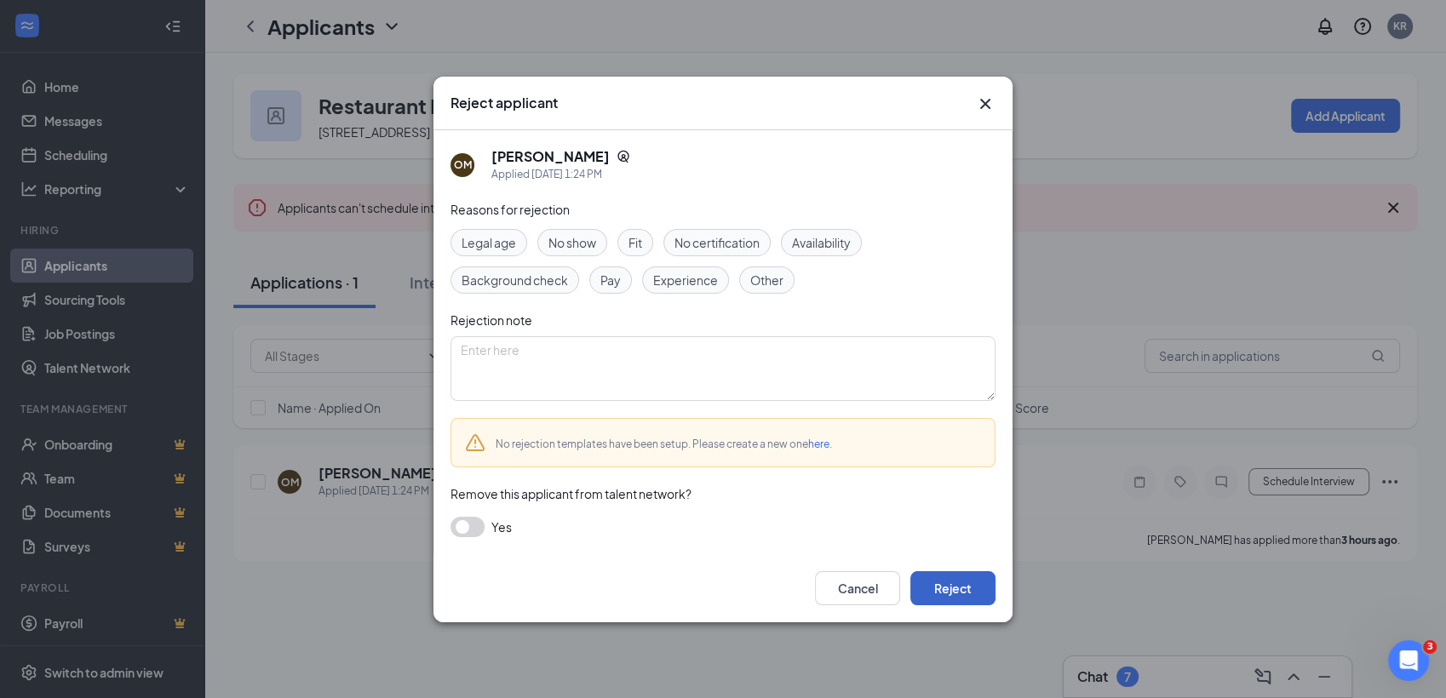
click at [958, 591] on button "Reject" at bounding box center [952, 588] width 85 height 34
